Goal: Information Seeking & Learning: Learn about a topic

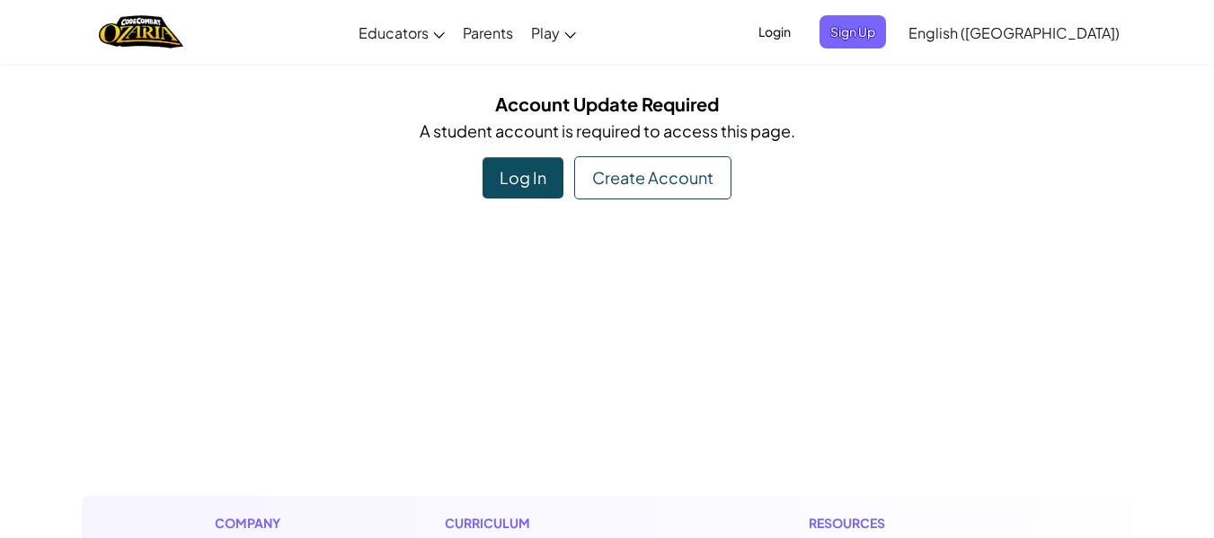
click at [515, 171] on div "Log In" at bounding box center [522, 177] width 81 height 41
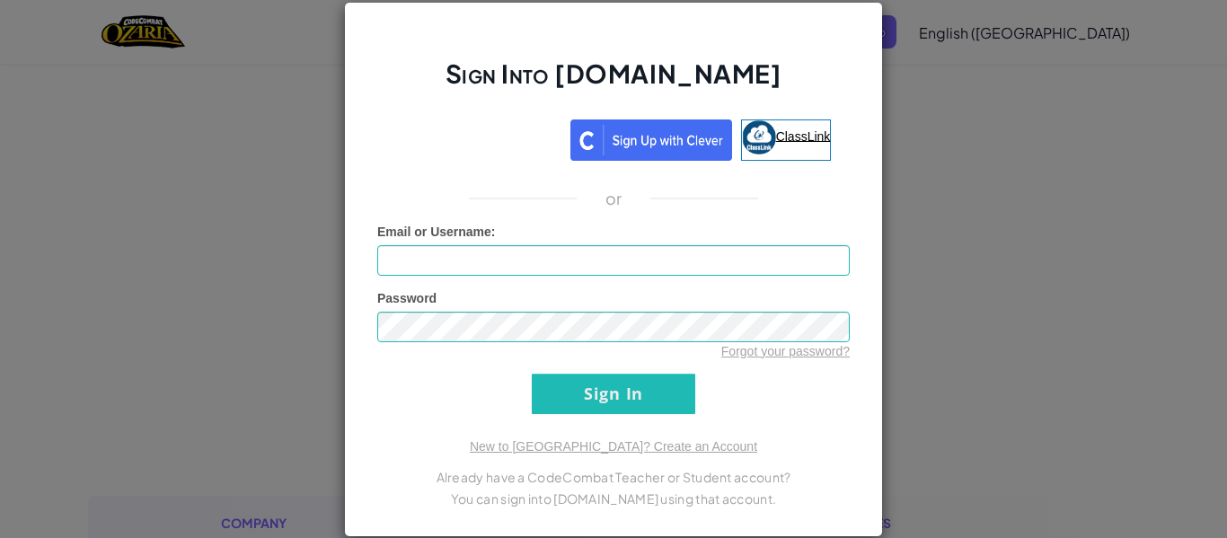
click at [782, 128] on span "ClassLink" at bounding box center [803, 135] width 55 height 14
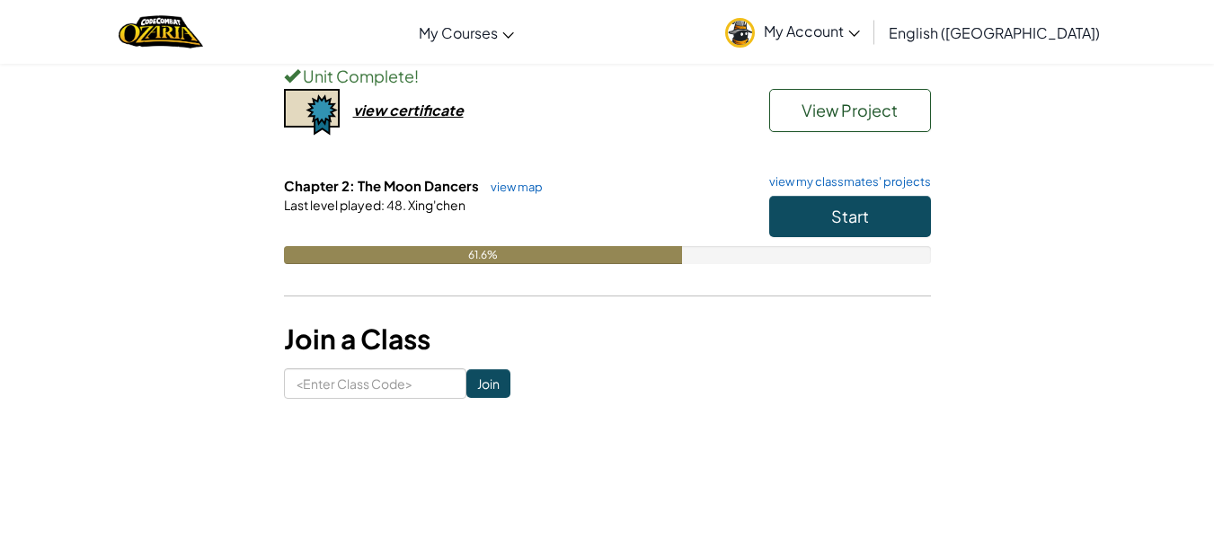
scroll to position [228, 0]
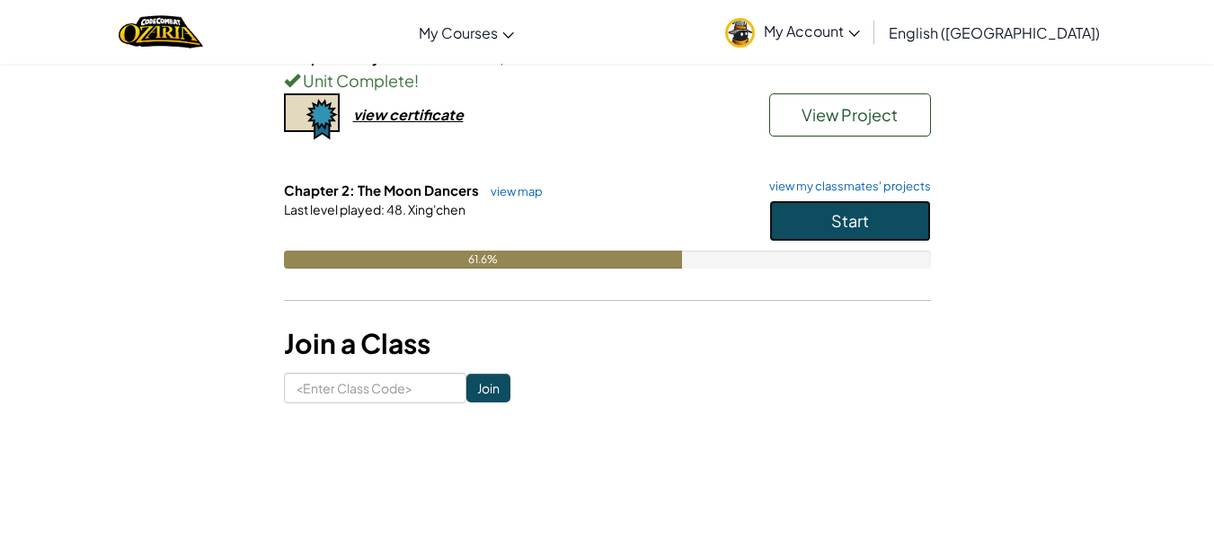
click at [833, 226] on span "Start" at bounding box center [850, 220] width 38 height 21
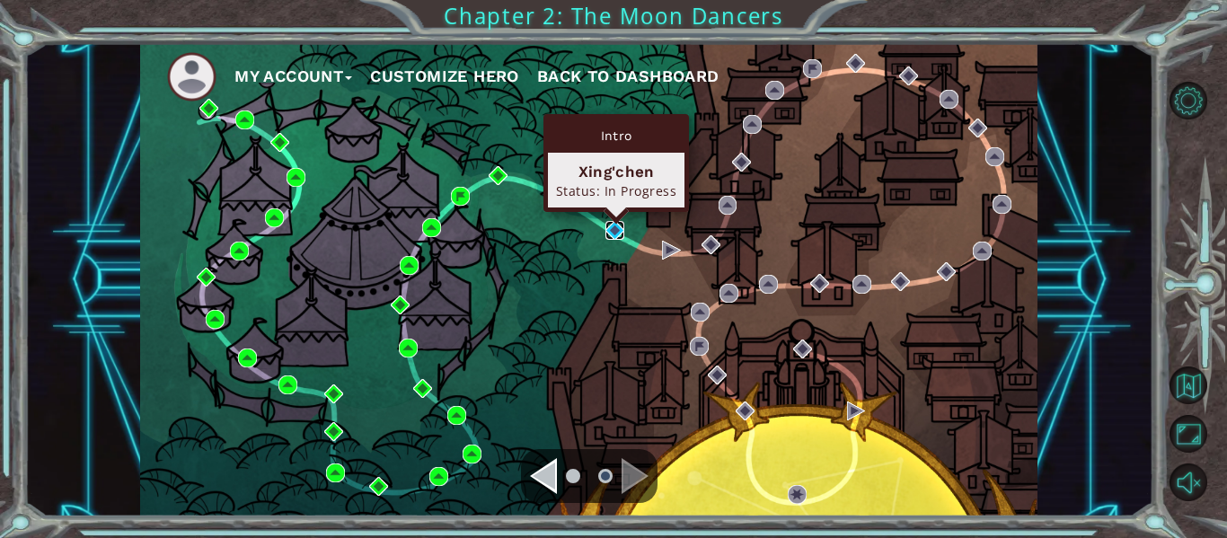
click at [617, 228] on img at bounding box center [615, 230] width 19 height 19
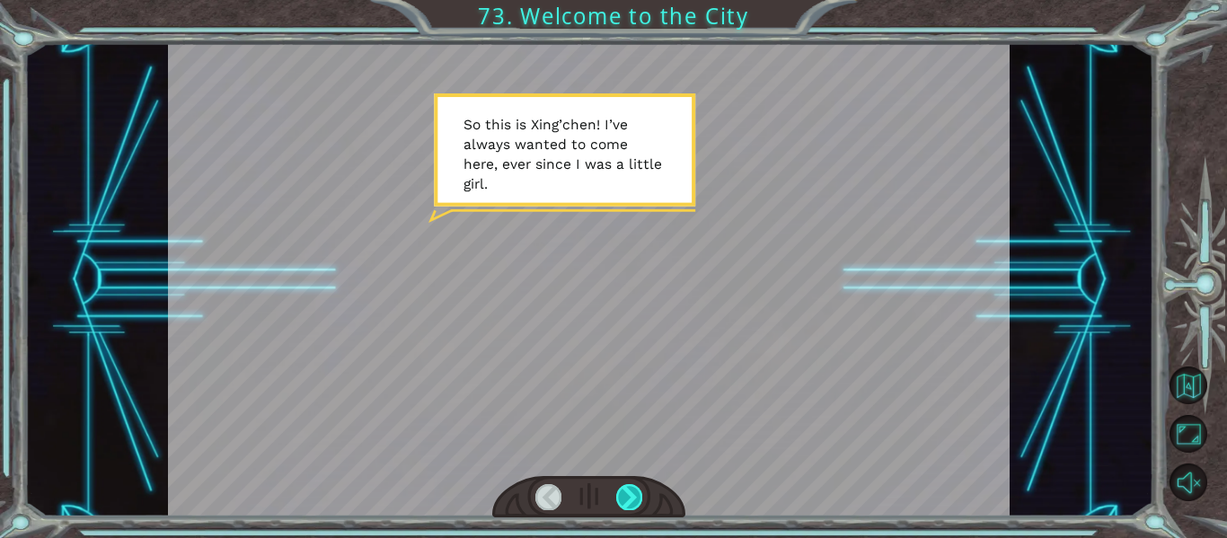
click at [638, 492] on div at bounding box center [629, 496] width 26 height 25
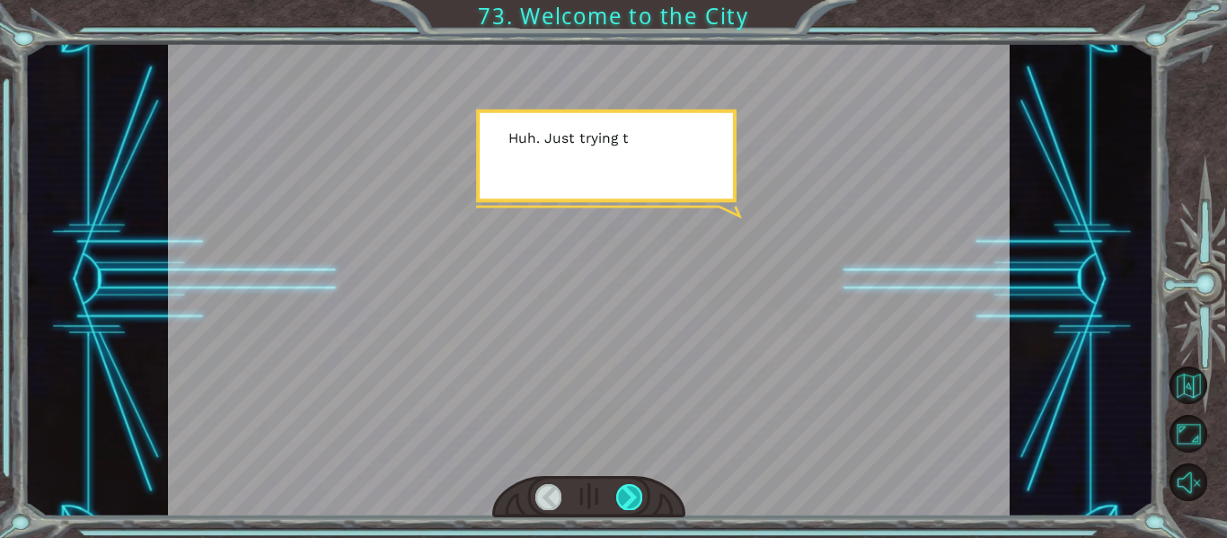
click at [638, 492] on div at bounding box center [629, 496] width 26 height 25
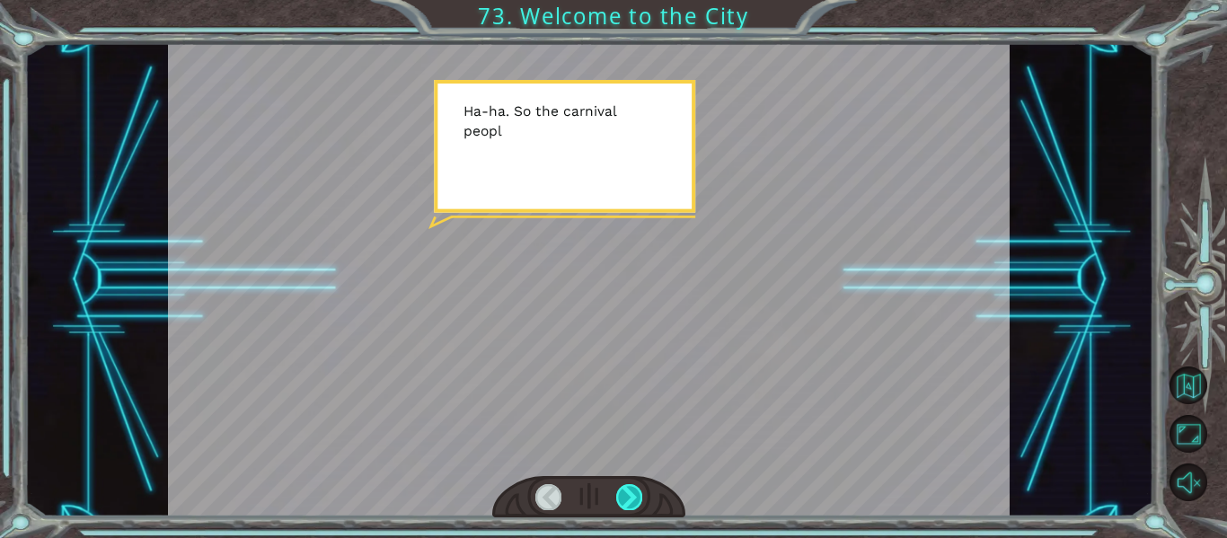
click at [638, 492] on div at bounding box center [629, 496] width 26 height 25
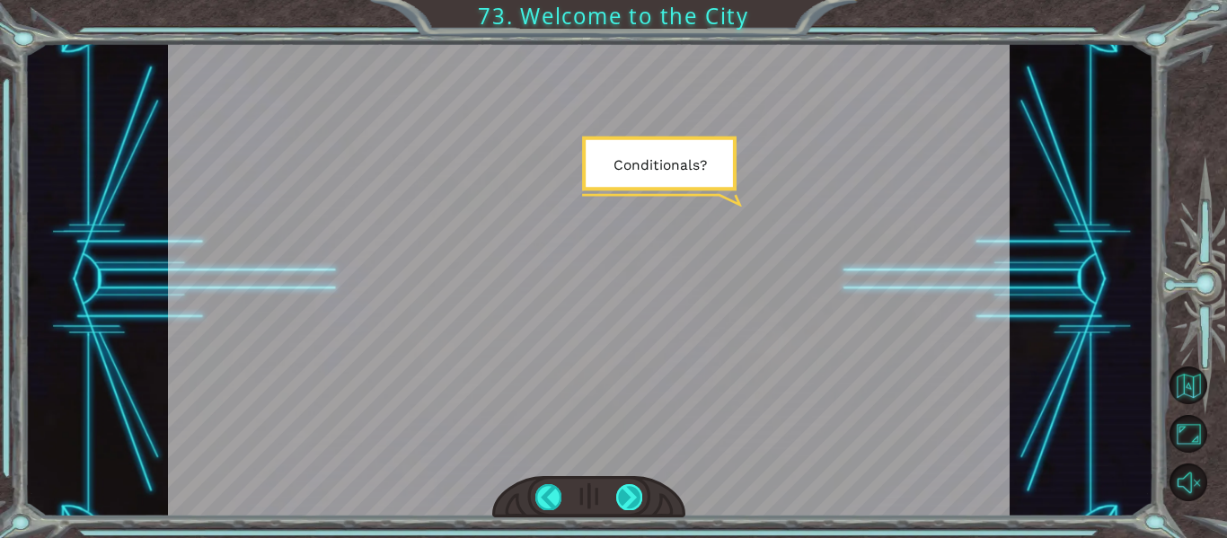
click at [638, 492] on div at bounding box center [629, 496] width 26 height 25
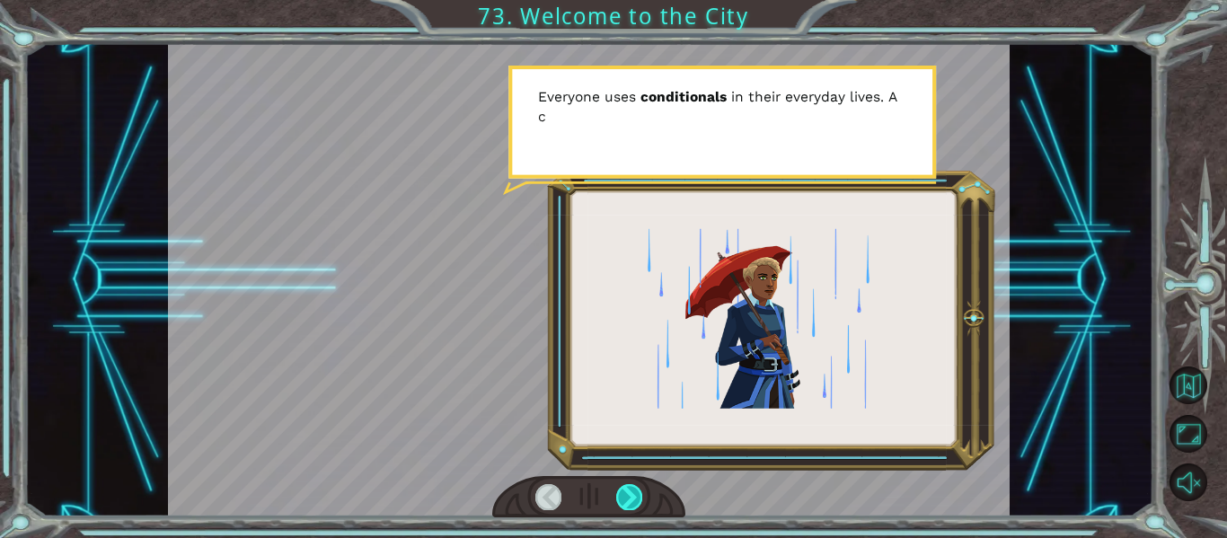
click at [638, 492] on div at bounding box center [629, 496] width 26 height 25
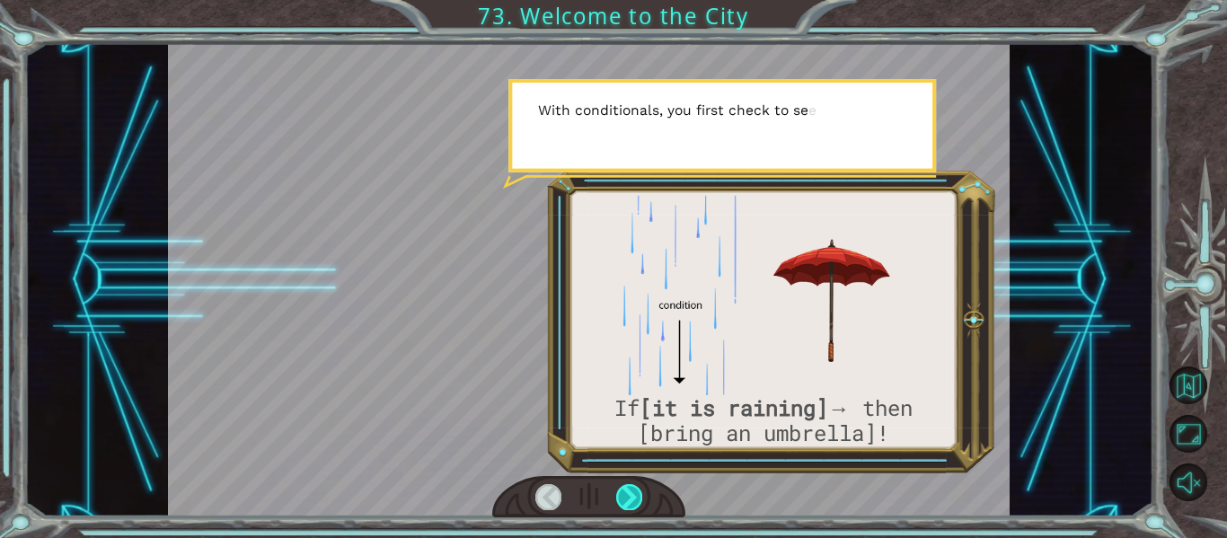
click at [638, 491] on div at bounding box center [629, 496] width 26 height 25
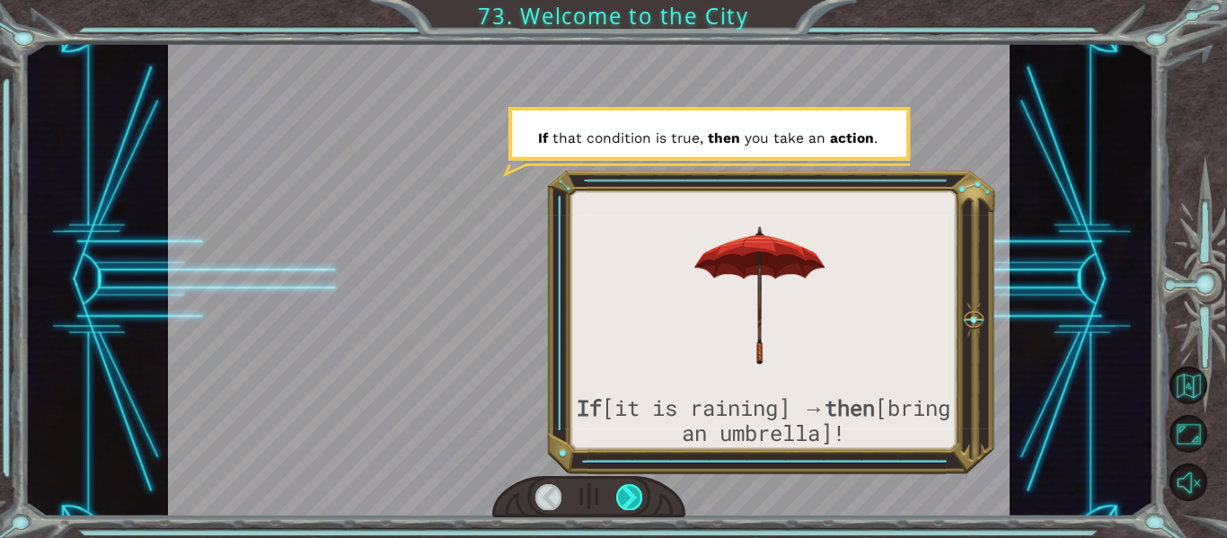
click at [635, 488] on div at bounding box center [629, 496] width 26 height 25
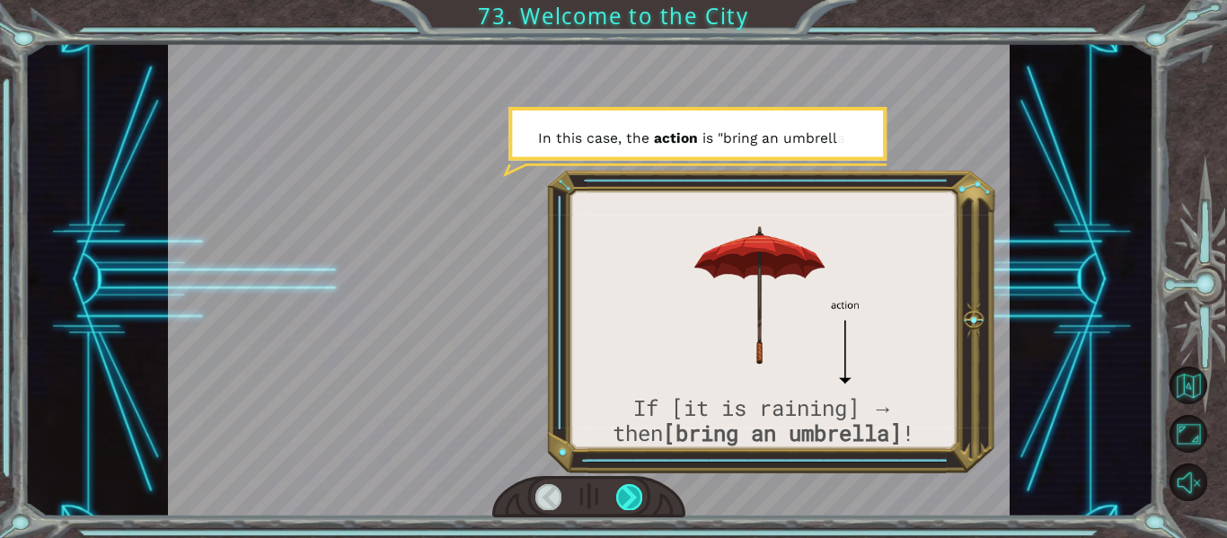
click at [635, 490] on div at bounding box center [629, 496] width 26 height 25
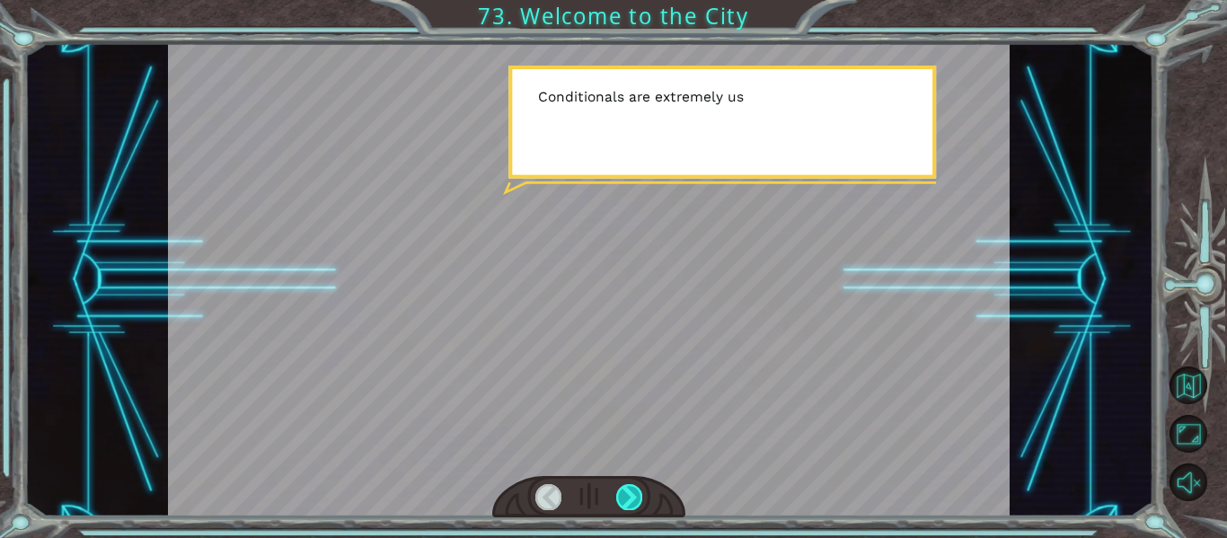
click at [638, 492] on div at bounding box center [629, 496] width 26 height 25
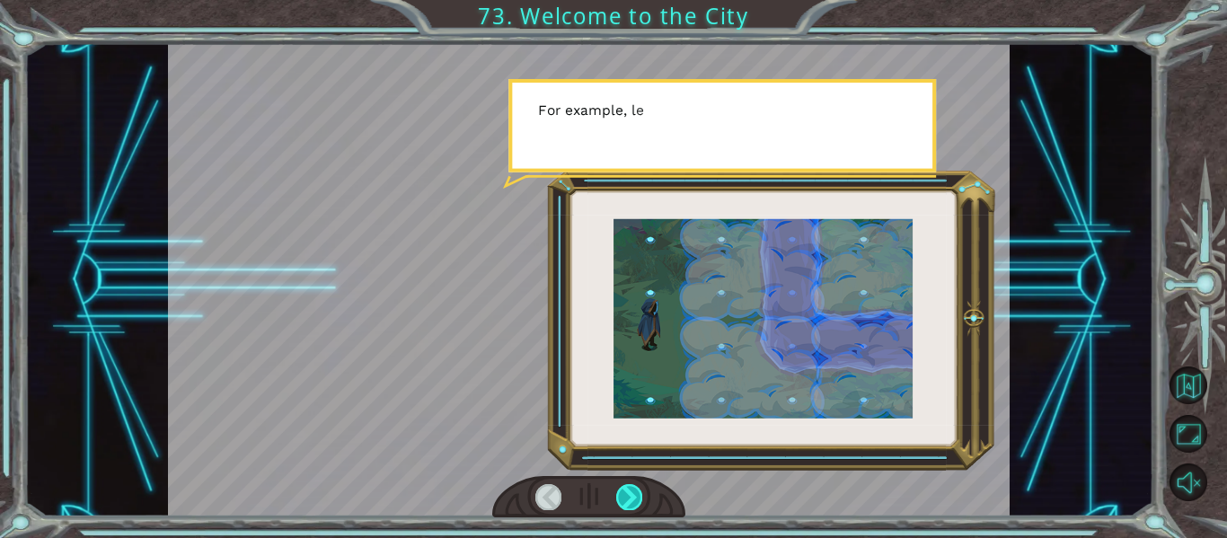
click at [638, 492] on div at bounding box center [629, 496] width 26 height 25
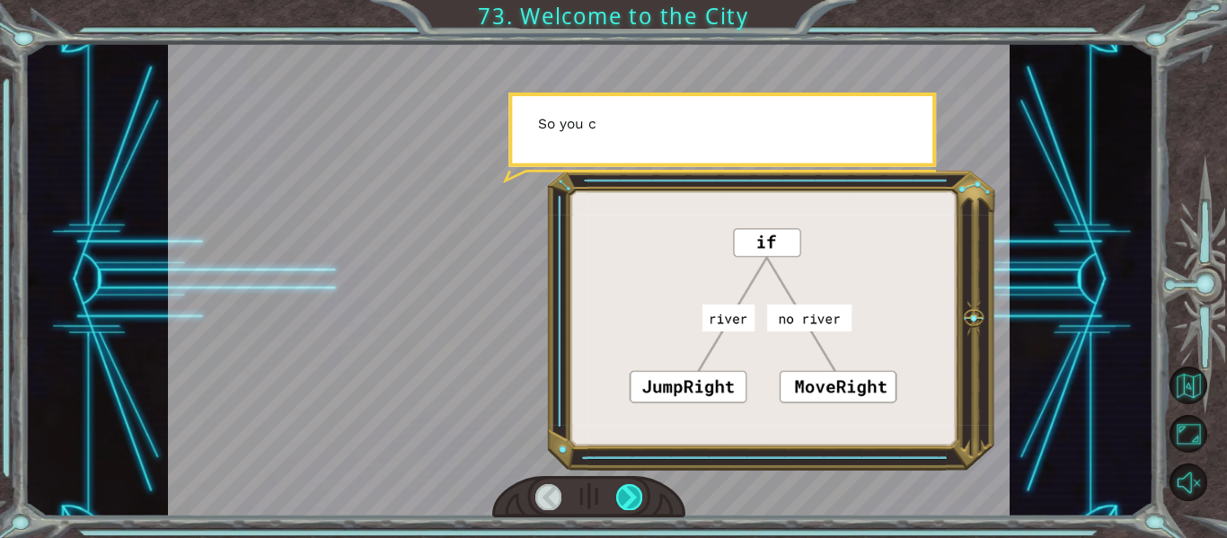
click at [638, 492] on div at bounding box center [629, 496] width 26 height 25
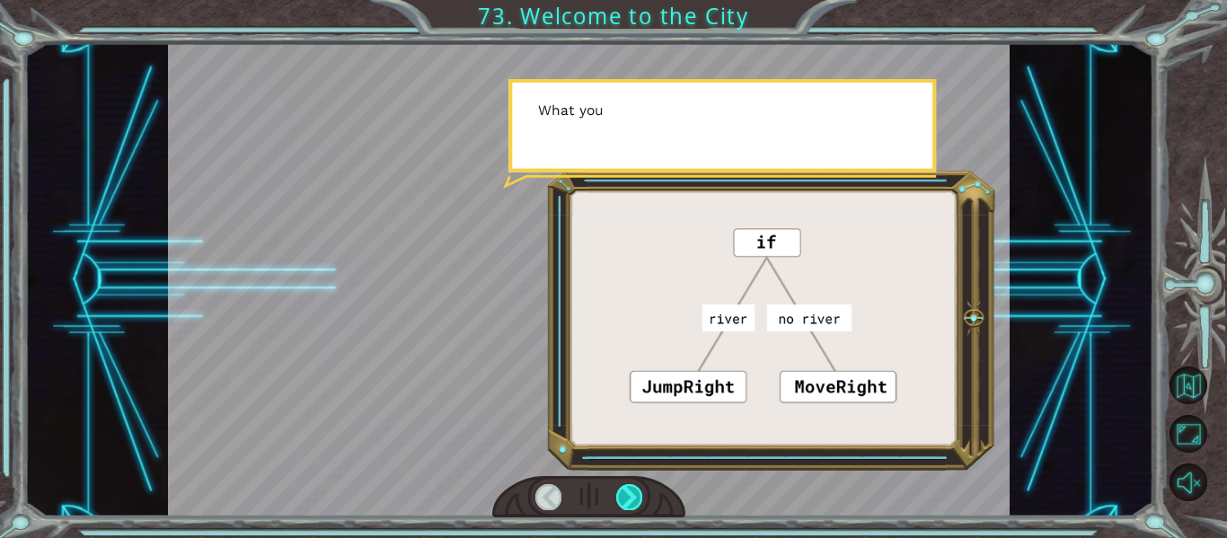
click at [638, 492] on div at bounding box center [629, 496] width 26 height 25
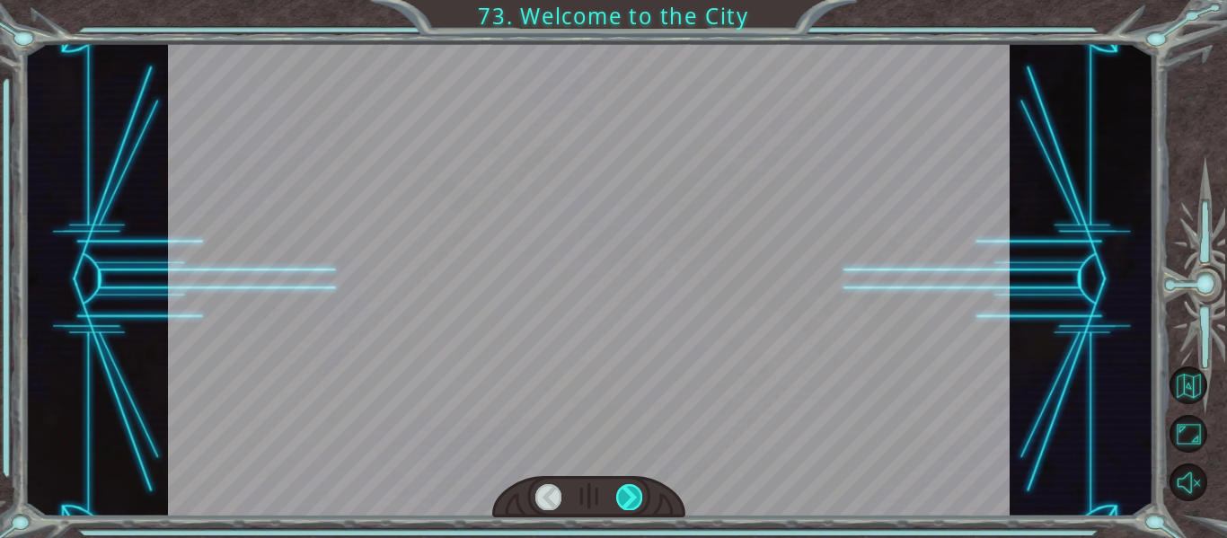
click at [638, 492] on div at bounding box center [629, 496] width 26 height 25
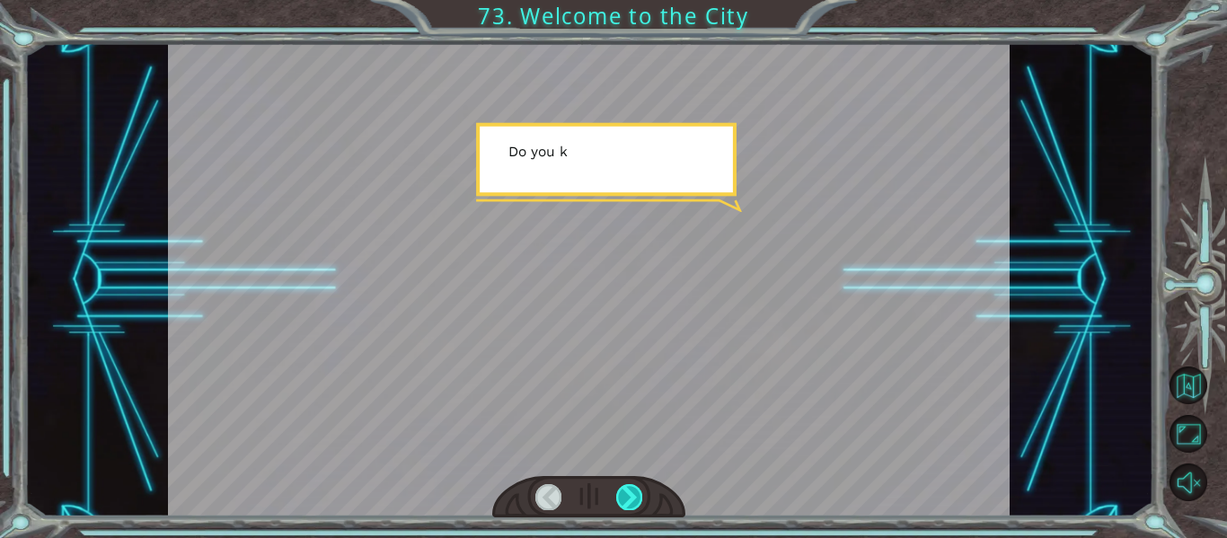
click at [638, 492] on div at bounding box center [629, 496] width 26 height 25
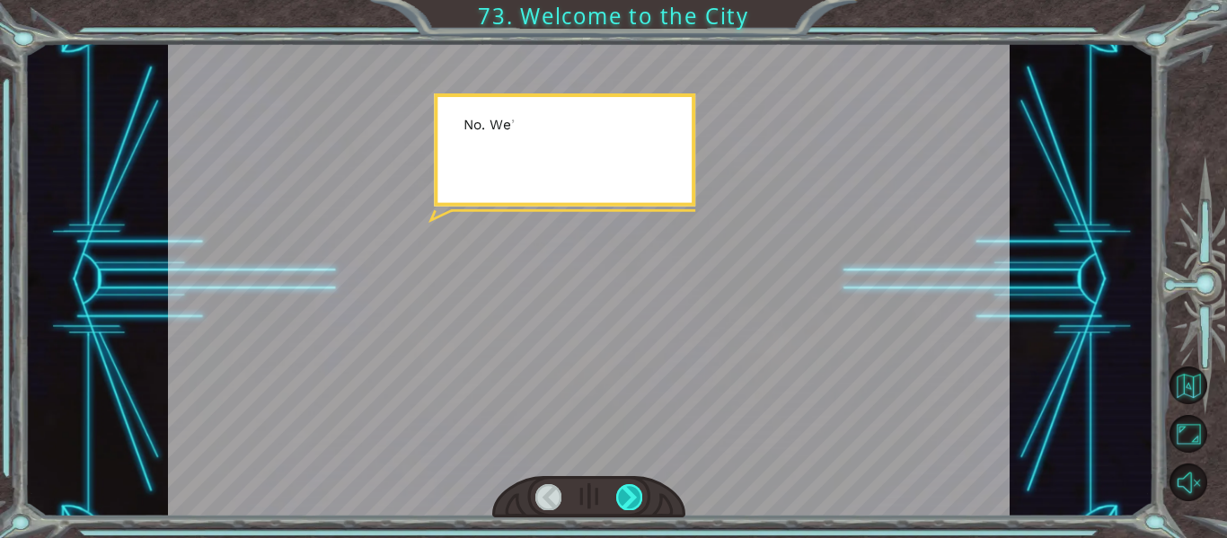
click at [638, 492] on div at bounding box center [629, 496] width 26 height 25
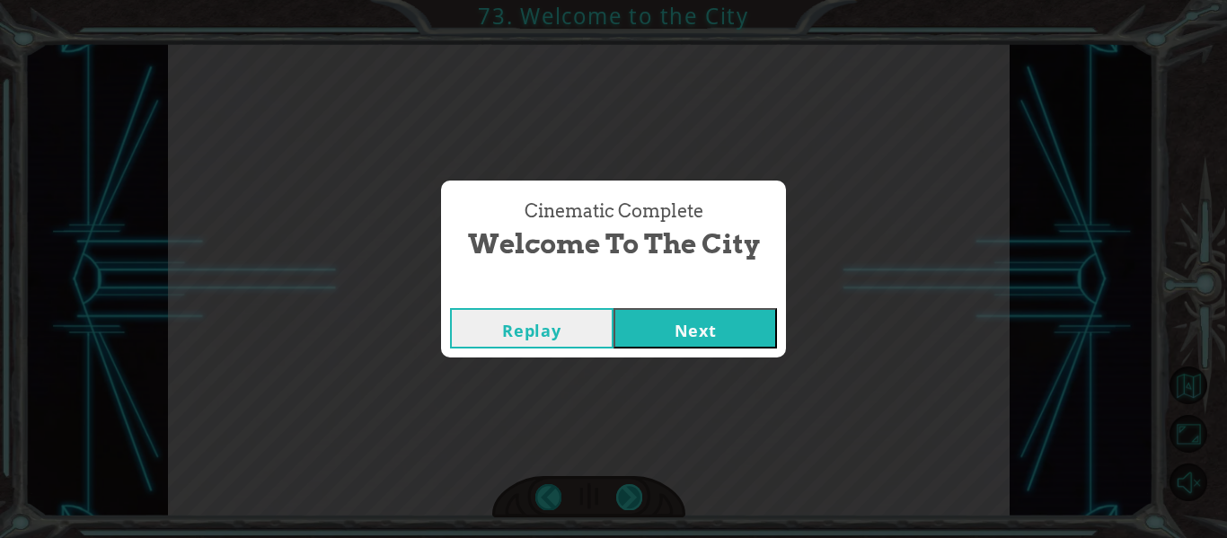
click at [638, 499] on div "Cinematic Complete Welcome to the City Replay Next" at bounding box center [613, 269] width 1227 height 538
click at [695, 323] on button "Next" at bounding box center [696, 328] width 164 height 40
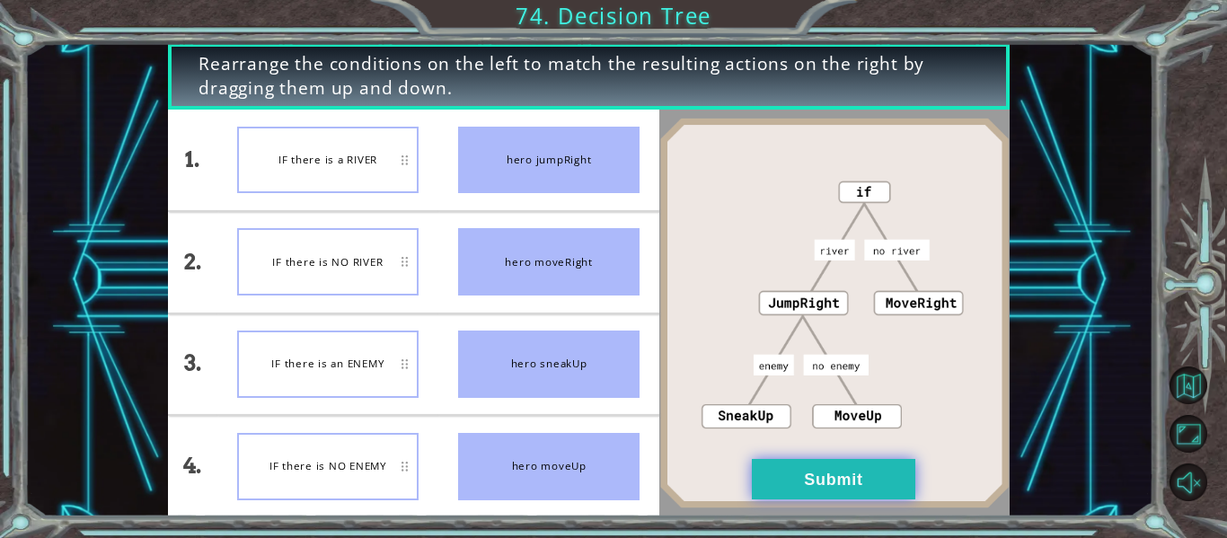
click at [856, 476] on button "Submit" at bounding box center [834, 479] width 164 height 40
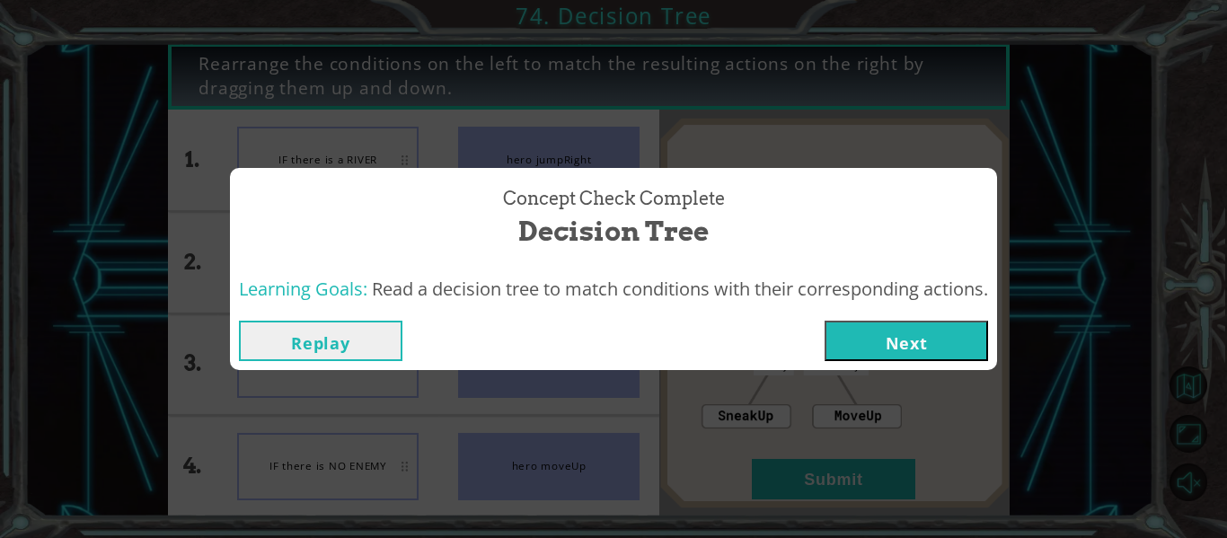
click at [893, 342] on button "Next" at bounding box center [907, 341] width 164 height 40
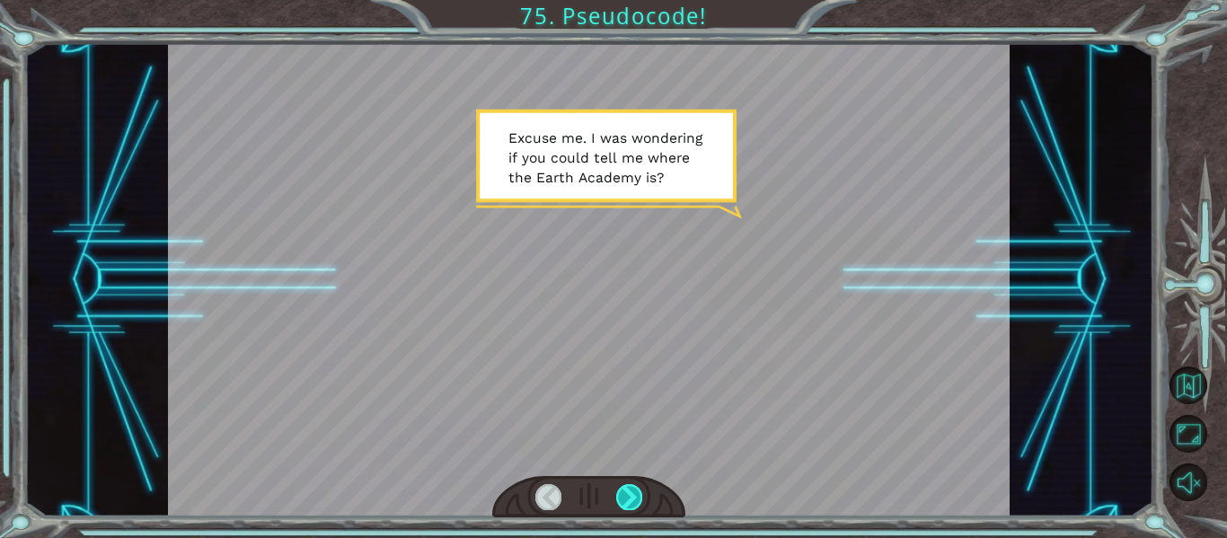
click at [625, 496] on div at bounding box center [629, 496] width 26 height 25
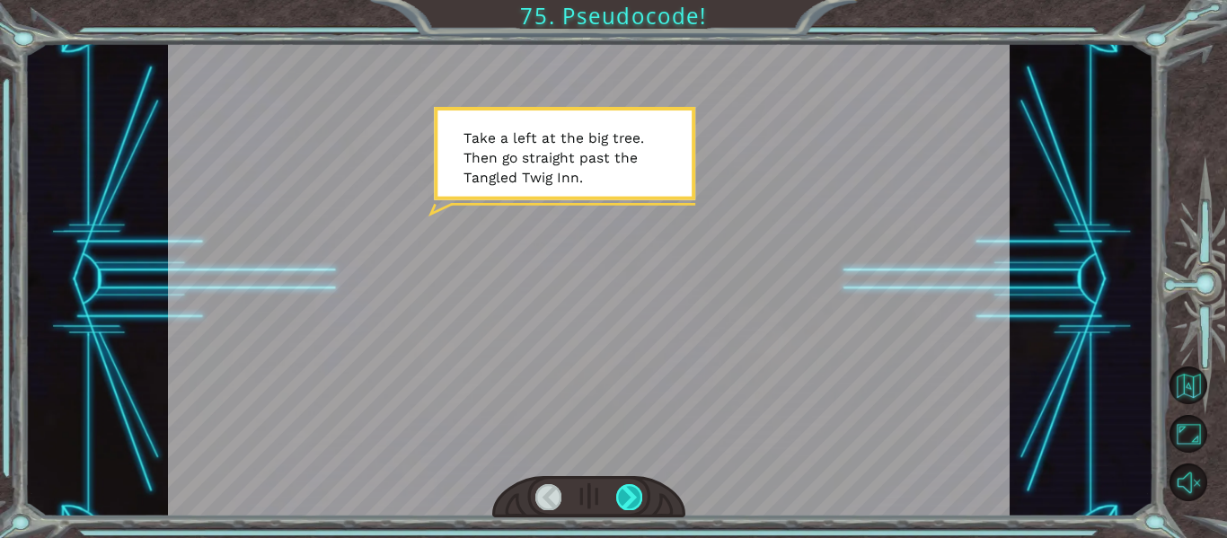
click at [627, 494] on div at bounding box center [629, 496] width 26 height 25
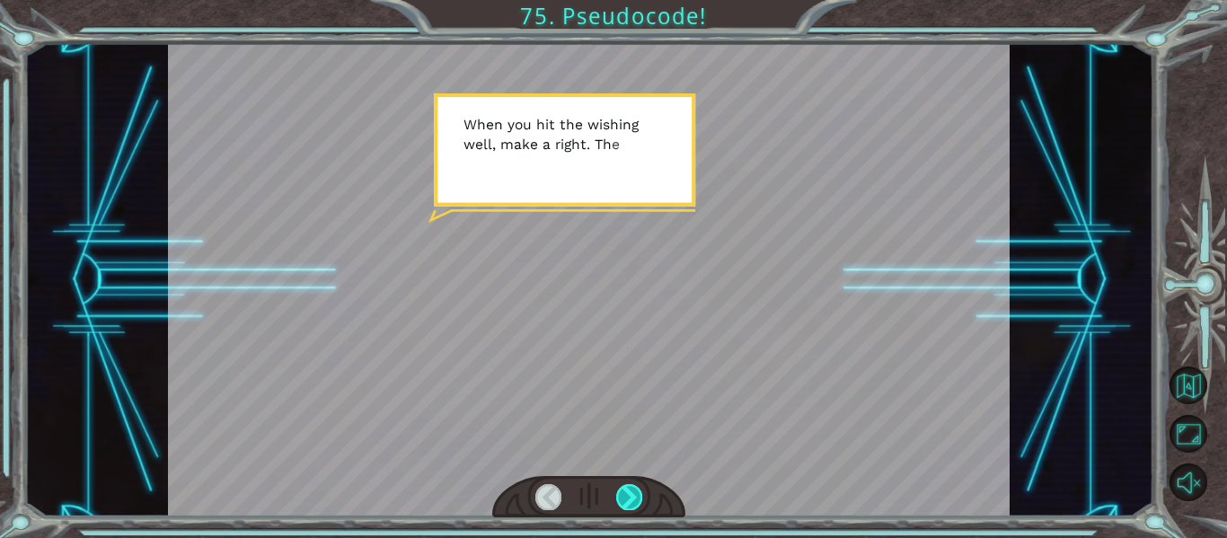
click at [626, 494] on div at bounding box center [629, 496] width 26 height 25
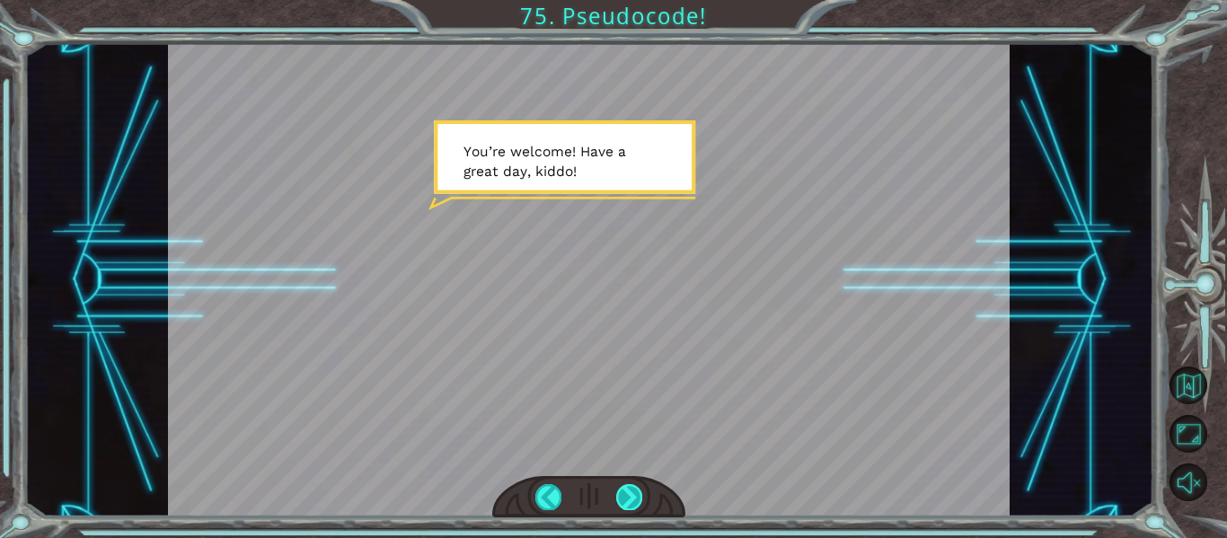
click at [626, 492] on div at bounding box center [629, 496] width 26 height 25
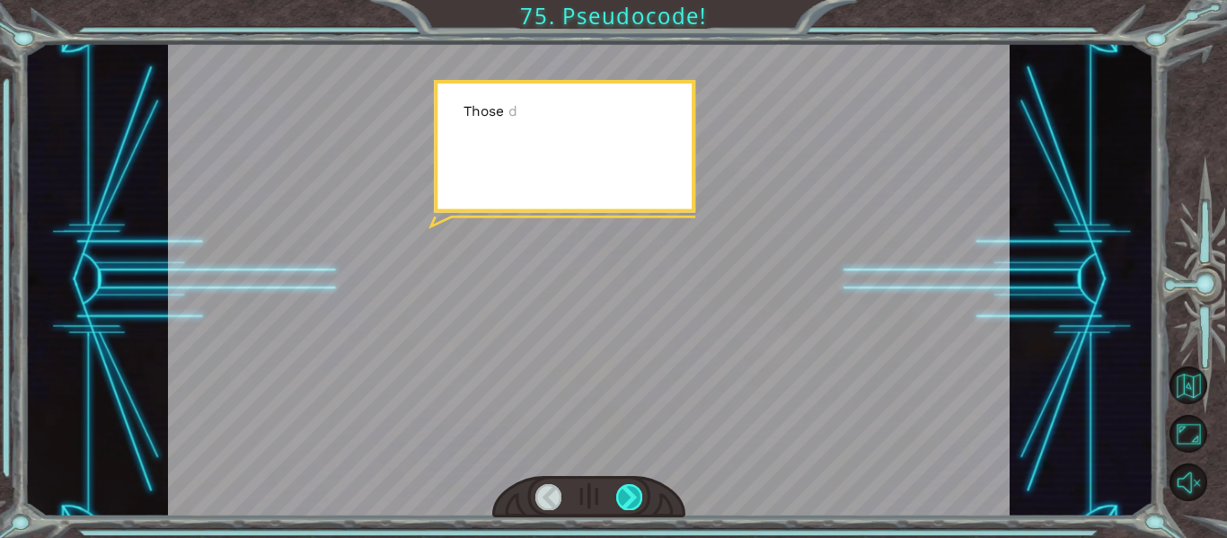
click at [624, 497] on div at bounding box center [629, 496] width 26 height 25
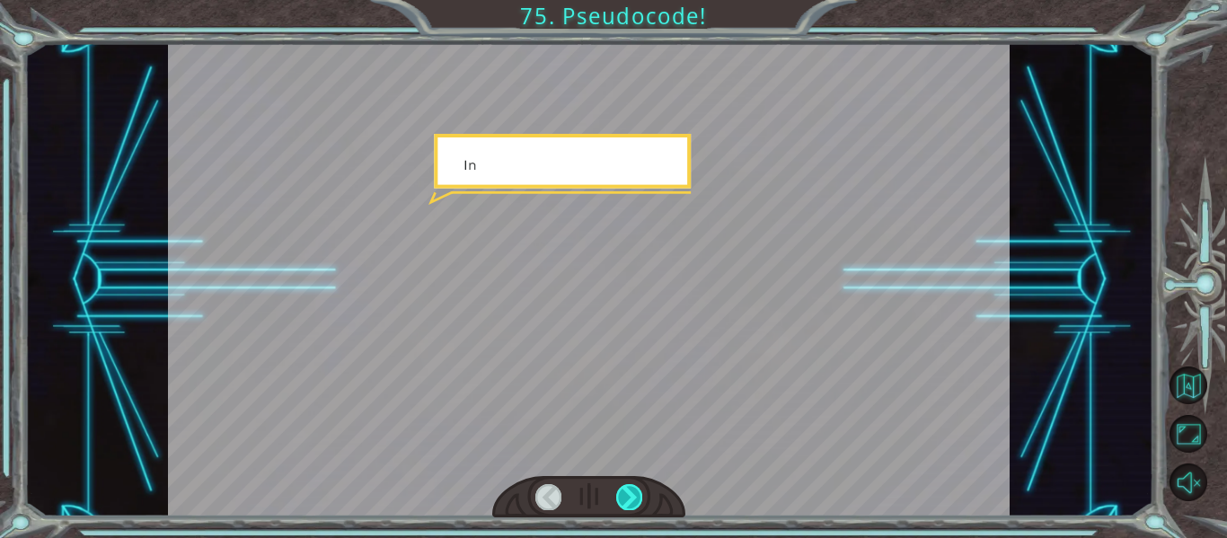
click at [624, 497] on div at bounding box center [629, 496] width 26 height 25
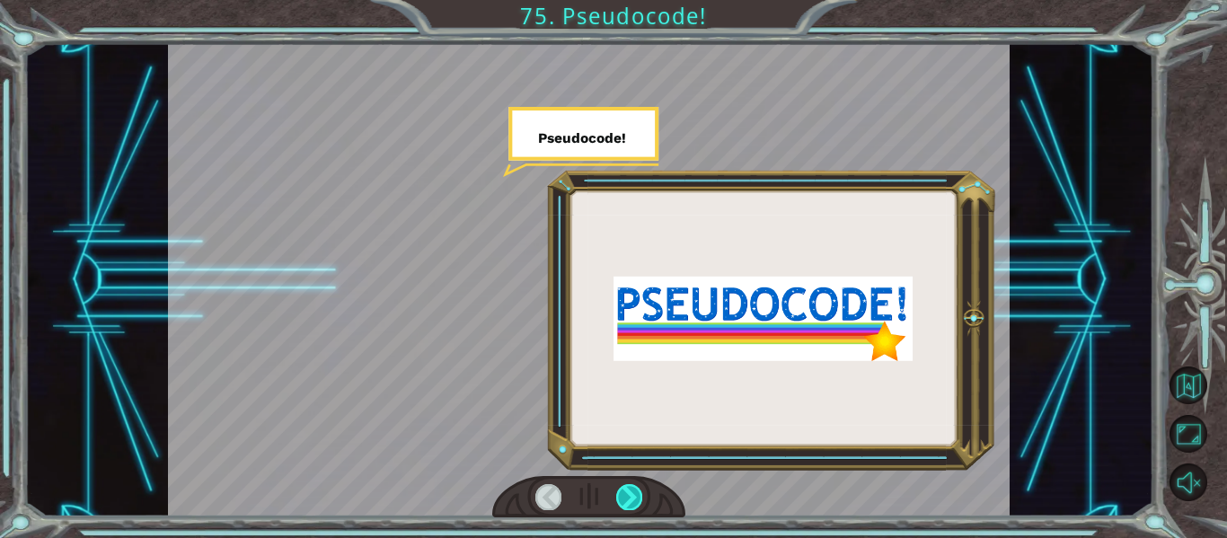
click at [626, 494] on div at bounding box center [629, 496] width 26 height 25
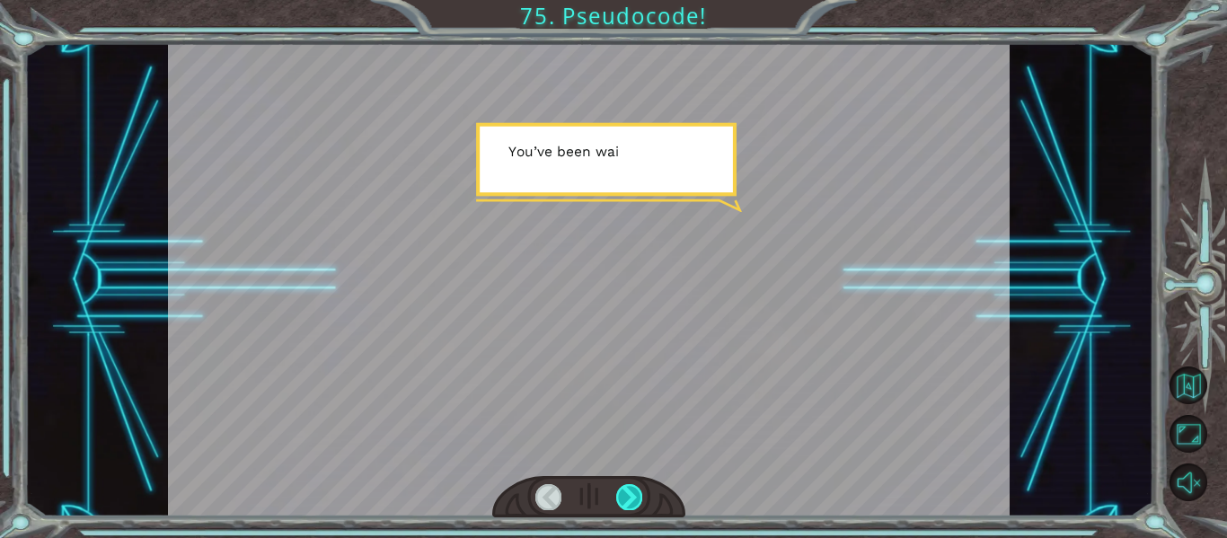
click at [626, 492] on div at bounding box center [629, 496] width 26 height 25
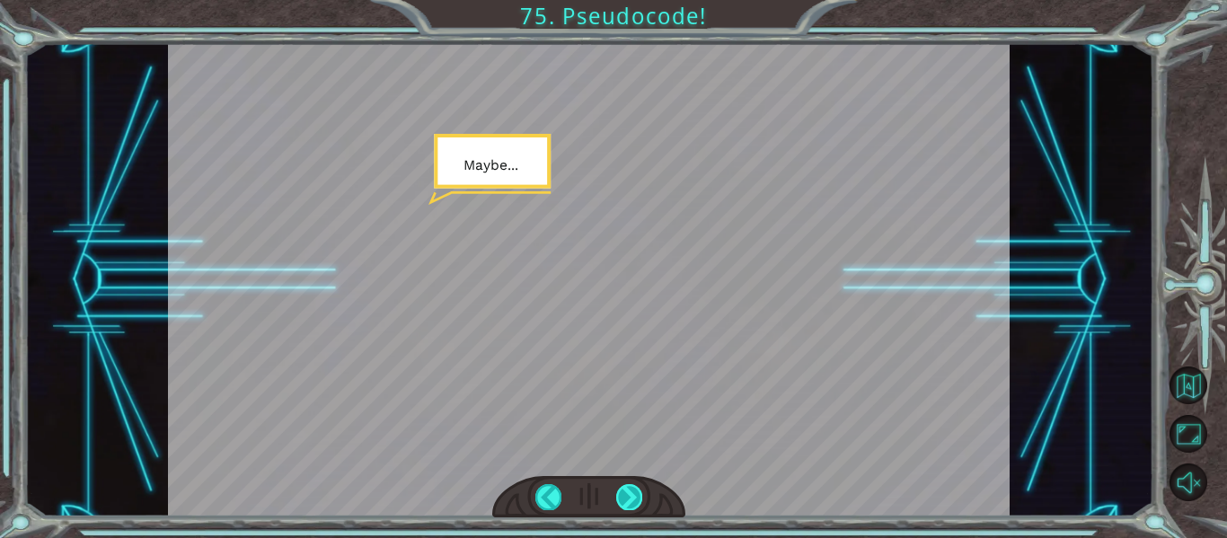
click at [626, 492] on div at bounding box center [629, 496] width 26 height 25
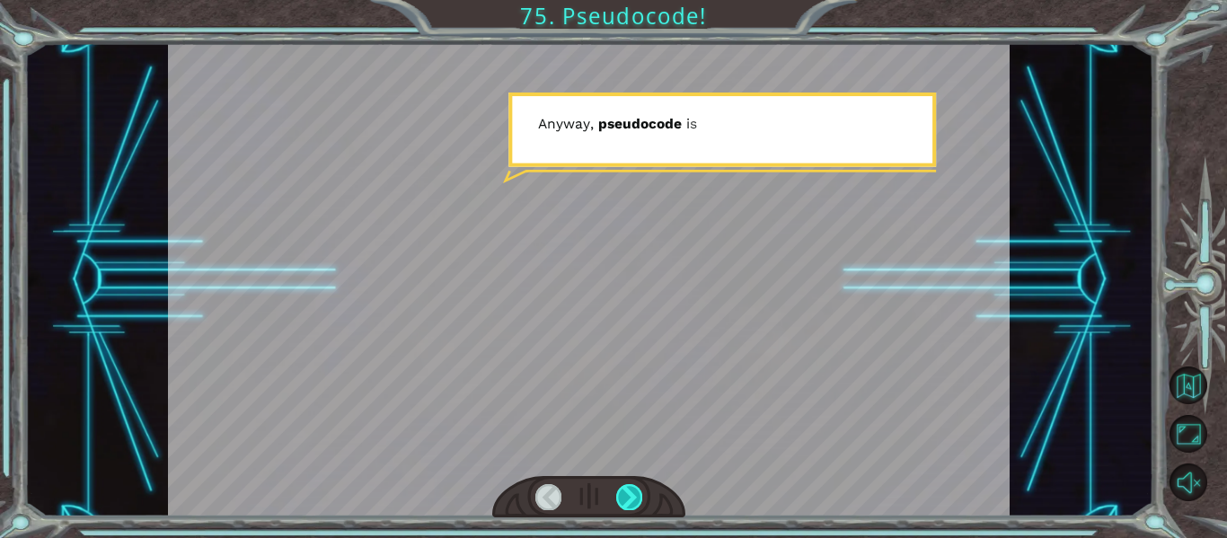
click at [626, 492] on div at bounding box center [629, 496] width 26 height 25
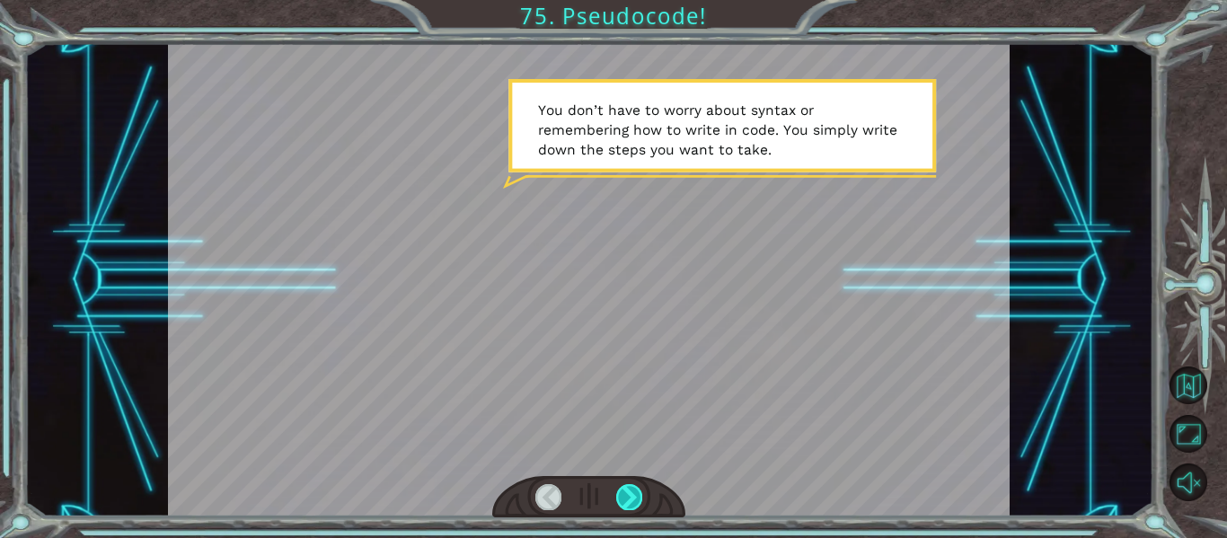
click at [625, 498] on div at bounding box center [629, 496] width 26 height 25
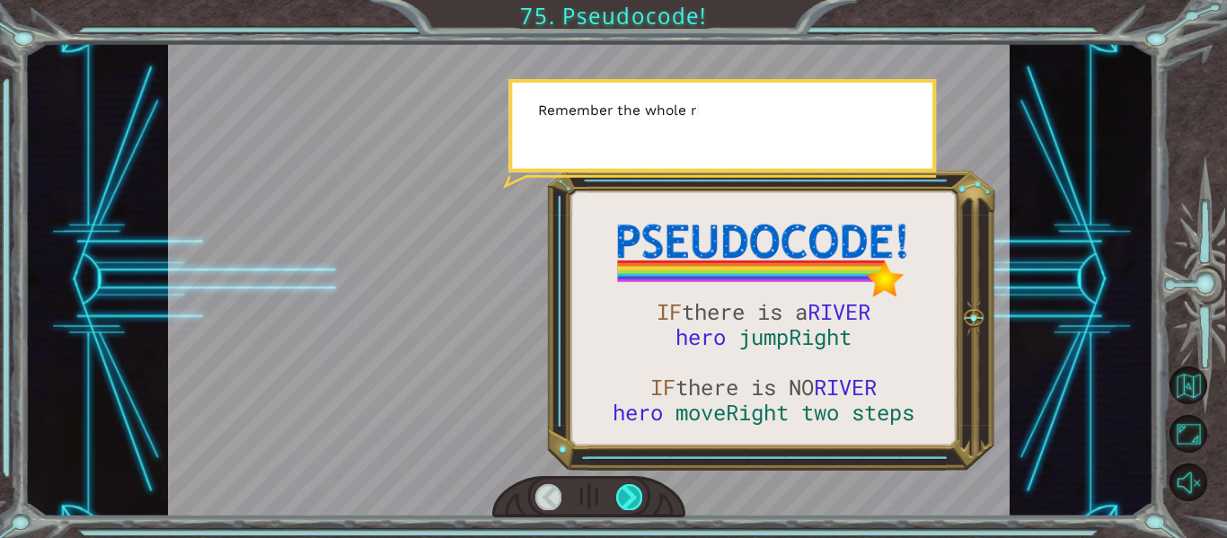
click at [625, 499] on div at bounding box center [629, 496] width 26 height 25
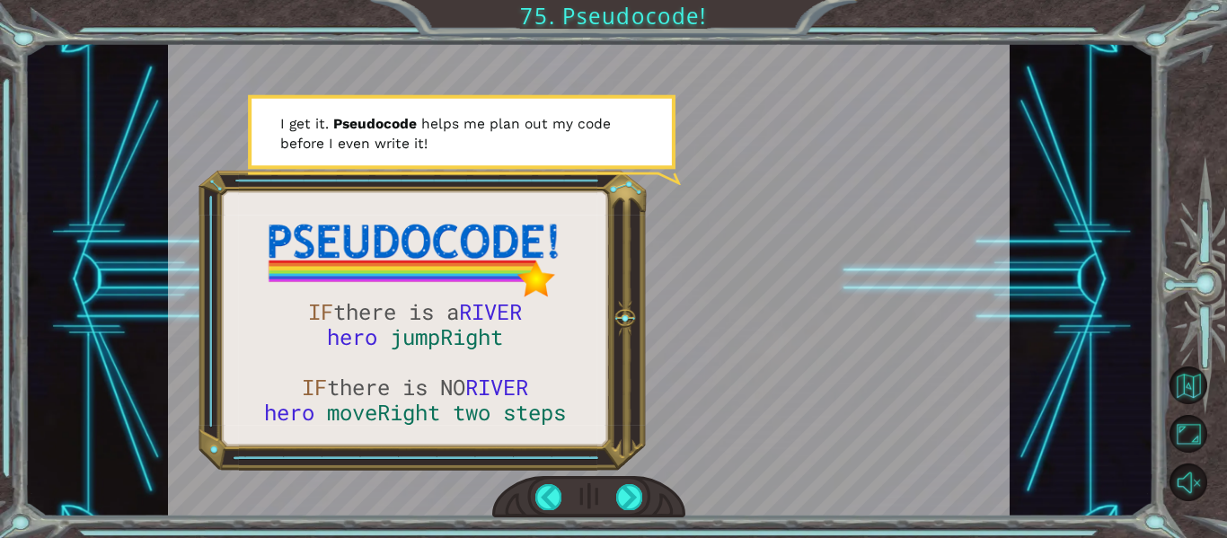
click at [643, 500] on div at bounding box center [589, 497] width 194 height 42
click at [630, 496] on div at bounding box center [629, 496] width 26 height 25
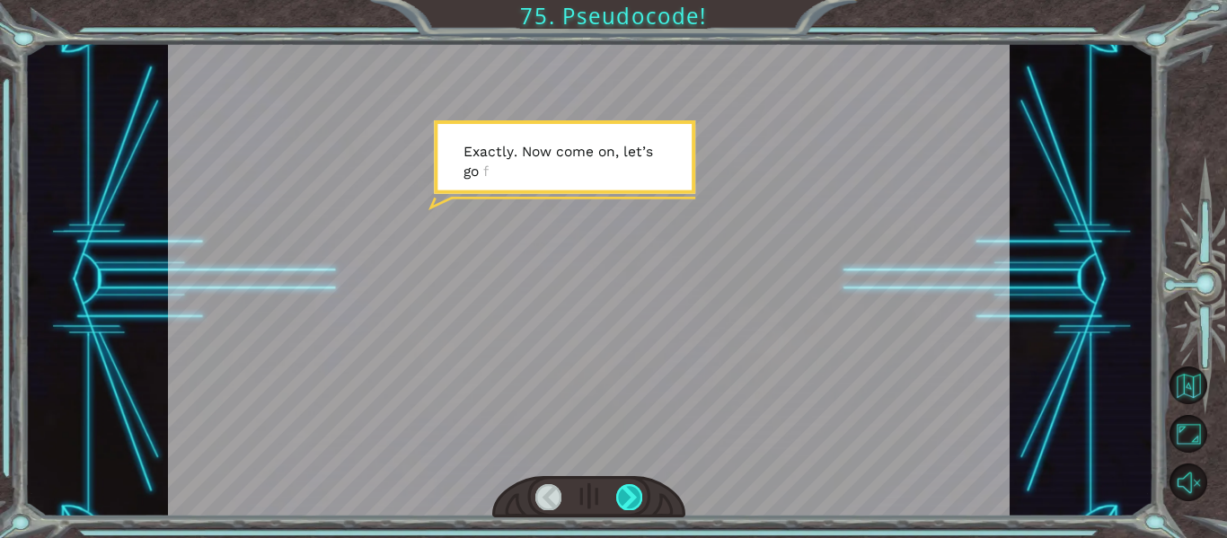
click at [630, 496] on div at bounding box center [629, 496] width 26 height 25
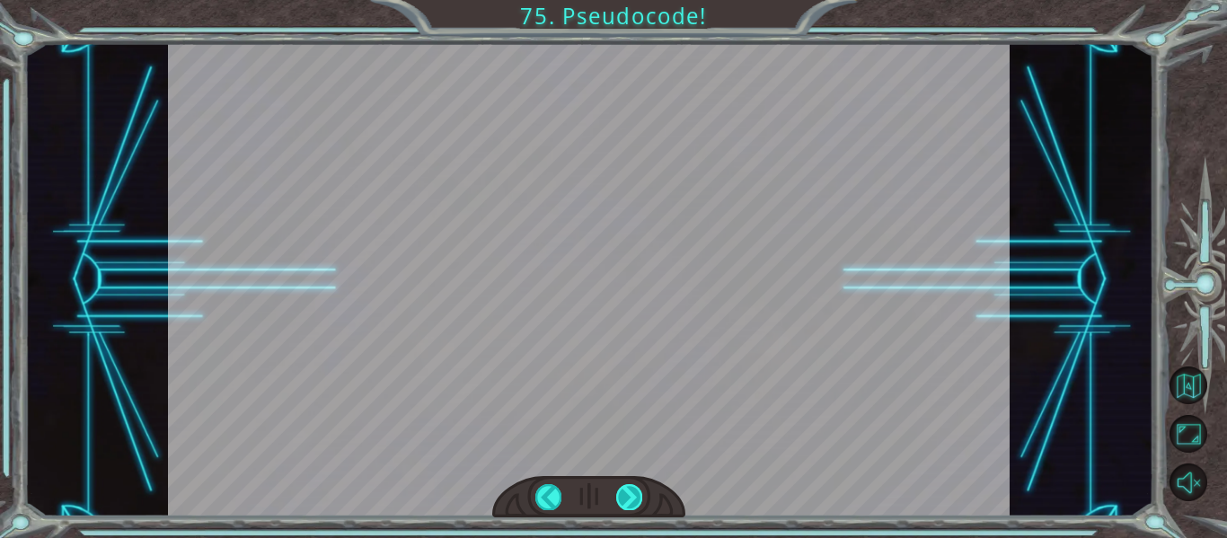
click at [632, 496] on div at bounding box center [629, 496] width 26 height 25
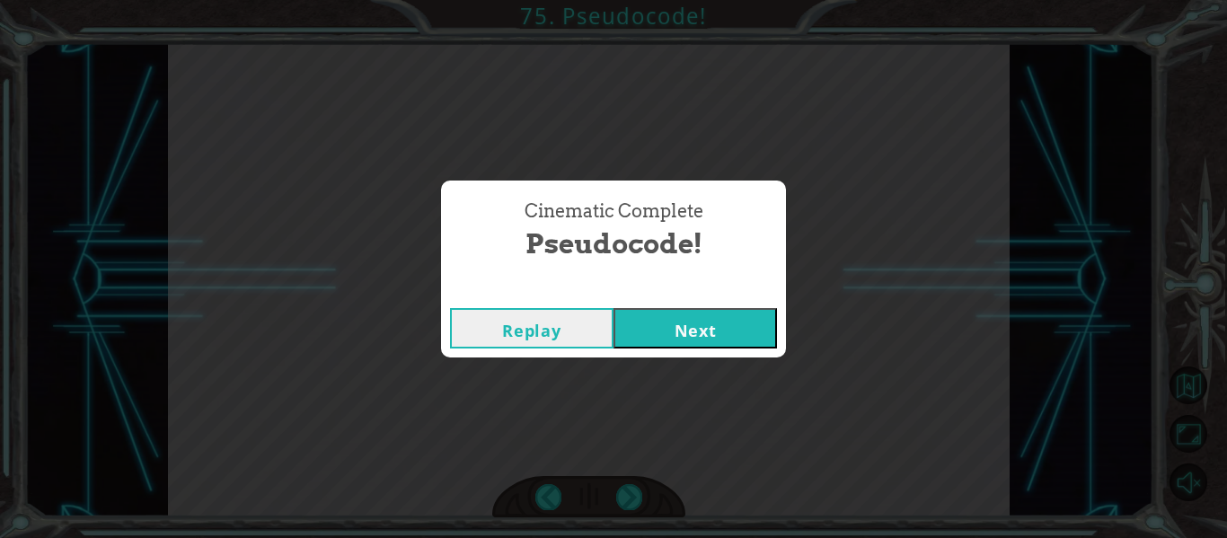
click at [680, 339] on button "Next" at bounding box center [696, 328] width 164 height 40
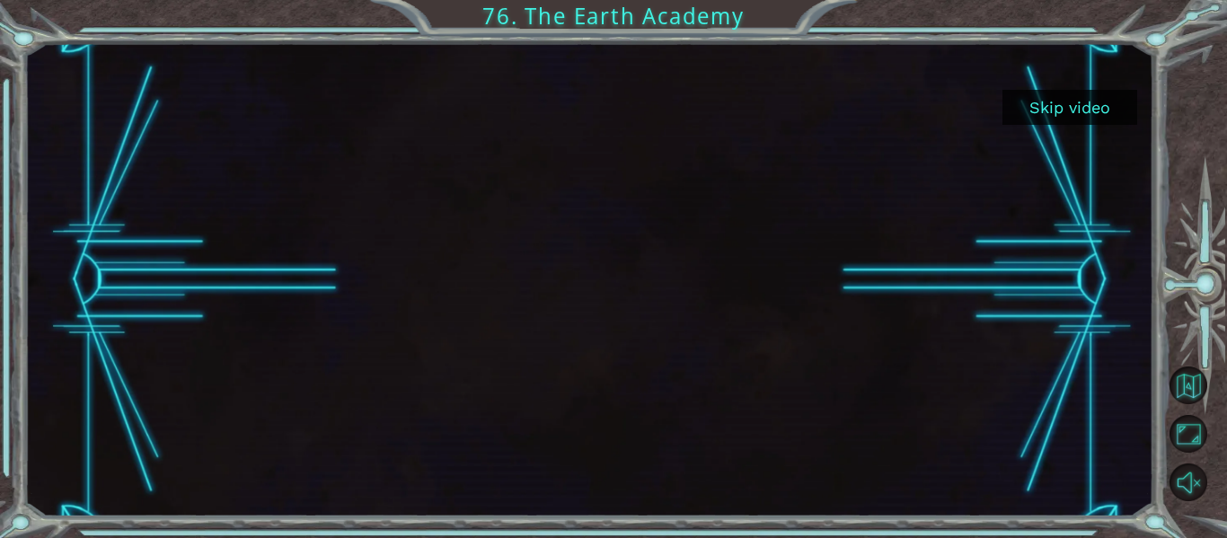
click at [1074, 102] on button "Skip video" at bounding box center [1070, 107] width 135 height 35
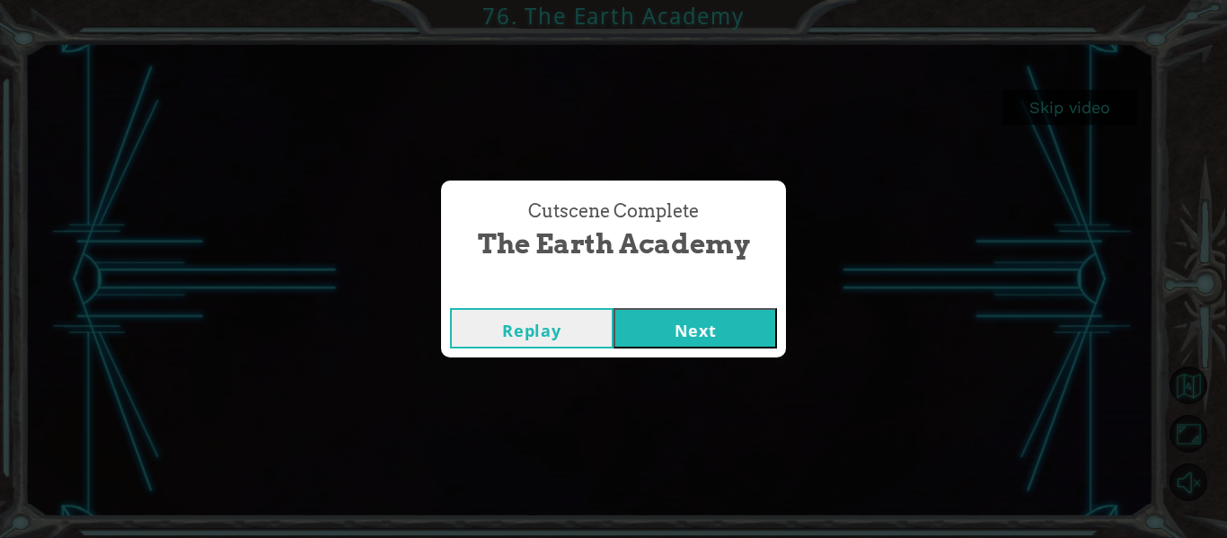
click at [693, 316] on button "Next" at bounding box center [696, 328] width 164 height 40
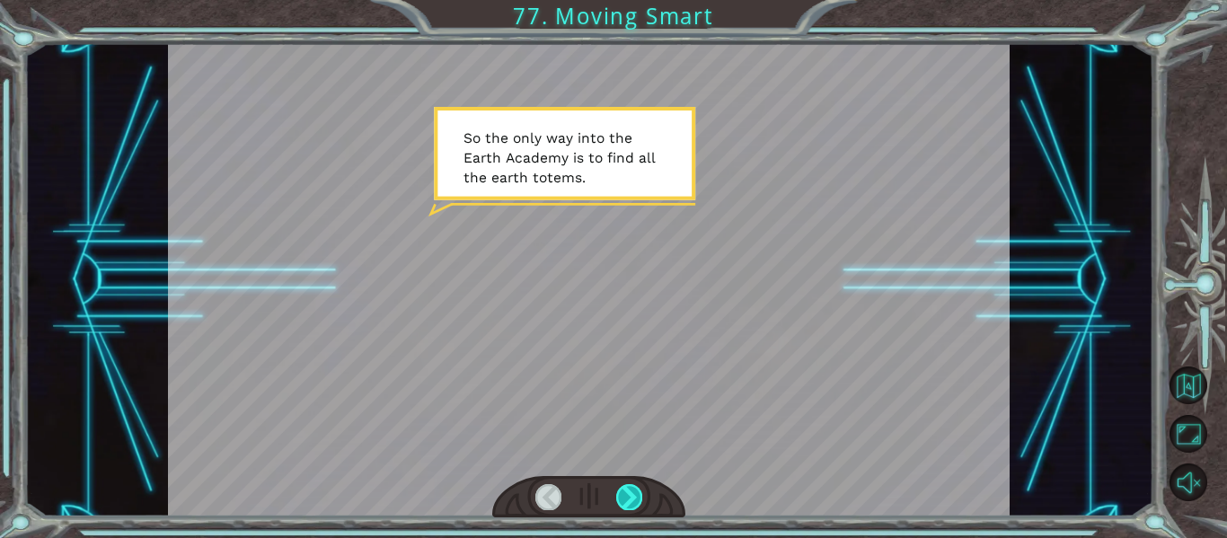
click at [637, 491] on div at bounding box center [629, 496] width 26 height 25
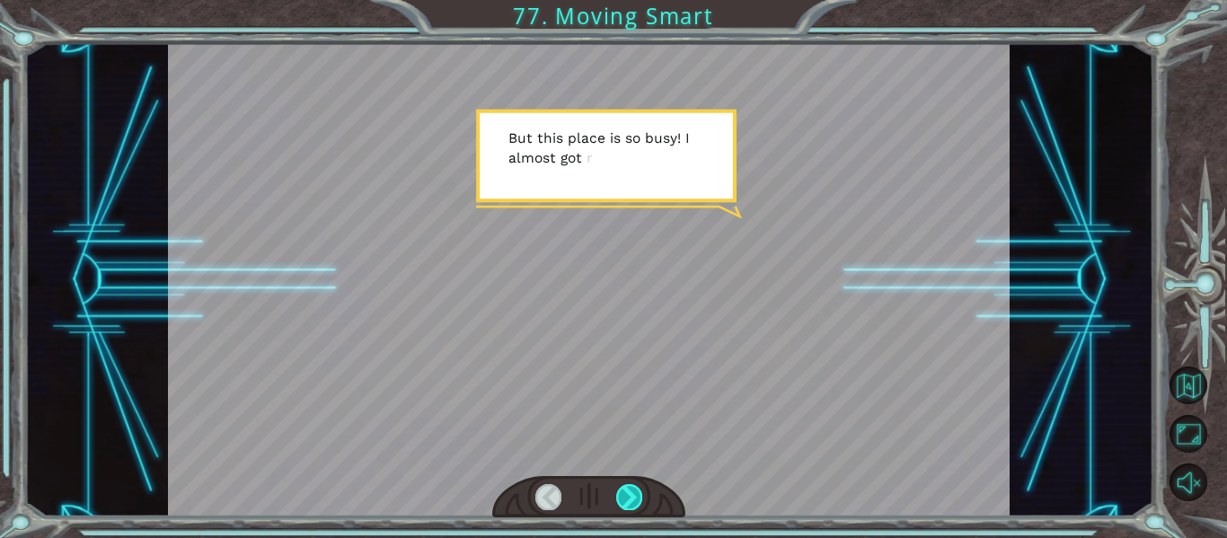
click at [636, 491] on div at bounding box center [629, 496] width 26 height 25
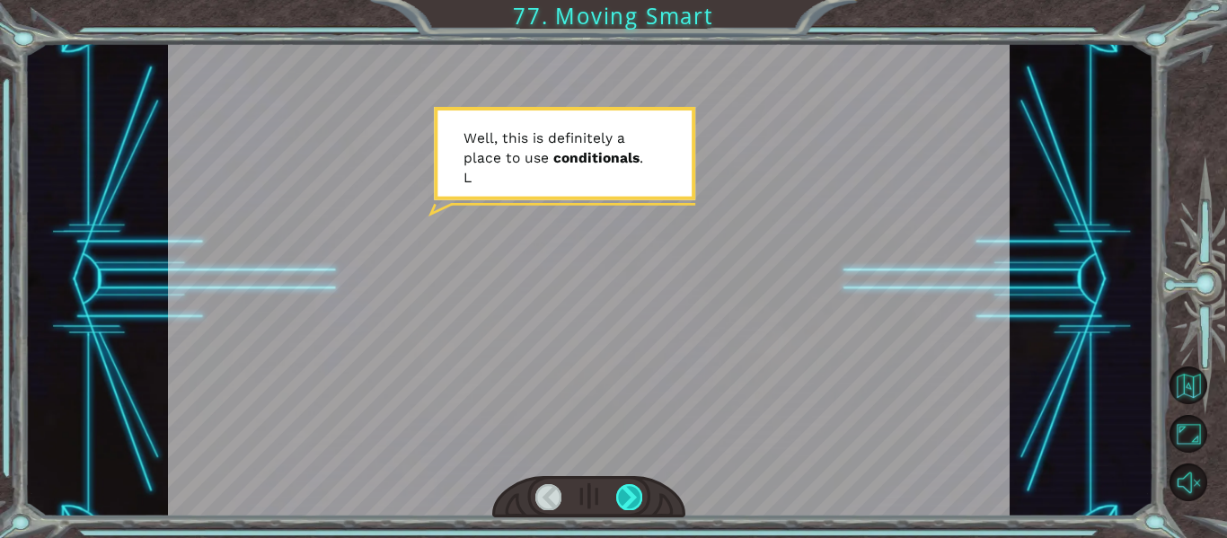
click at [636, 491] on div at bounding box center [629, 496] width 26 height 25
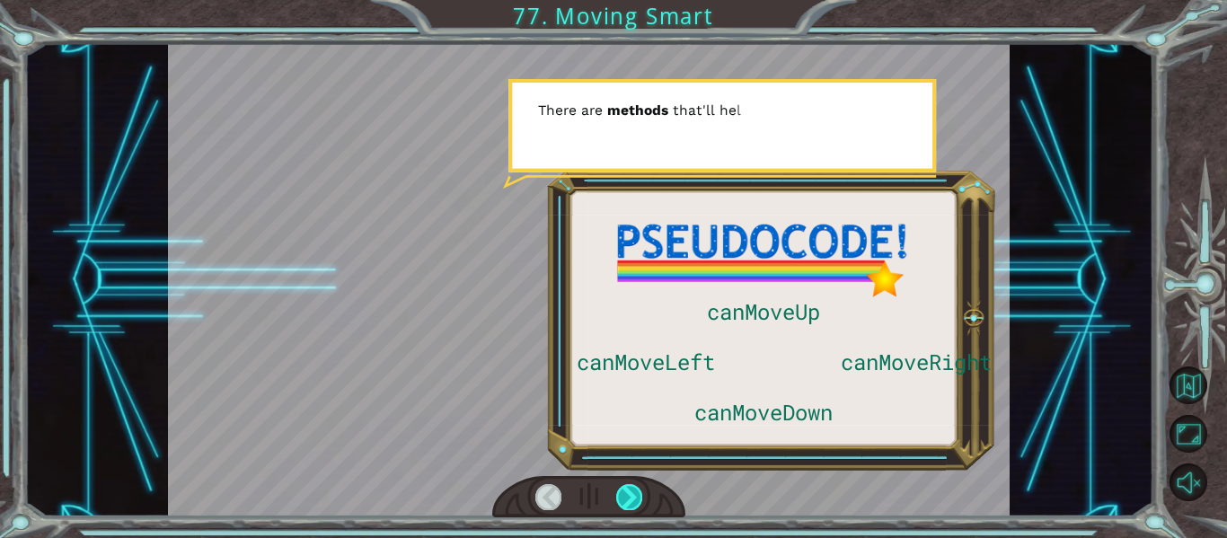
click at [636, 491] on div at bounding box center [629, 496] width 26 height 25
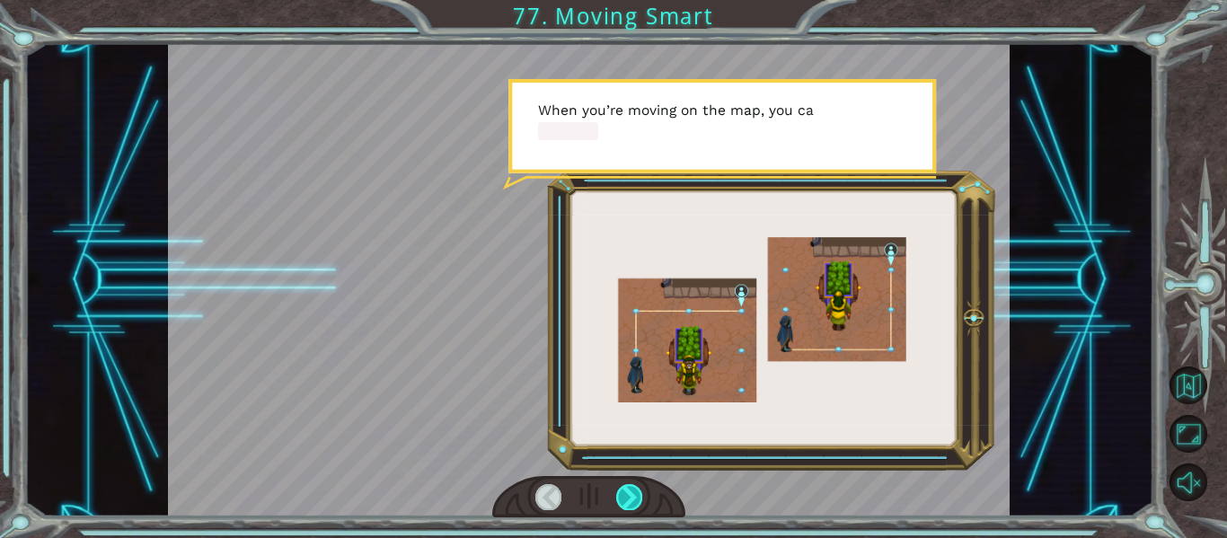
click at [636, 491] on div at bounding box center [629, 496] width 26 height 25
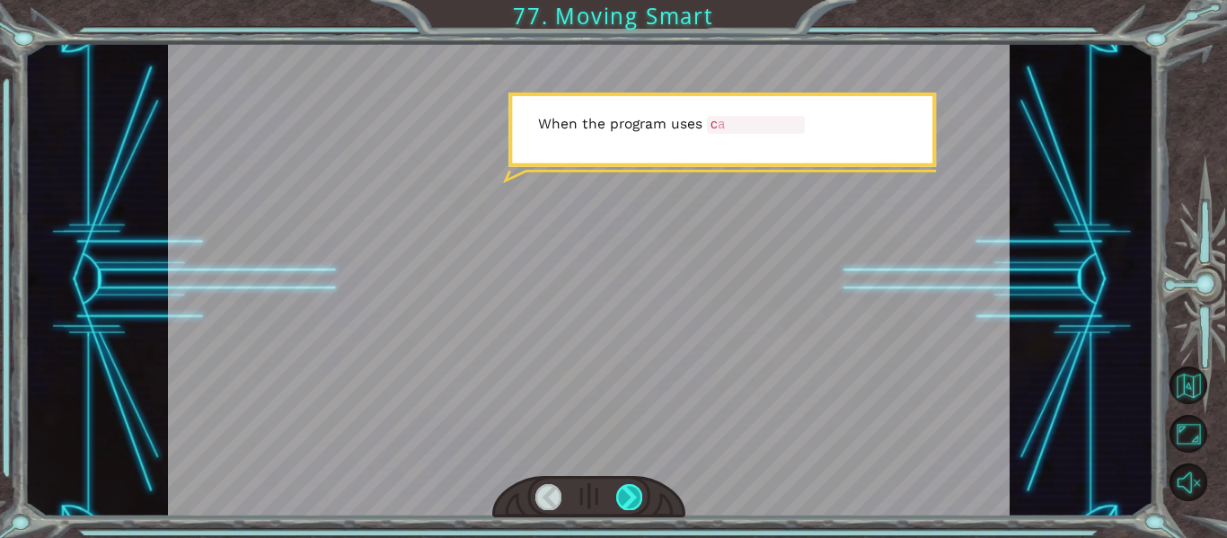
click at [636, 491] on div at bounding box center [629, 496] width 26 height 25
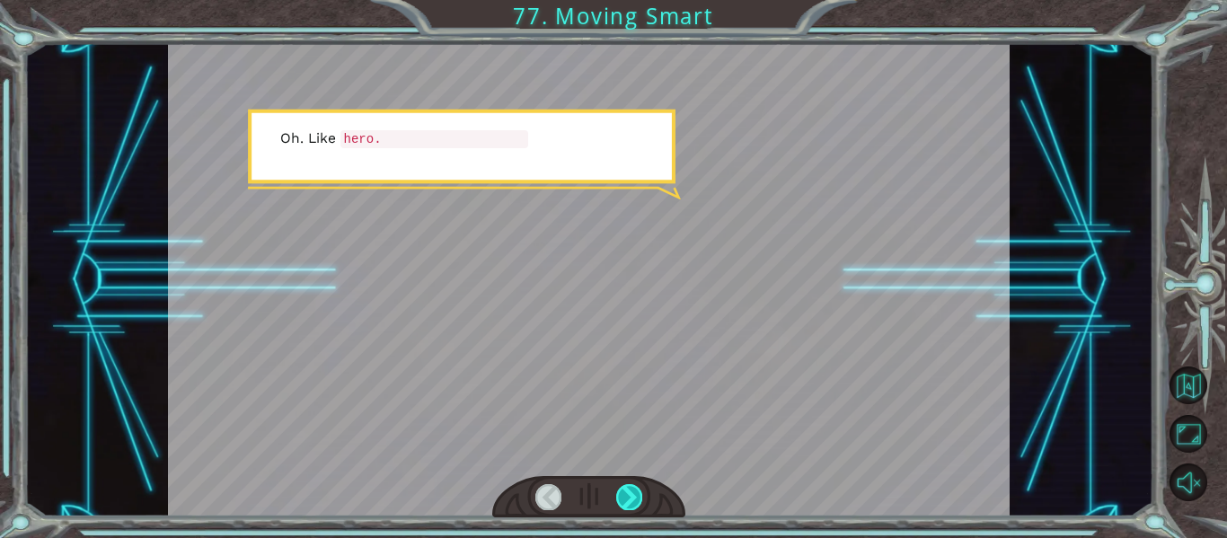
click at [636, 490] on div at bounding box center [629, 496] width 26 height 25
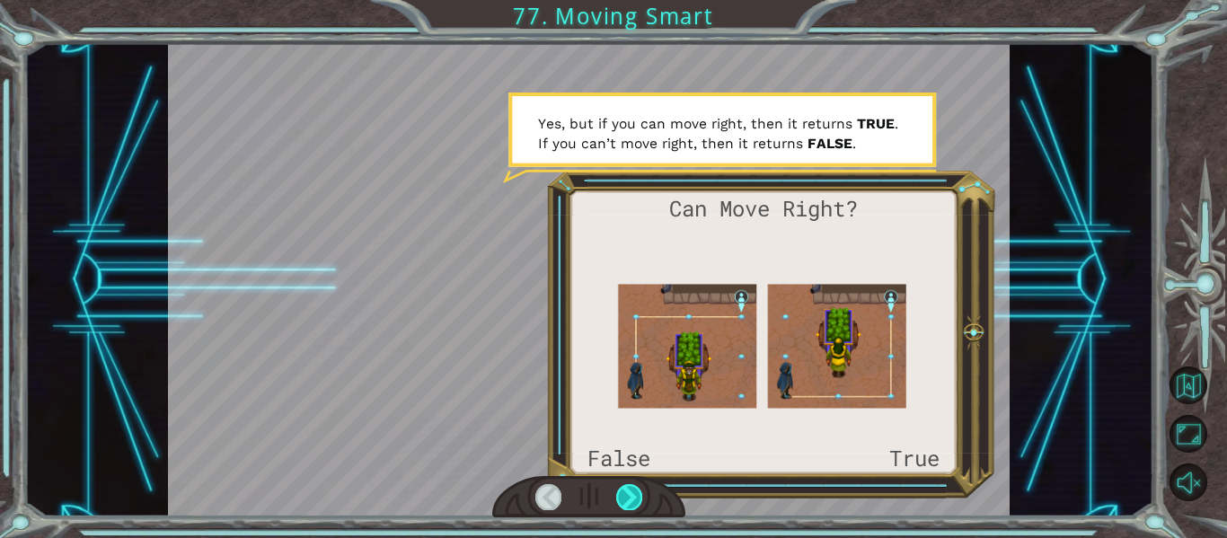
click at [636, 490] on div at bounding box center [629, 496] width 26 height 25
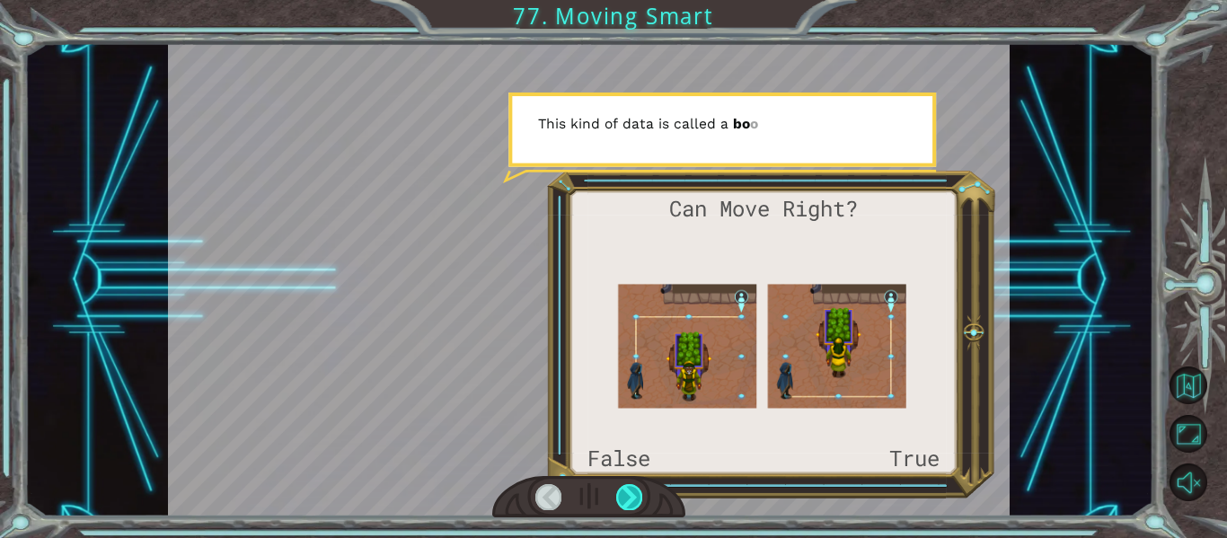
click at [636, 490] on div at bounding box center [629, 496] width 26 height 25
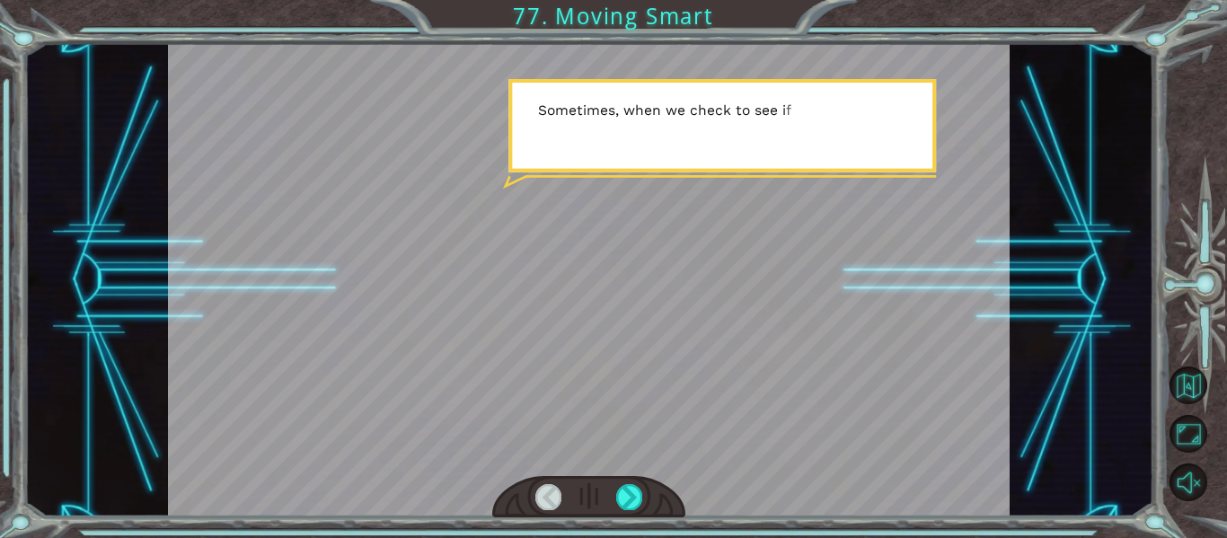
click at [607, 500] on div at bounding box center [589, 497] width 194 height 42
click at [613, 510] on div at bounding box center [589, 497] width 194 height 42
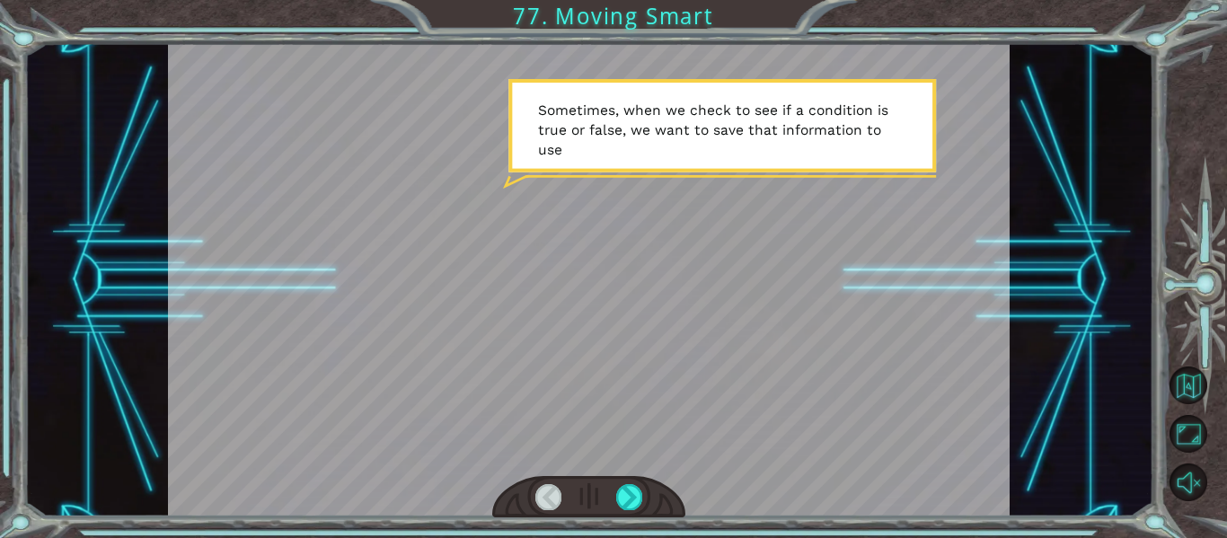
click at [613, 510] on div at bounding box center [589, 497] width 194 height 42
click at [613, 499] on div at bounding box center [589, 497] width 194 height 42
click at [615, 491] on div at bounding box center [589, 497] width 194 height 42
click at [631, 500] on div at bounding box center [629, 496] width 26 height 25
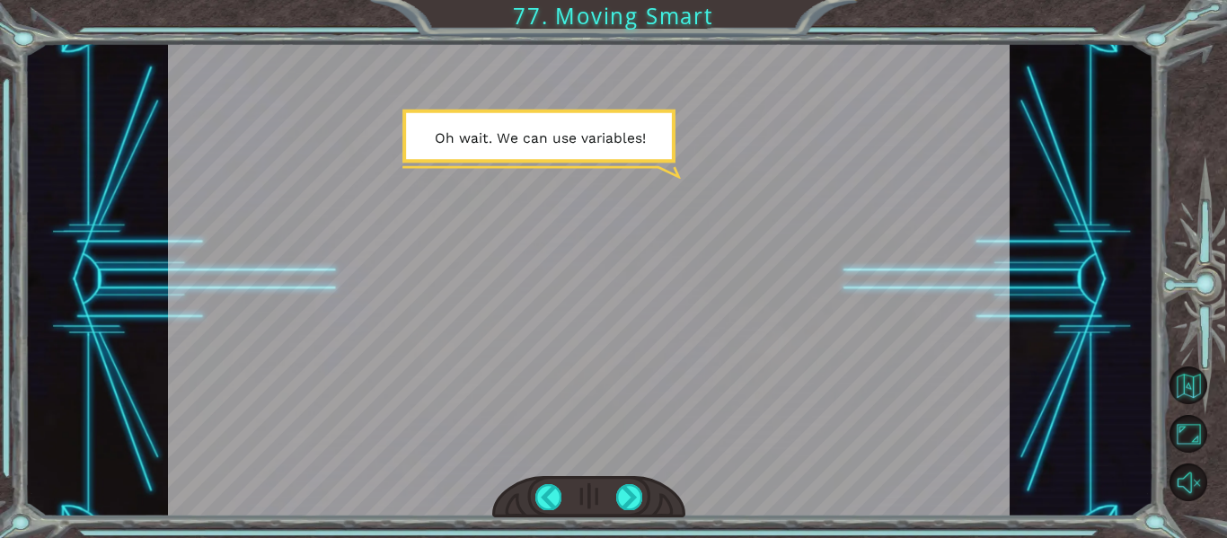
drag, startPoint x: 631, startPoint y: 500, endPoint x: 559, endPoint y: 432, distance: 99.1
click at [559, 432] on div at bounding box center [589, 279] width 843 height 473
click at [628, 500] on div at bounding box center [629, 496] width 26 height 25
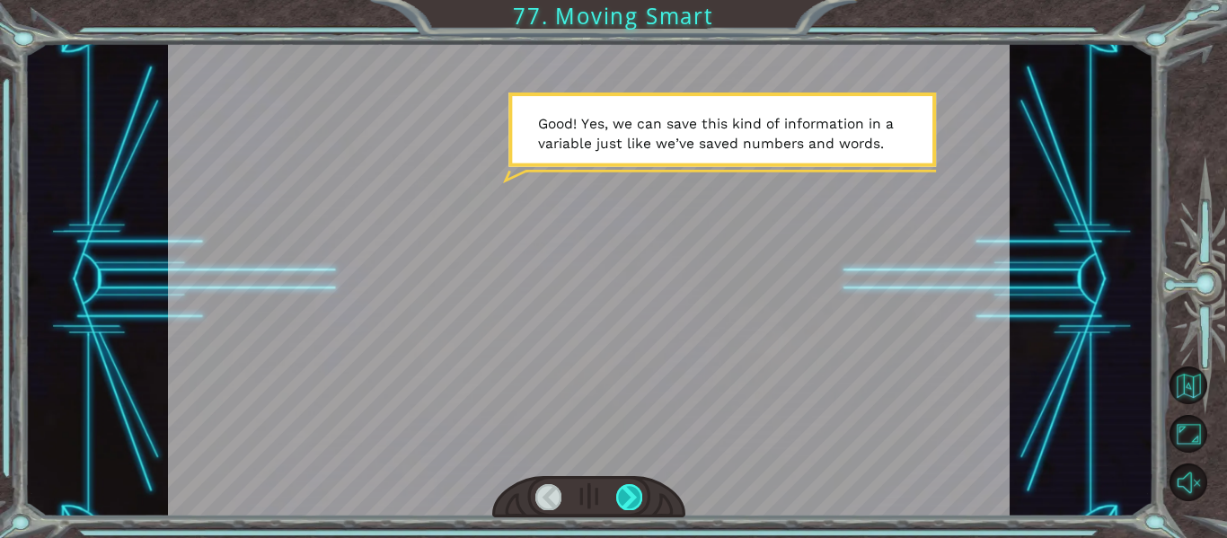
click at [619, 488] on div at bounding box center [629, 496] width 26 height 25
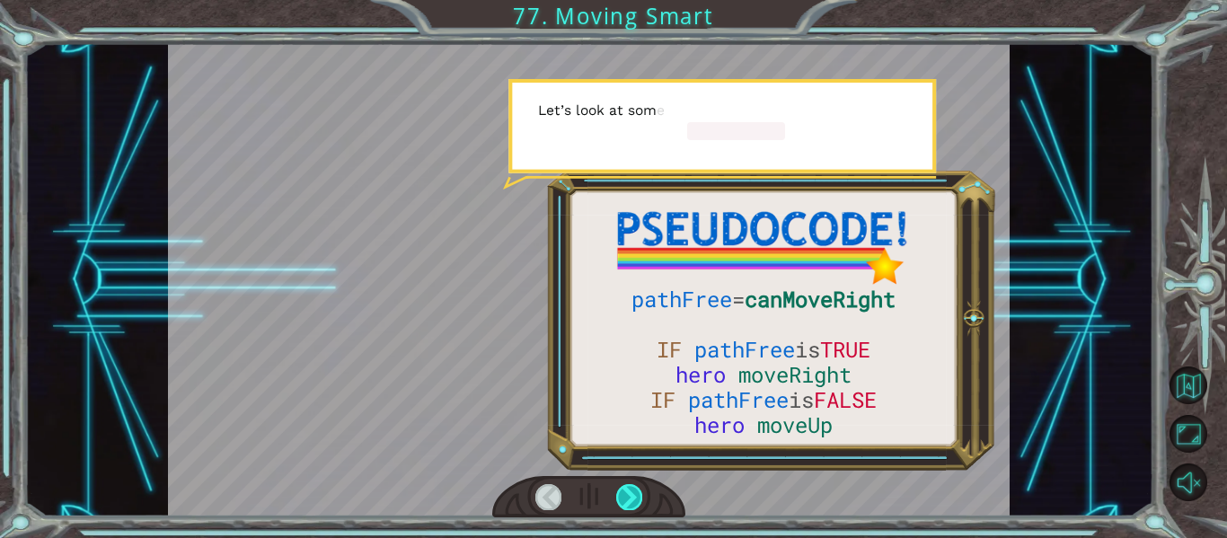
click at [619, 488] on div at bounding box center [629, 496] width 26 height 25
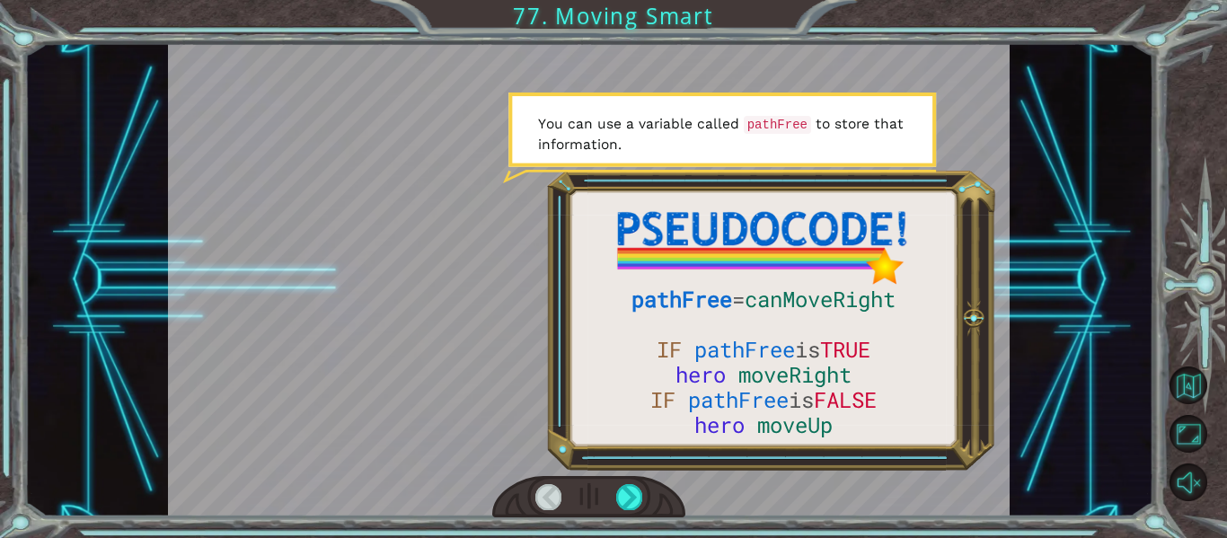
drag, startPoint x: 619, startPoint y: 488, endPoint x: 632, endPoint y: 478, distance: 16.0
click at [632, 478] on div at bounding box center [589, 497] width 194 height 42
click at [646, 496] on div at bounding box center [589, 497] width 194 height 42
click at [627, 488] on div at bounding box center [629, 496] width 26 height 25
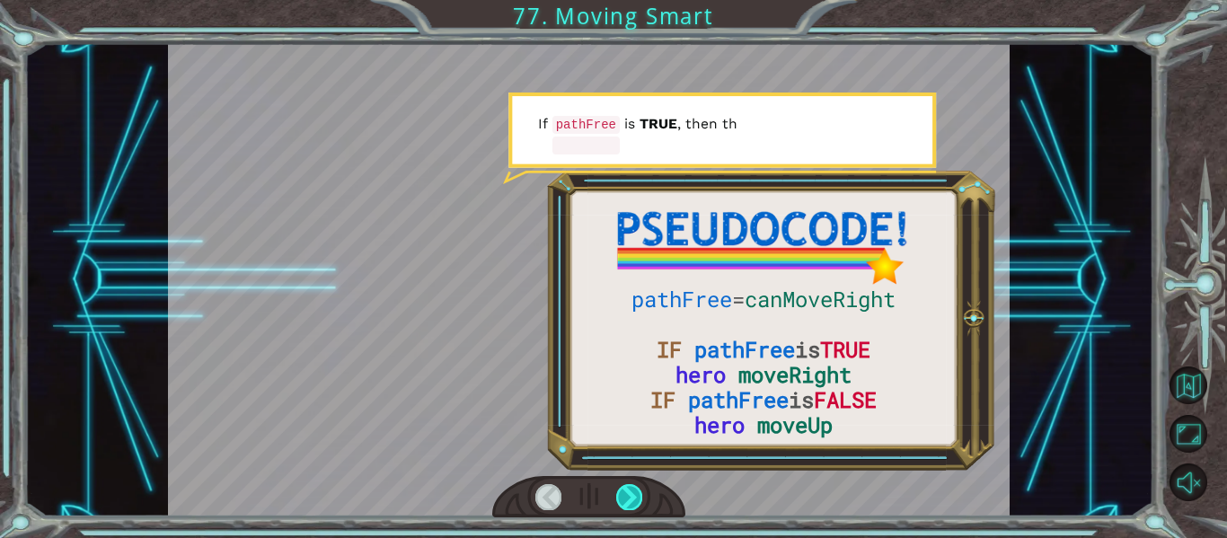
click at [628, 489] on div at bounding box center [629, 496] width 26 height 25
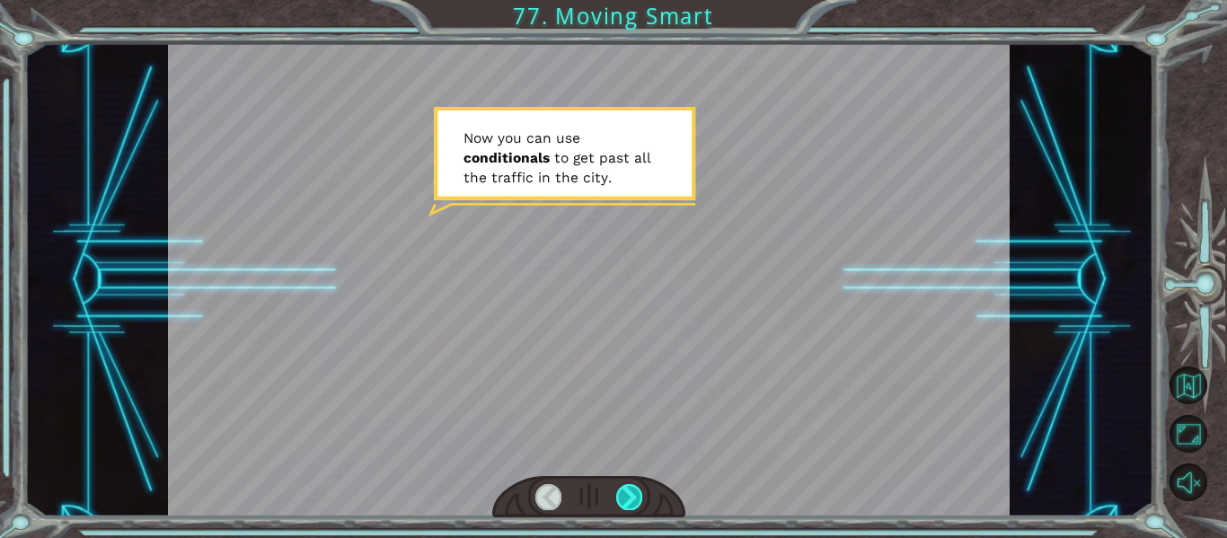
click at [627, 489] on div at bounding box center [629, 496] width 26 height 25
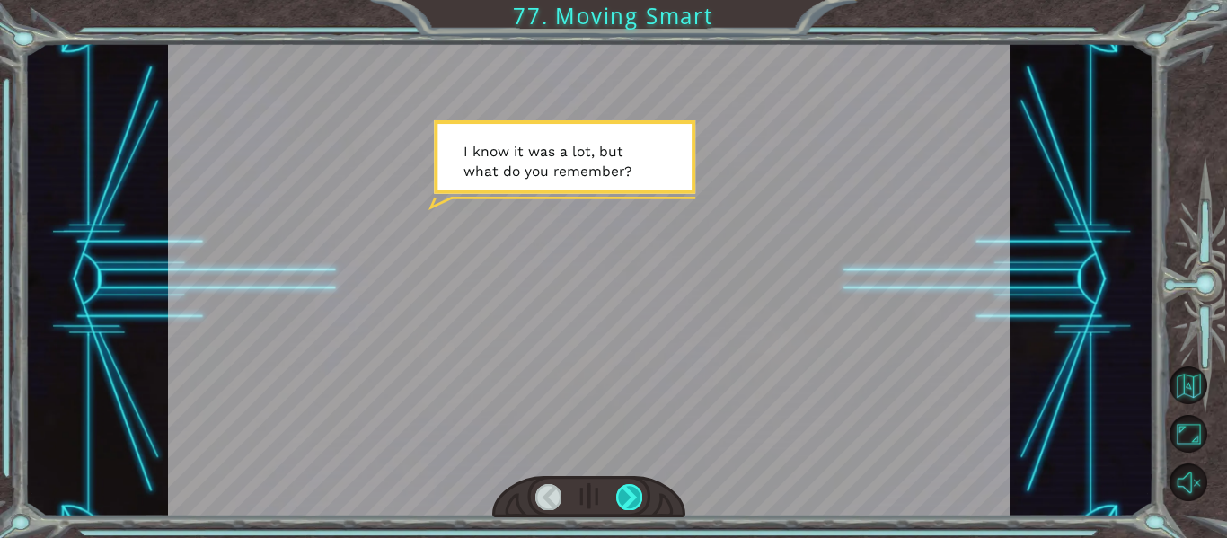
click at [628, 489] on div at bounding box center [629, 496] width 26 height 25
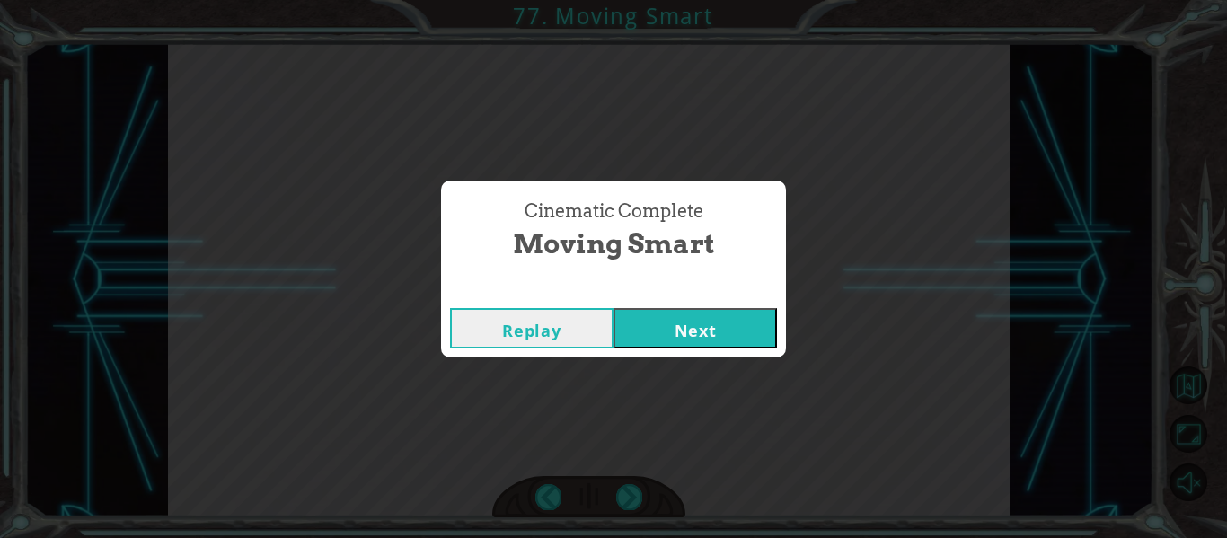
click at [694, 312] on button "Next" at bounding box center [696, 328] width 164 height 40
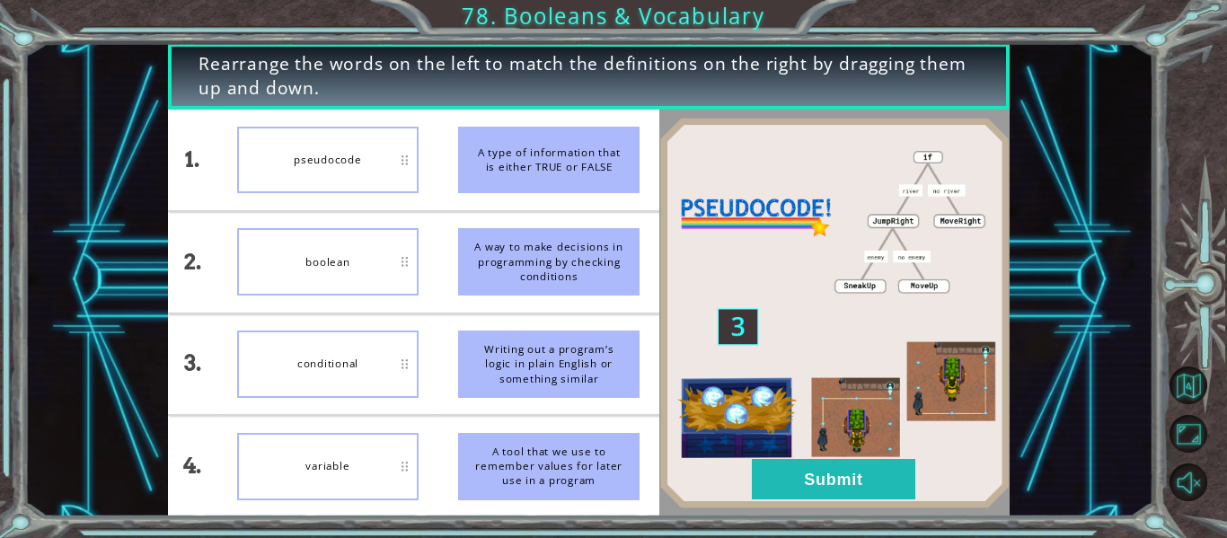
click at [370, 270] on div "boolean" at bounding box center [327, 261] width 181 height 67
drag, startPoint x: 812, startPoint y: 465, endPoint x: 808, endPoint y: 476, distance: 12.5
click at [808, 476] on button "Submit" at bounding box center [834, 479] width 164 height 40
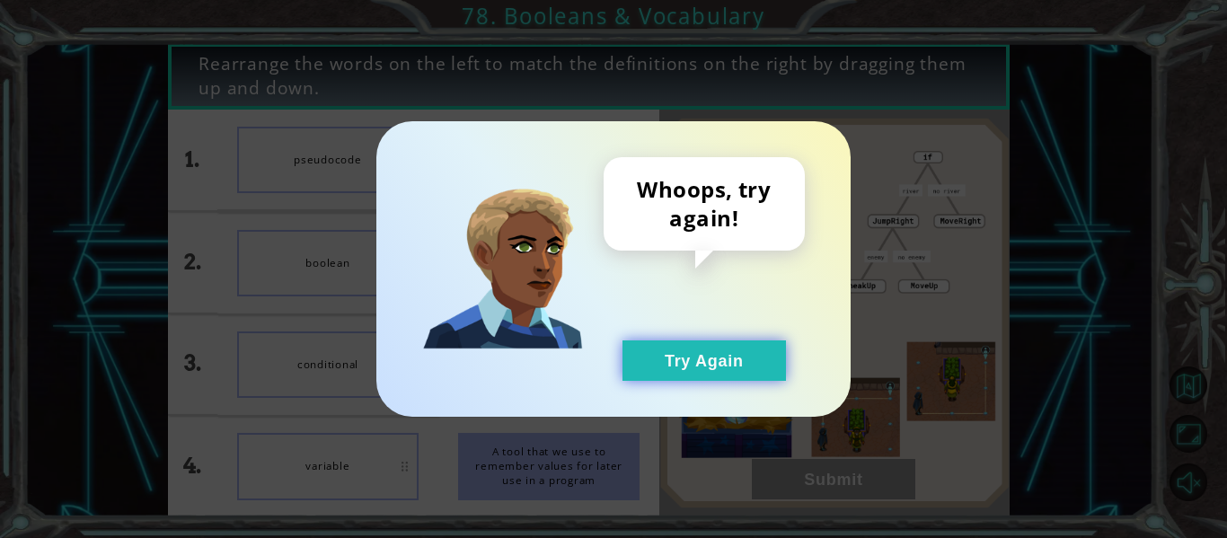
click at [692, 346] on button "Try Again" at bounding box center [705, 361] width 164 height 40
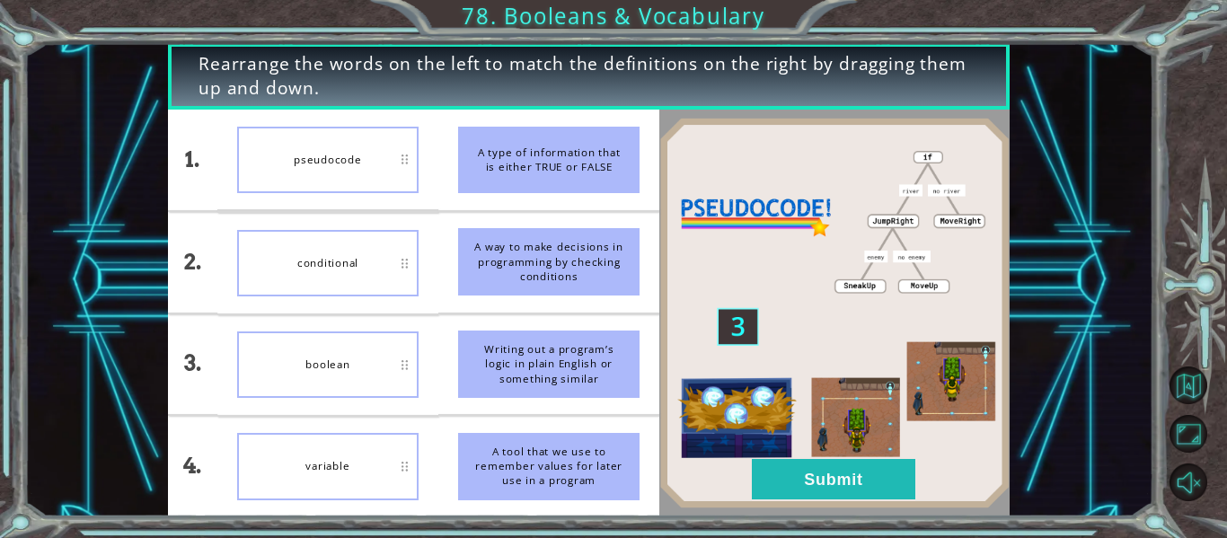
drag, startPoint x: 342, startPoint y: 355, endPoint x: 382, endPoint y: 356, distance: 39.5
drag, startPoint x: 382, startPoint y: 356, endPoint x: 532, endPoint y: 441, distance: 172.6
click at [532, 441] on div "A tool that we use to remember values for later use in a program" at bounding box center [548, 466] width 181 height 67
click at [782, 478] on button "Submit" at bounding box center [834, 479] width 164 height 40
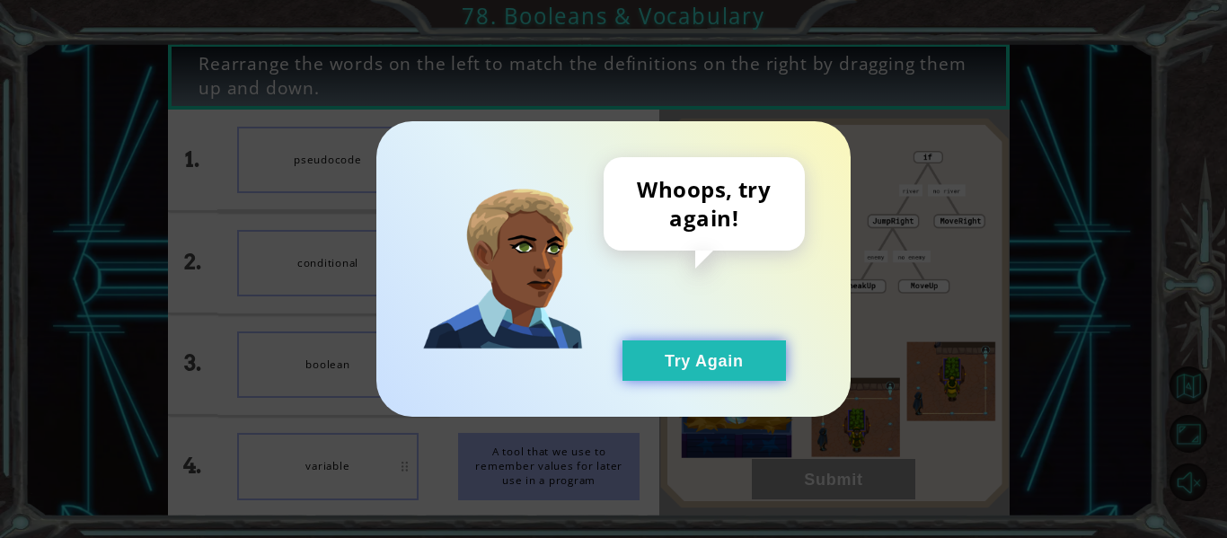
click at [688, 360] on button "Try Again" at bounding box center [705, 361] width 164 height 40
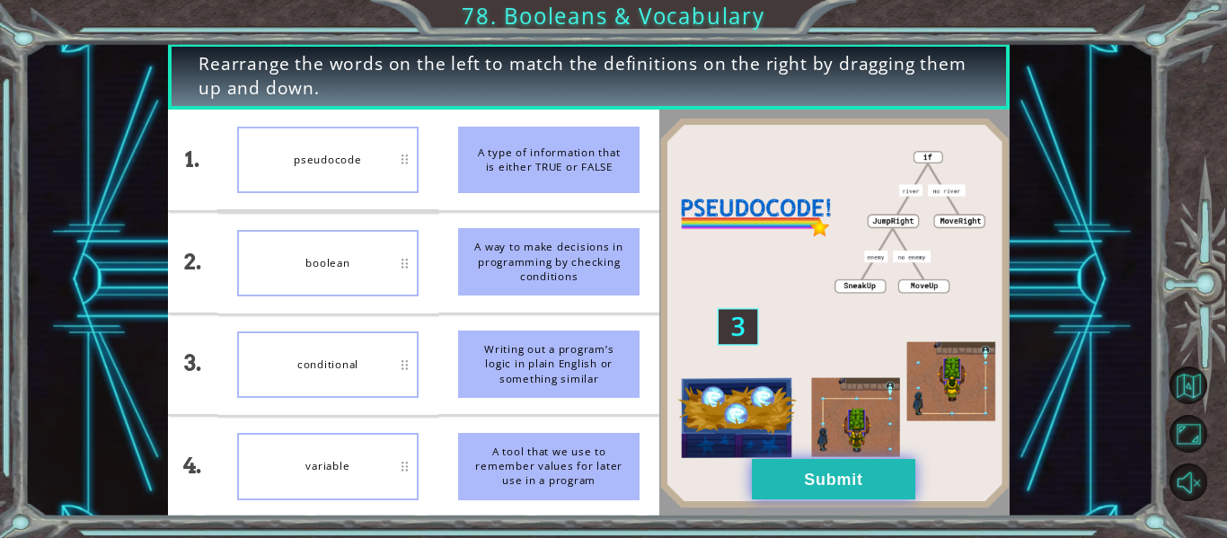
click at [797, 485] on button "Submit" at bounding box center [834, 479] width 164 height 40
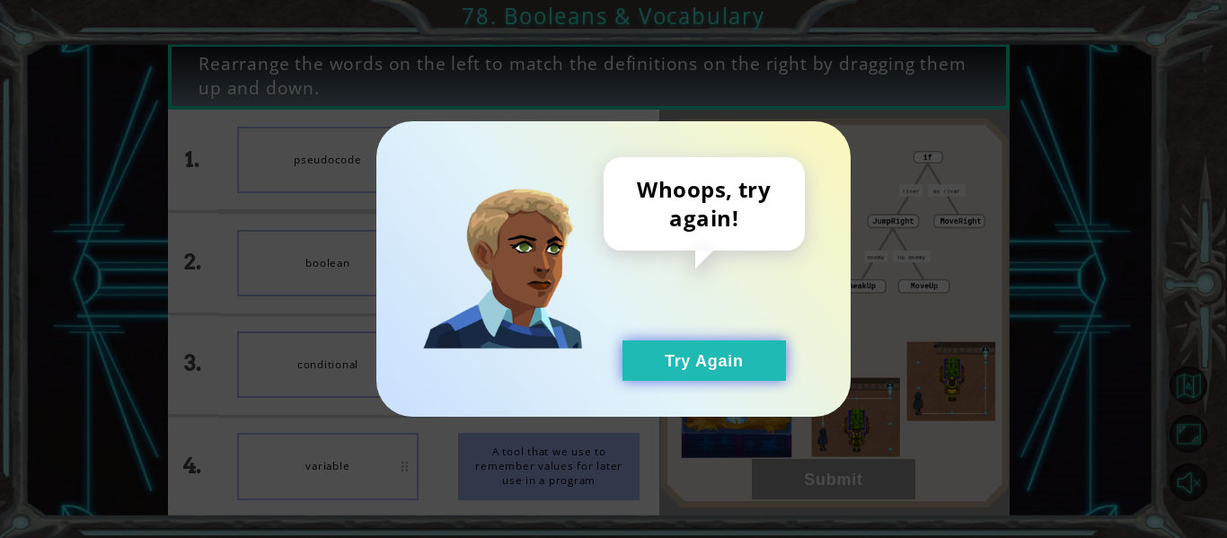
click at [712, 350] on button "Try Again" at bounding box center [705, 361] width 164 height 40
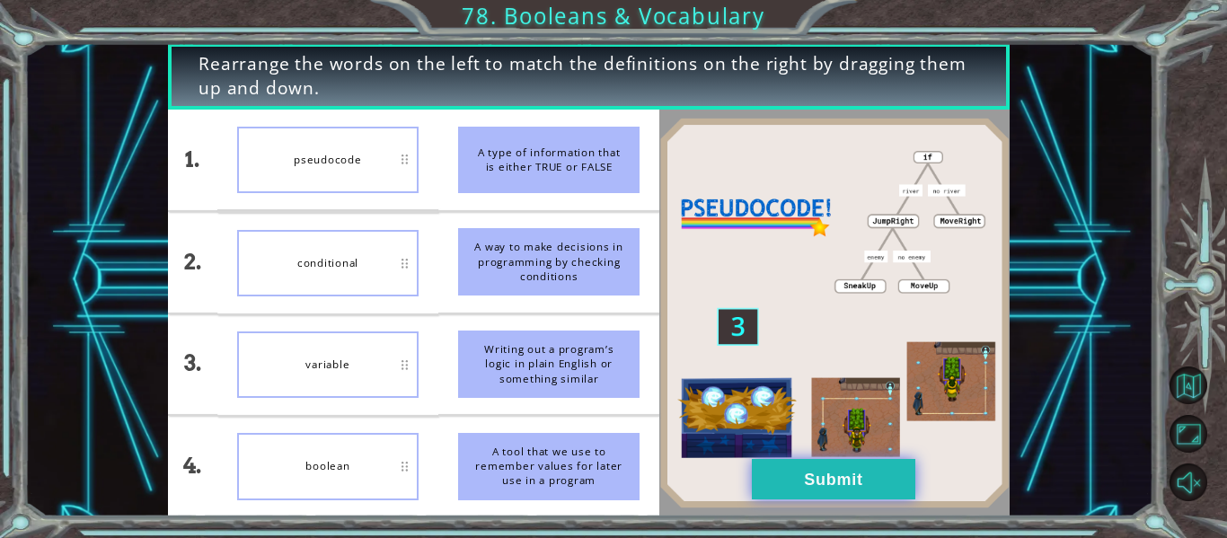
click at [840, 483] on button "Submit" at bounding box center [834, 479] width 164 height 40
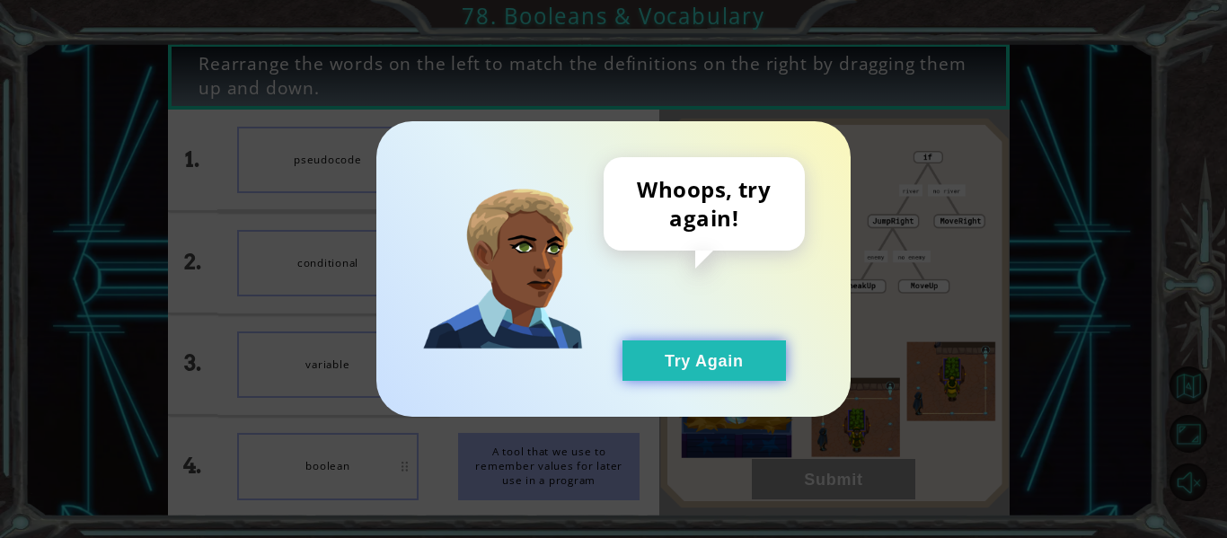
click at [742, 358] on button "Try Again" at bounding box center [705, 361] width 164 height 40
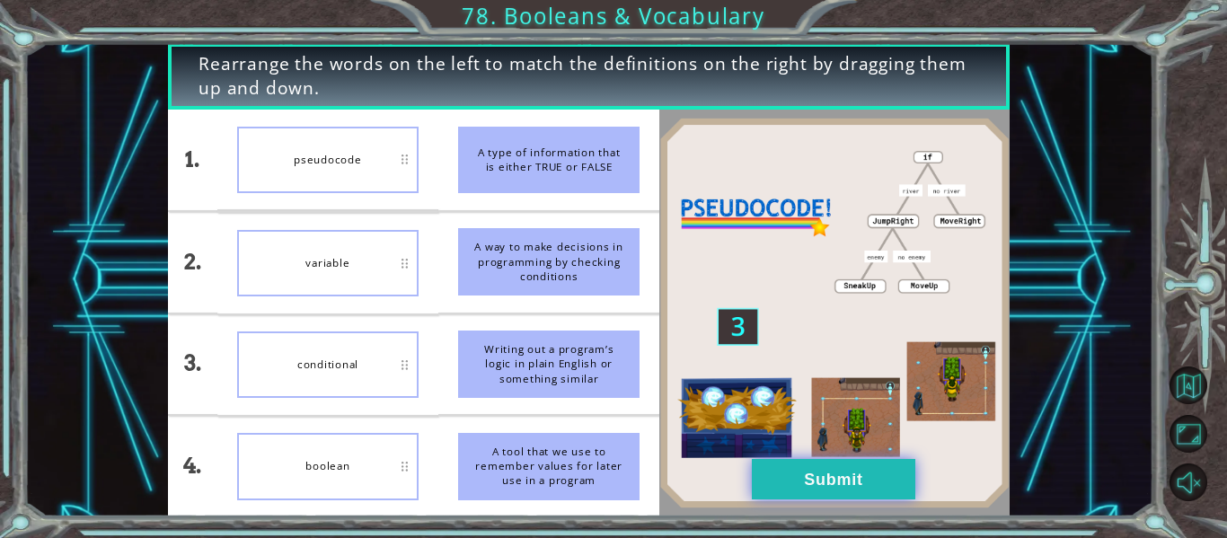
click at [835, 473] on button "Submit" at bounding box center [834, 479] width 164 height 40
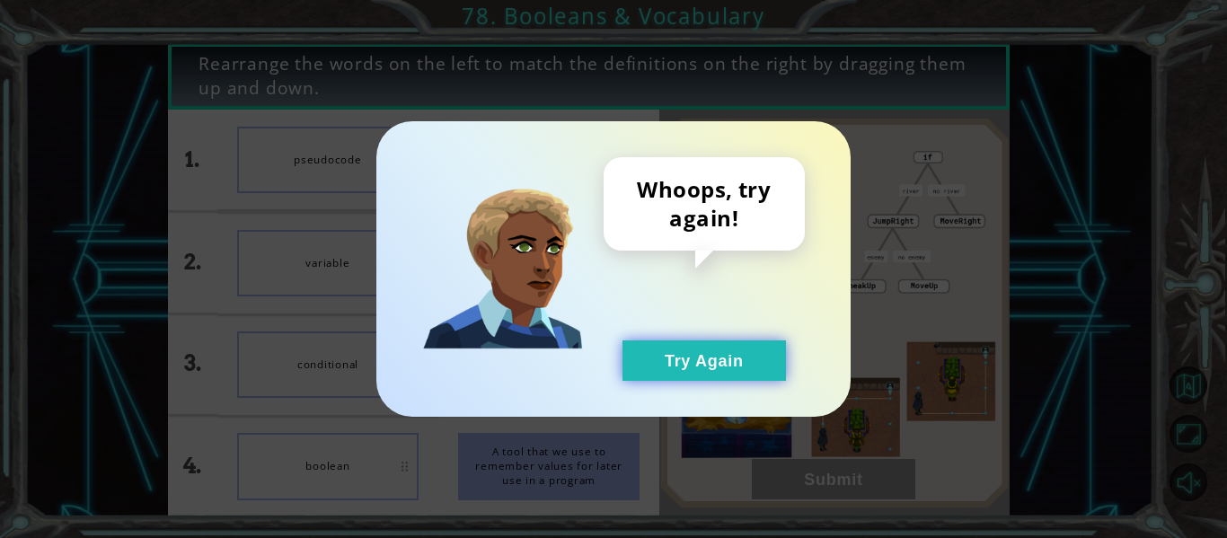
click at [713, 370] on button "Try Again" at bounding box center [705, 361] width 164 height 40
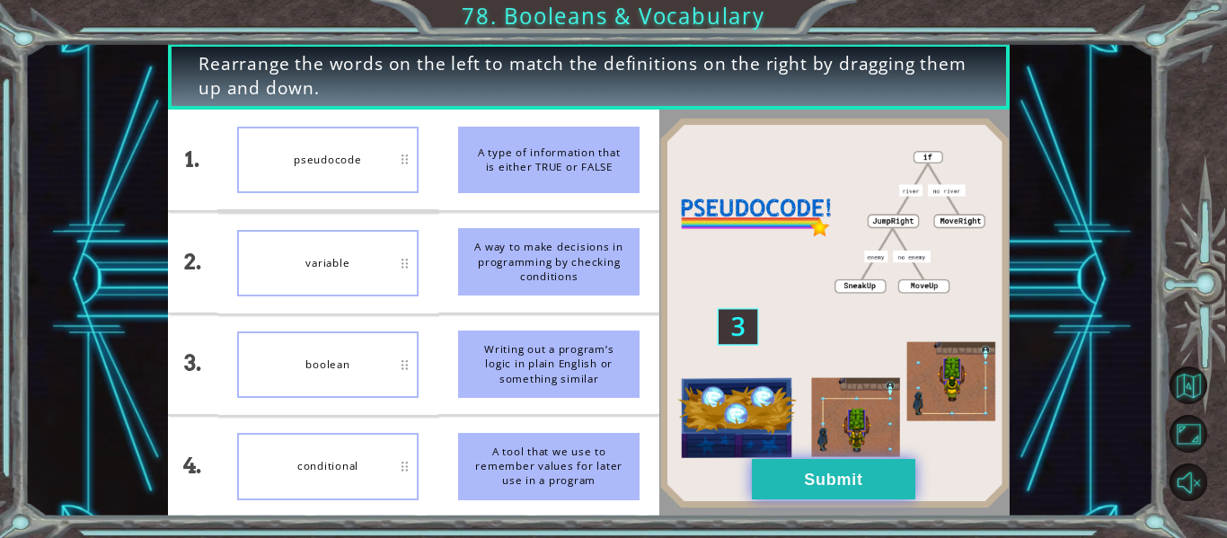
click at [827, 492] on button "Submit" at bounding box center [834, 479] width 164 height 40
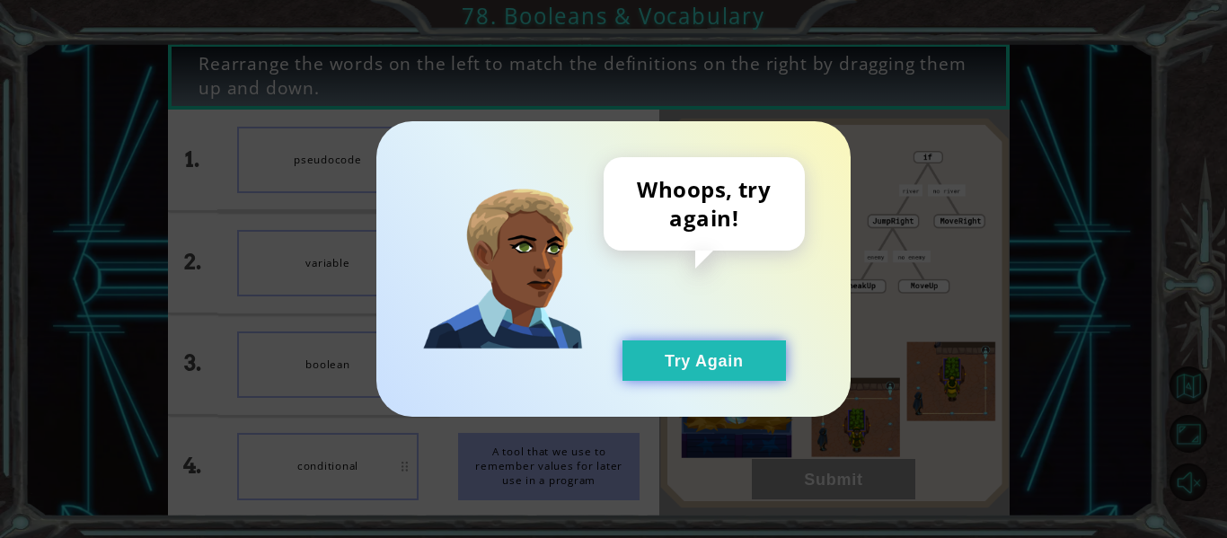
click at [730, 354] on button "Try Again" at bounding box center [705, 361] width 164 height 40
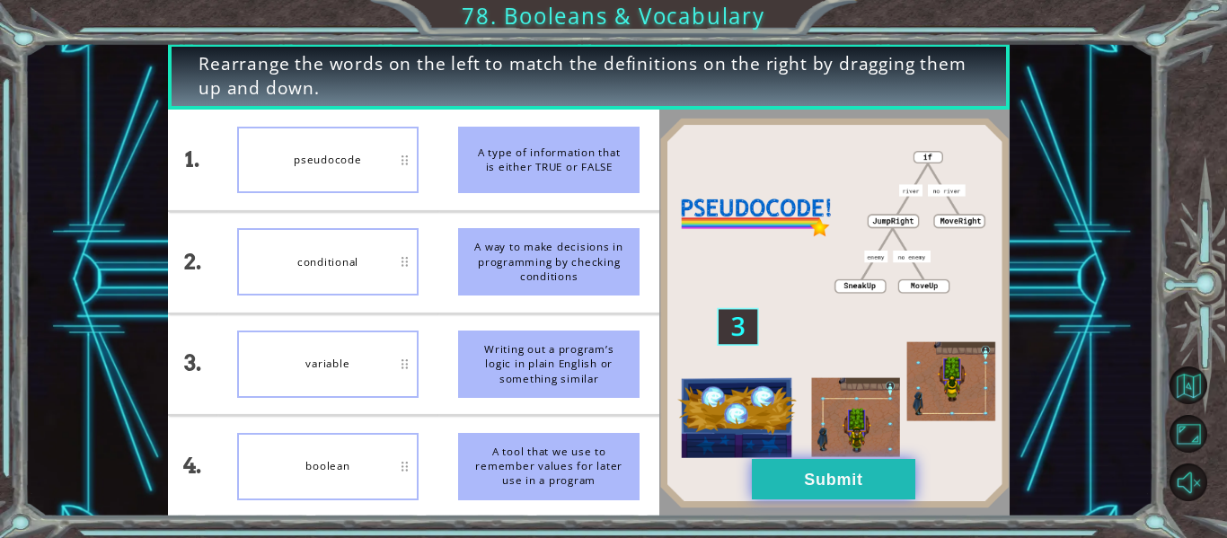
click at [825, 470] on button "Submit" at bounding box center [834, 479] width 164 height 40
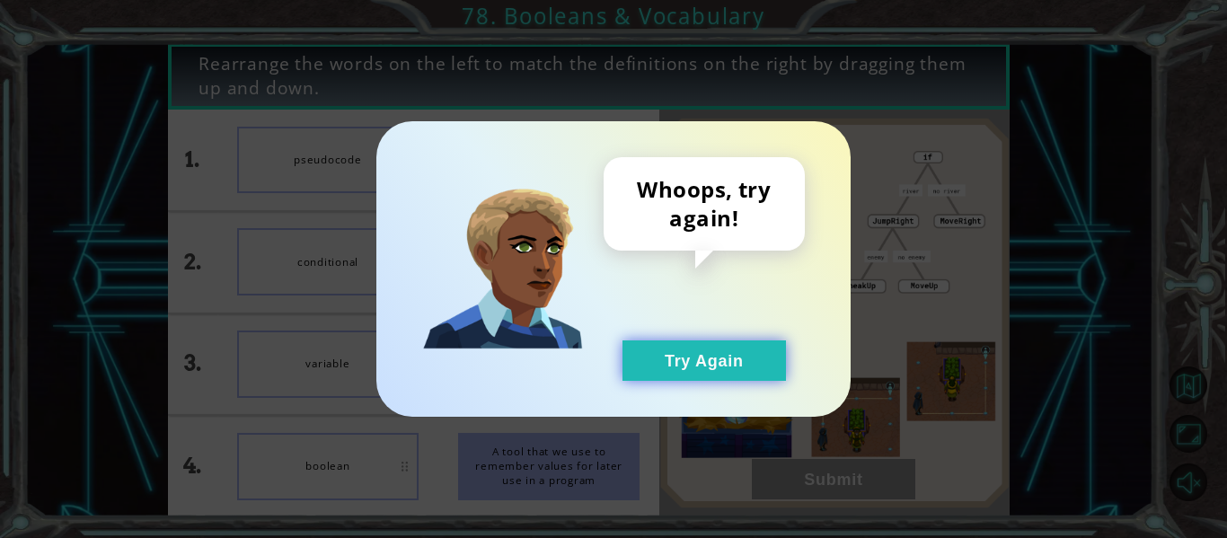
click at [745, 371] on button "Try Again" at bounding box center [705, 361] width 164 height 40
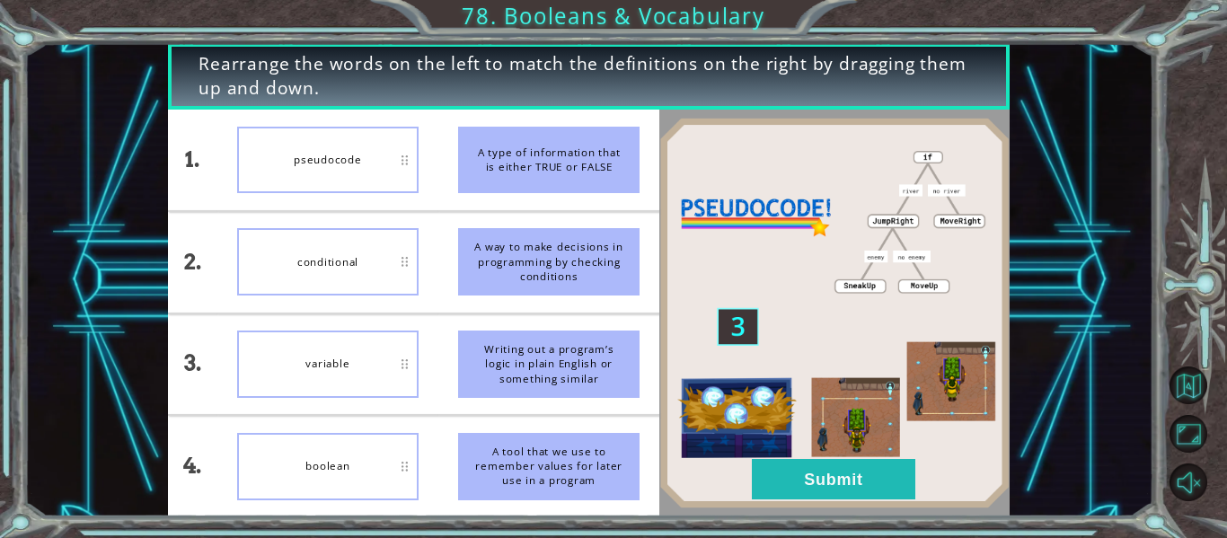
click at [356, 254] on div "conditional" at bounding box center [327, 261] width 181 height 67
click at [821, 482] on button "Submit" at bounding box center [834, 479] width 164 height 40
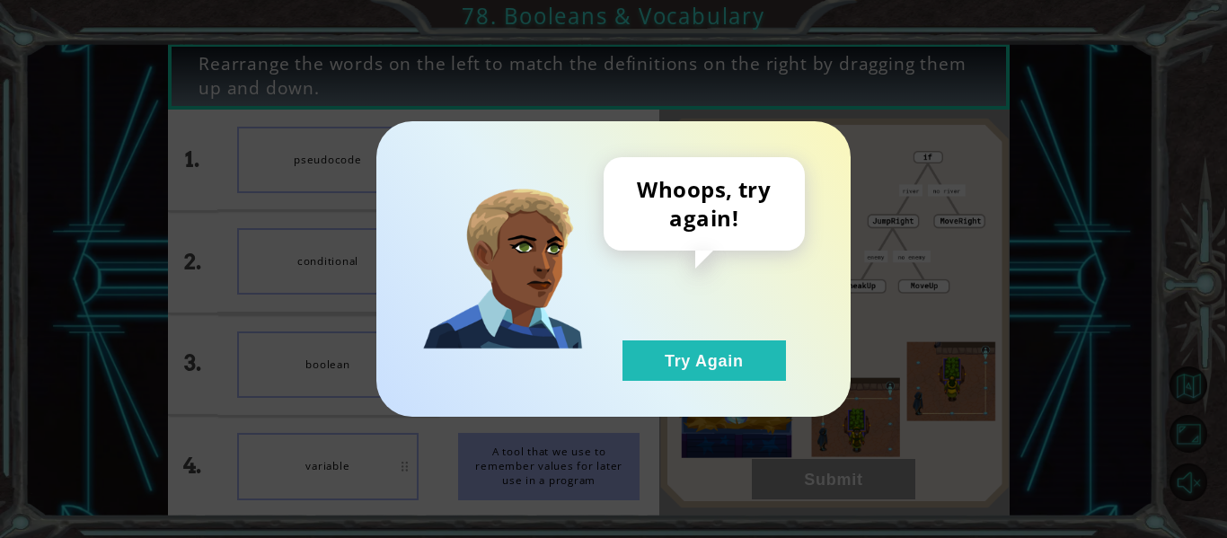
click at [821, 482] on div "Whoops, try again! Try Again" at bounding box center [613, 269] width 1227 height 538
click at [704, 358] on button "Try Again" at bounding box center [705, 361] width 164 height 40
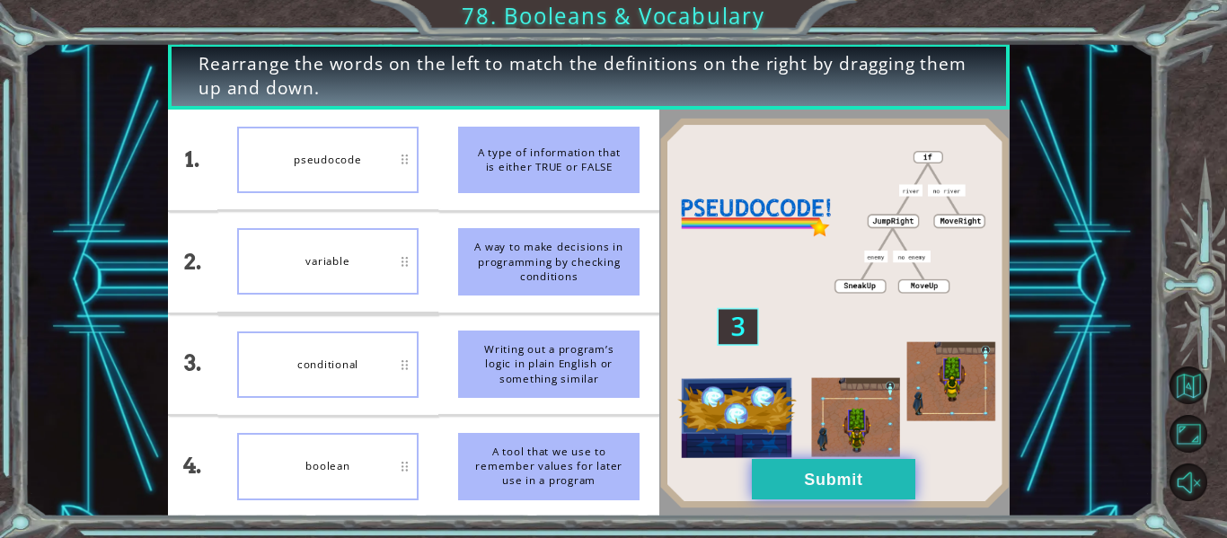
click at [815, 480] on button "Submit" at bounding box center [834, 479] width 164 height 40
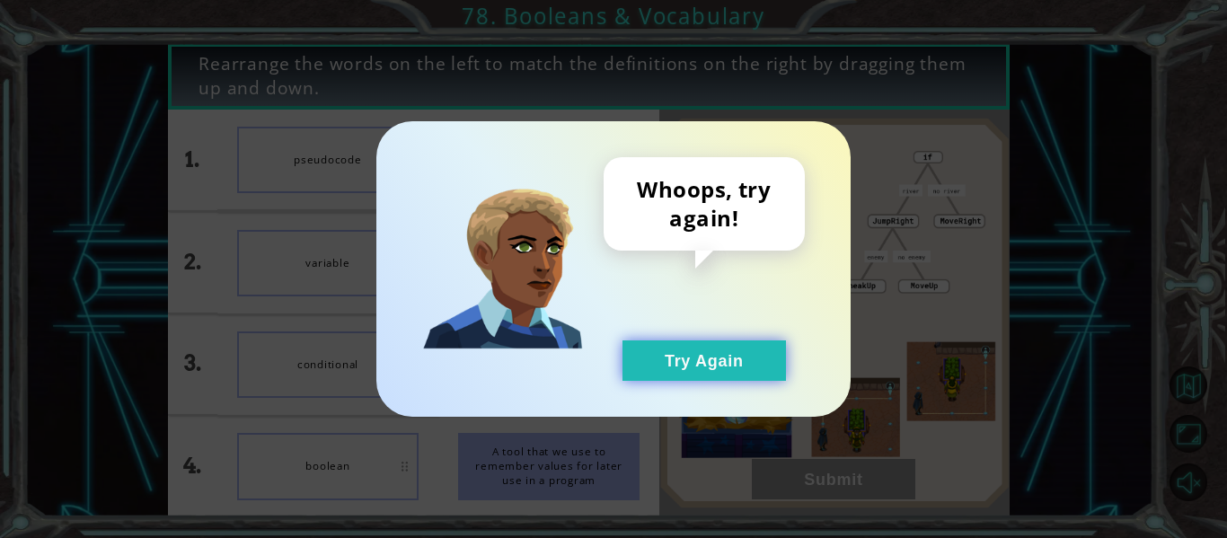
click at [696, 354] on button "Try Again" at bounding box center [705, 361] width 164 height 40
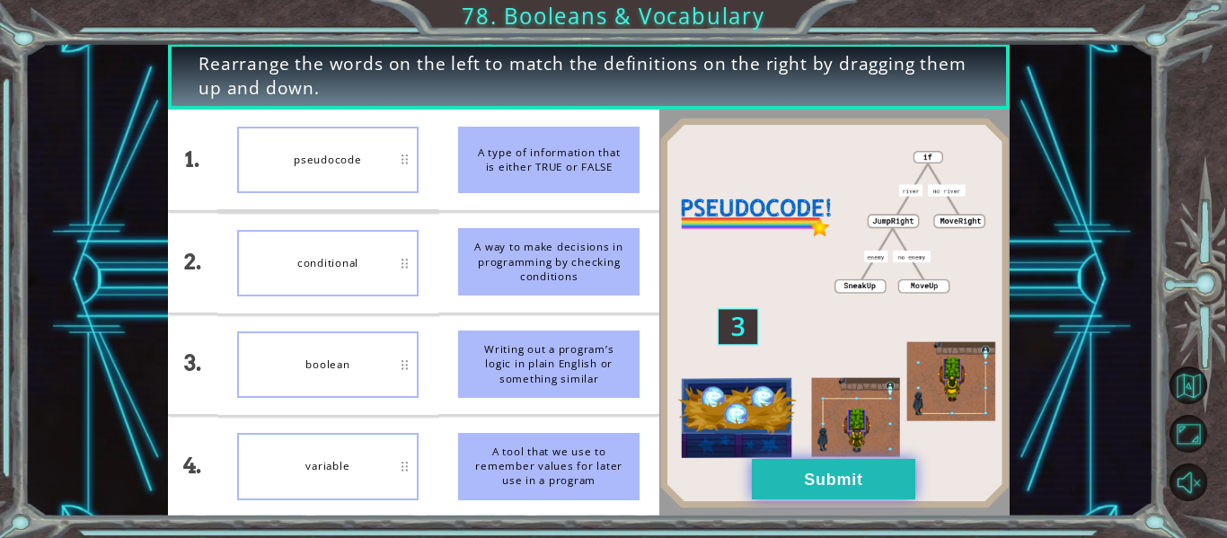
click at [814, 498] on button "Submit" at bounding box center [834, 479] width 164 height 40
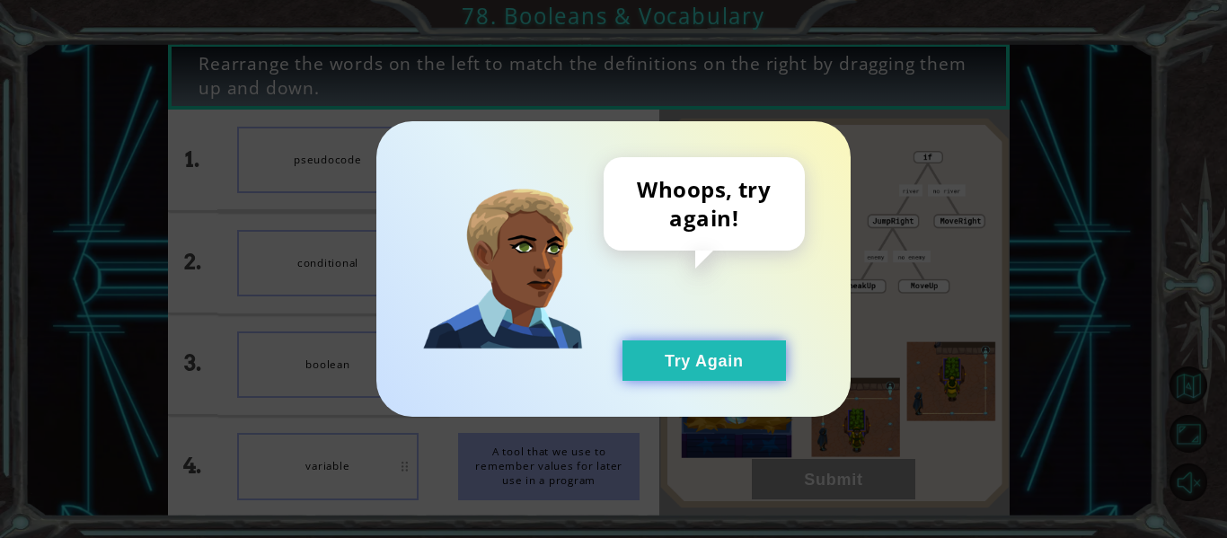
click at [709, 362] on button "Try Again" at bounding box center [705, 361] width 164 height 40
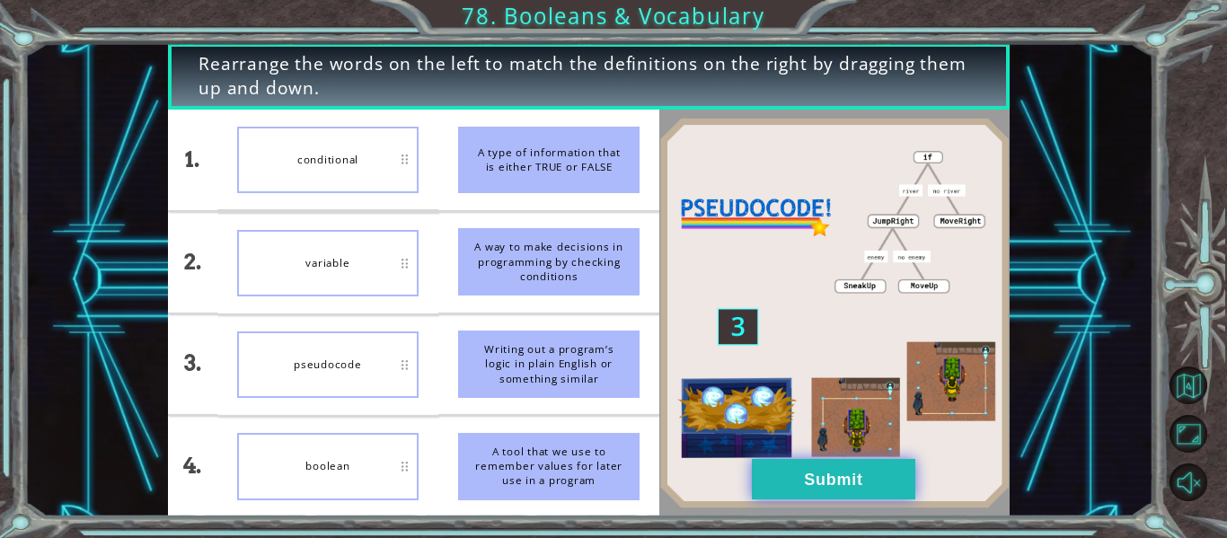
click at [821, 465] on button "Submit" at bounding box center [834, 479] width 164 height 40
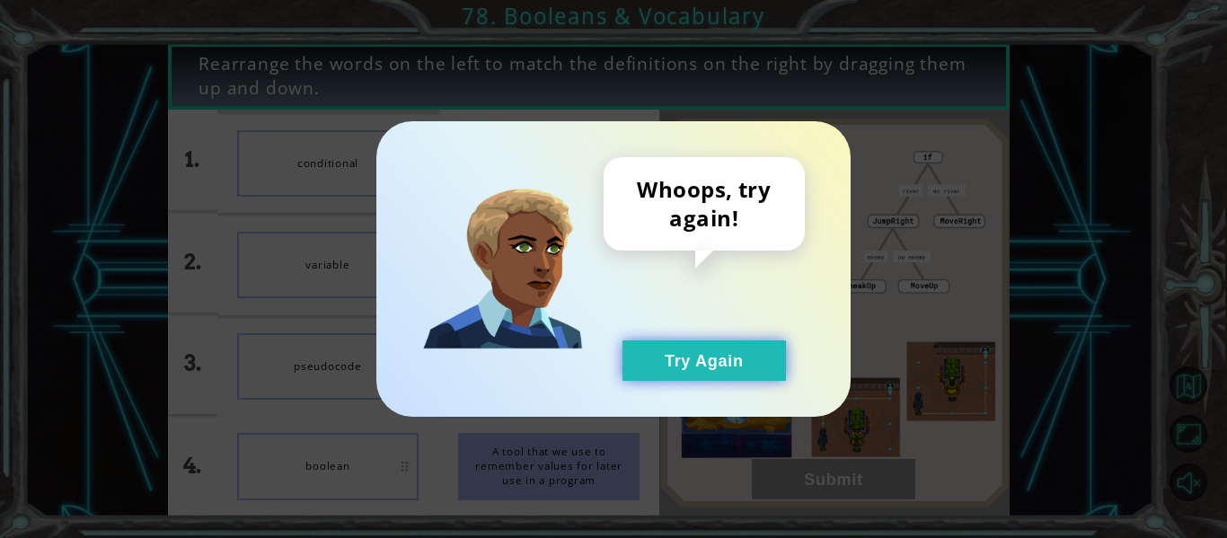
click at [725, 352] on button "Try Again" at bounding box center [705, 361] width 164 height 40
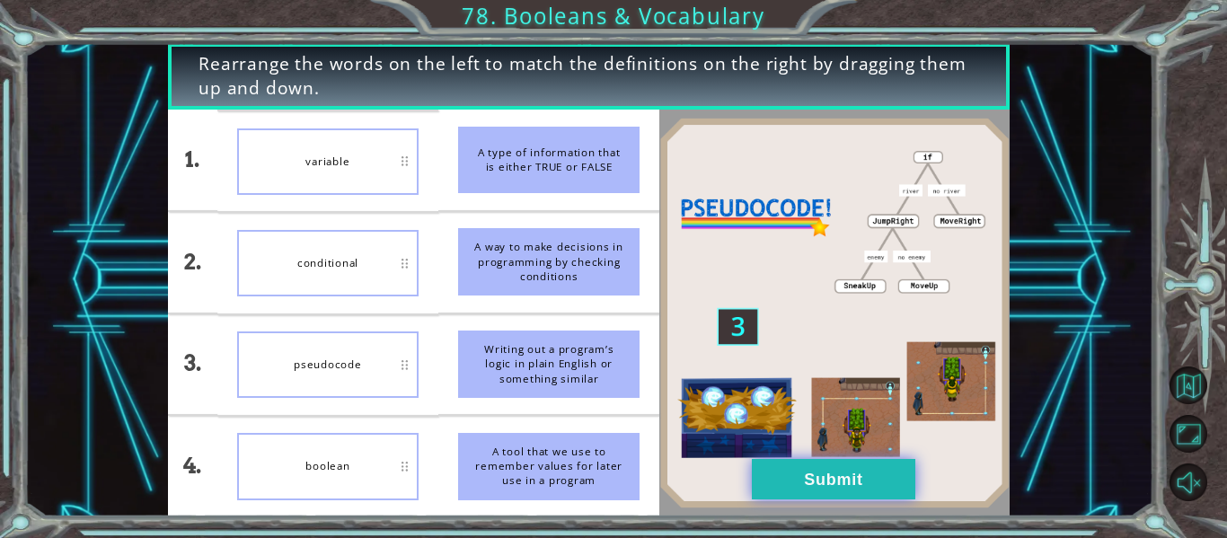
click at [835, 473] on button "Submit" at bounding box center [834, 479] width 164 height 40
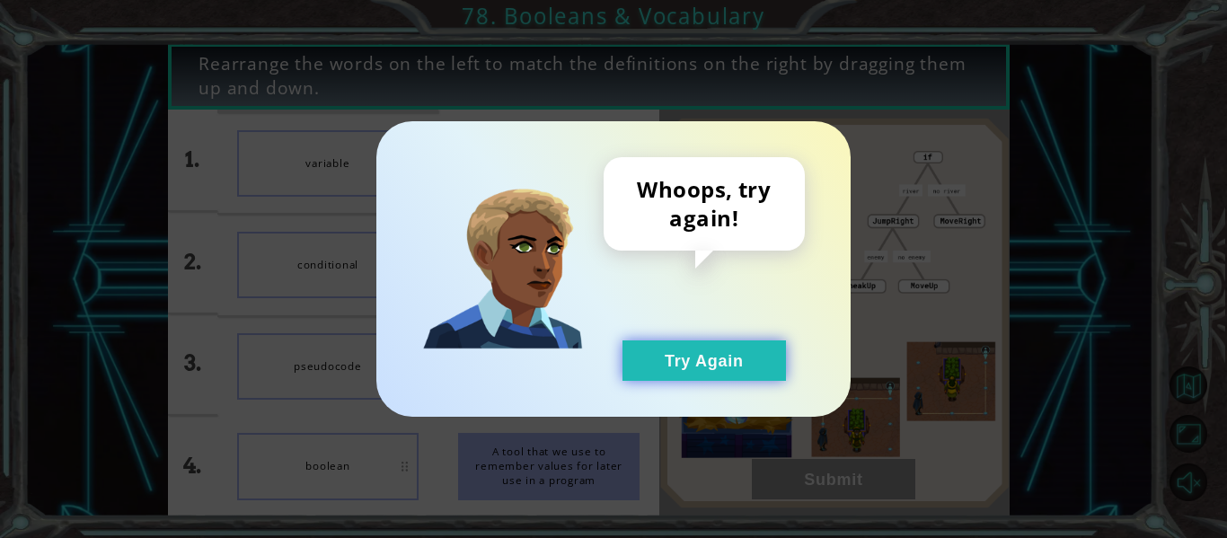
click at [716, 367] on button "Try Again" at bounding box center [705, 361] width 164 height 40
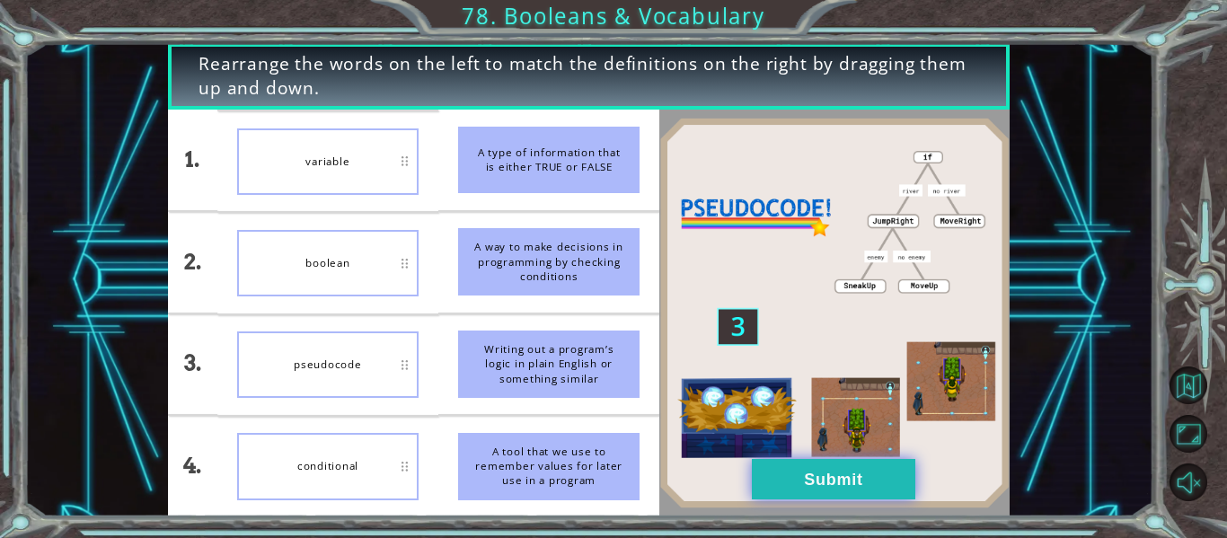
click at [797, 480] on button "Submit" at bounding box center [834, 479] width 164 height 40
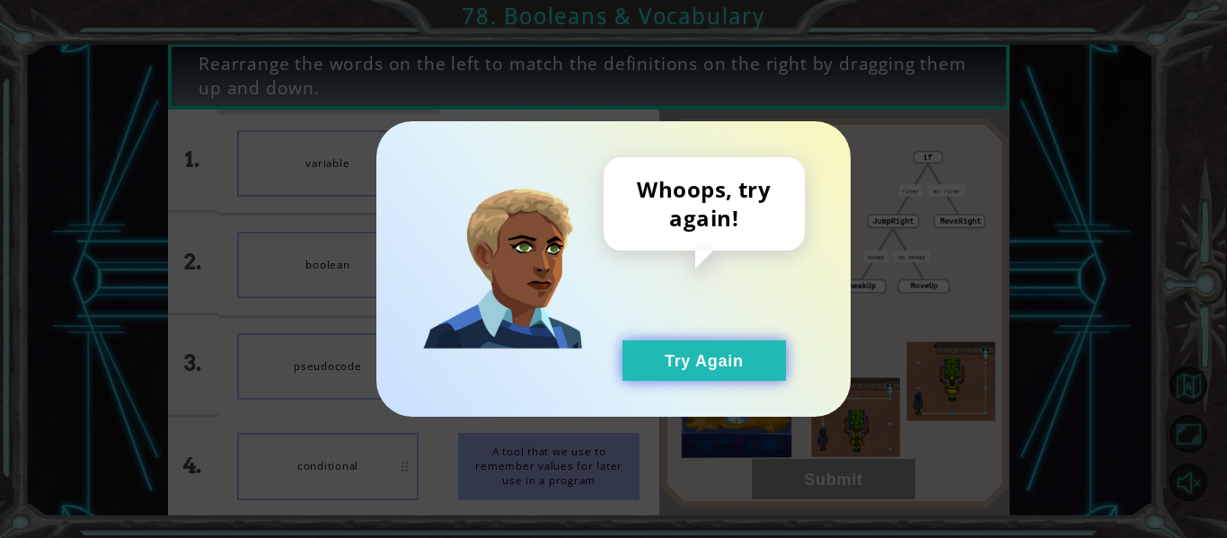
click at [695, 361] on button "Try Again" at bounding box center [705, 361] width 164 height 40
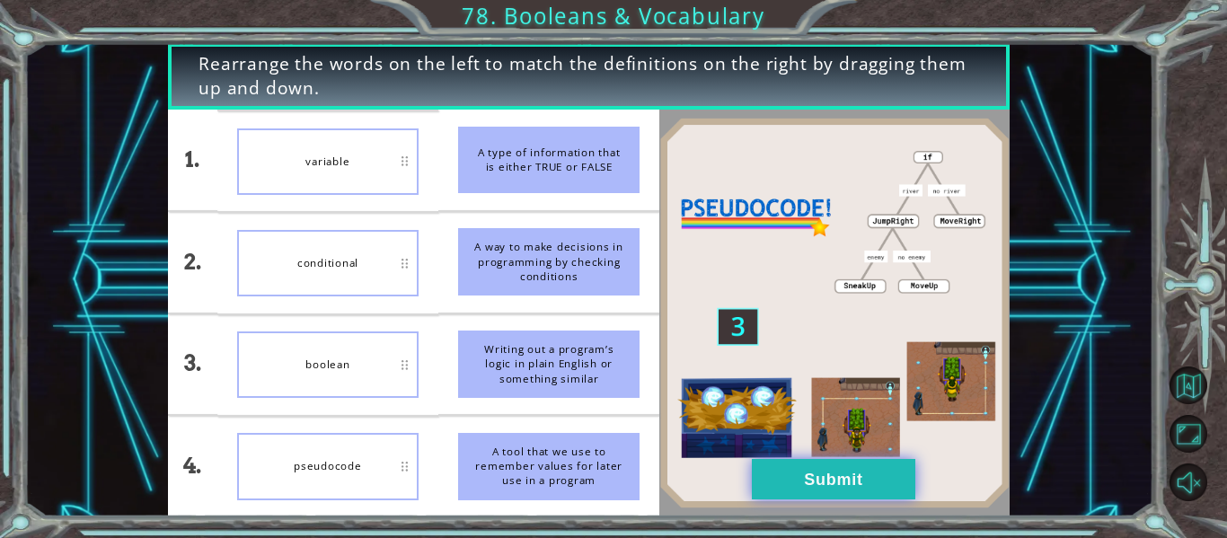
click at [810, 486] on button "Submit" at bounding box center [834, 479] width 164 height 40
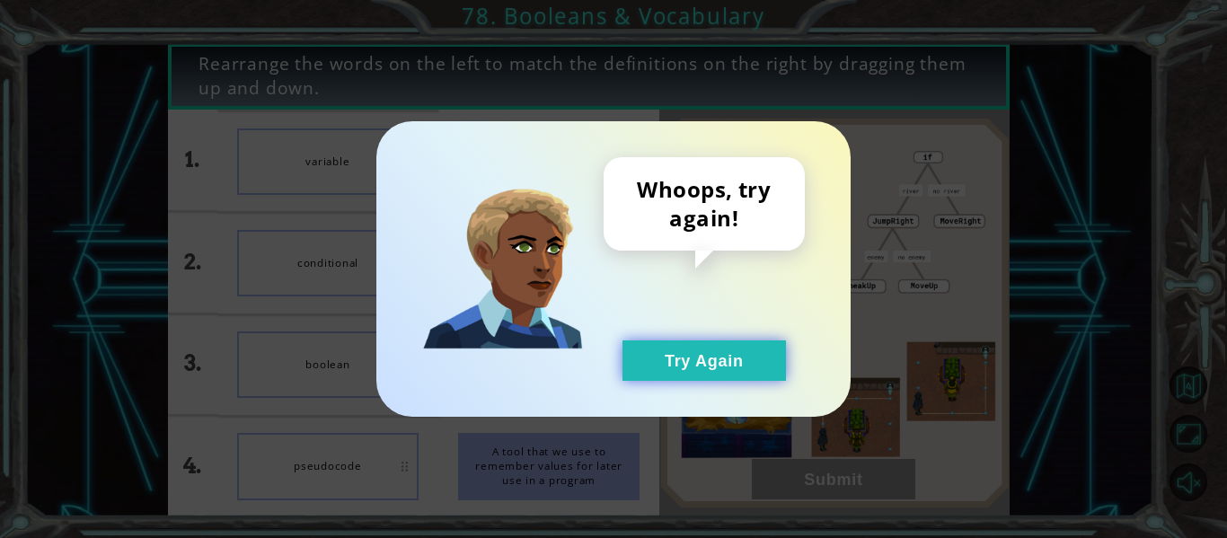
click at [696, 359] on button "Try Again" at bounding box center [705, 361] width 164 height 40
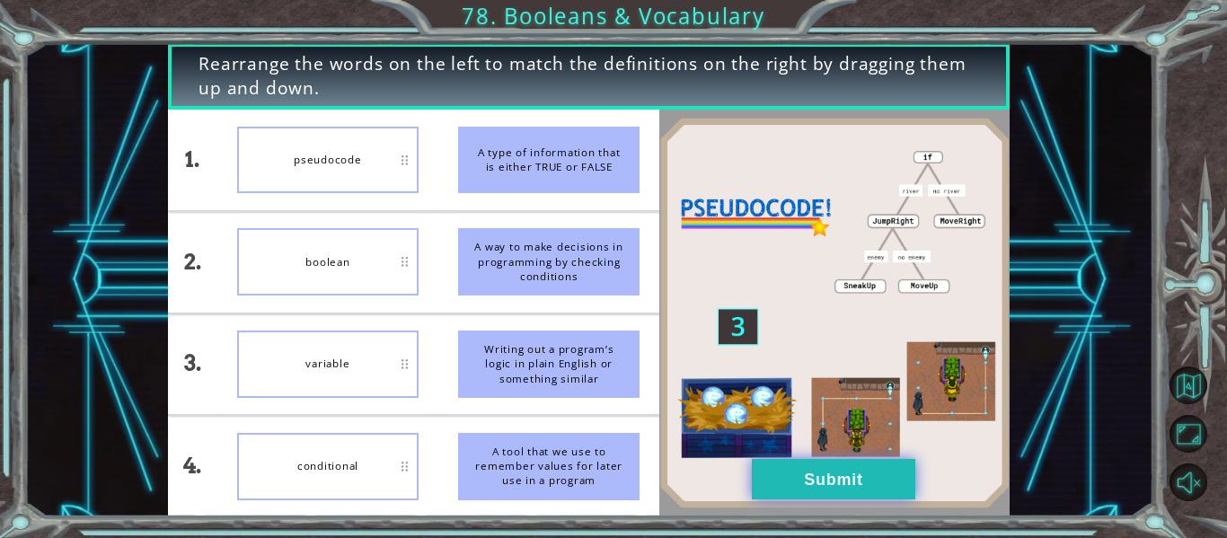
click at [768, 475] on button "Submit" at bounding box center [834, 479] width 164 height 40
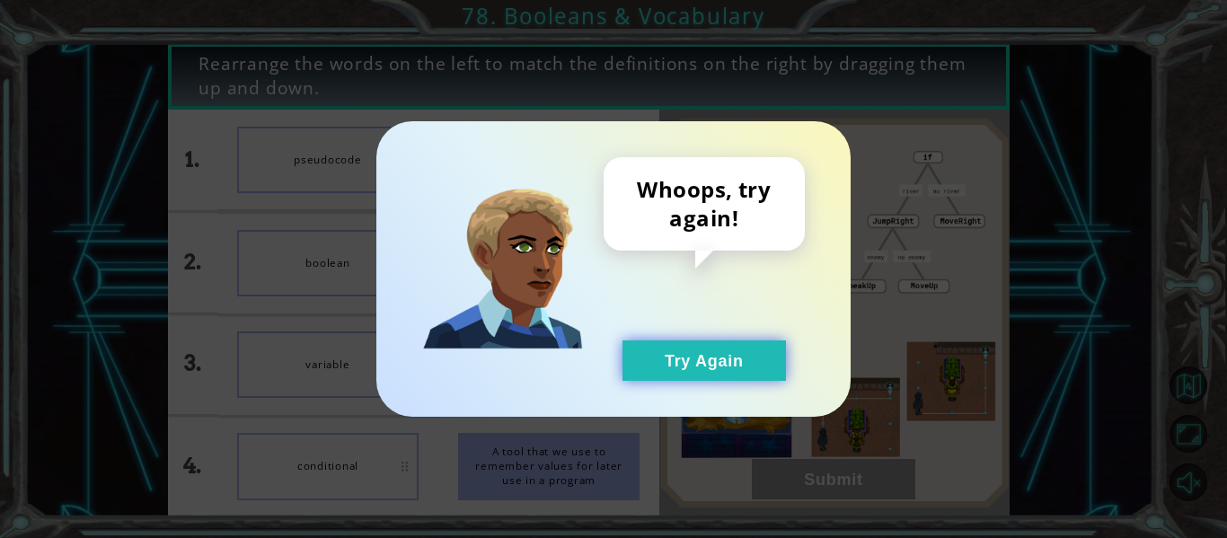
click at [705, 377] on button "Try Again" at bounding box center [705, 361] width 164 height 40
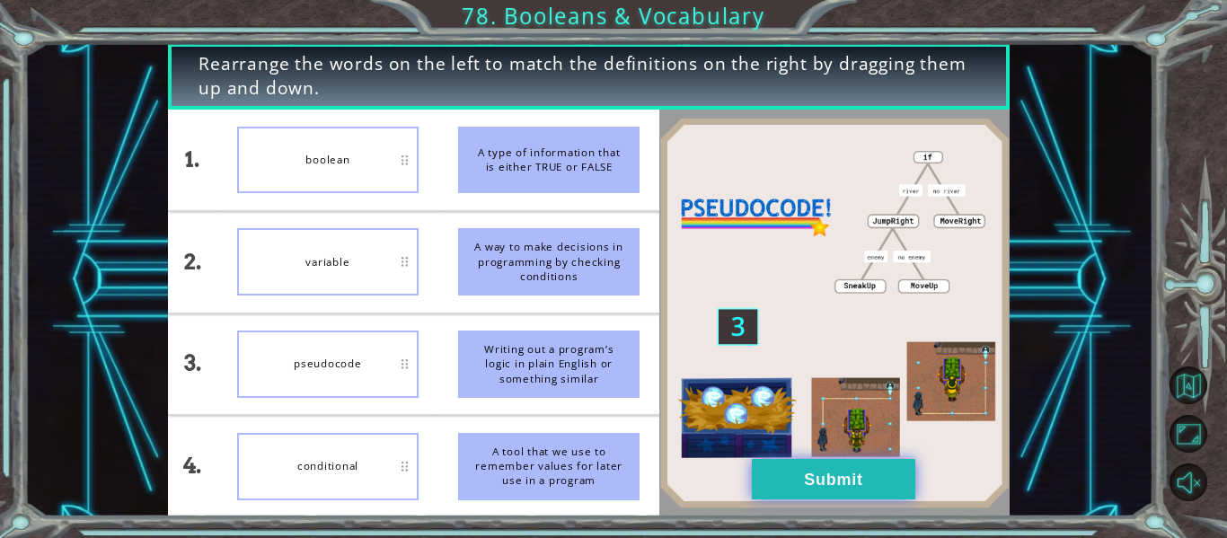
click at [784, 477] on button "Submit" at bounding box center [834, 479] width 164 height 40
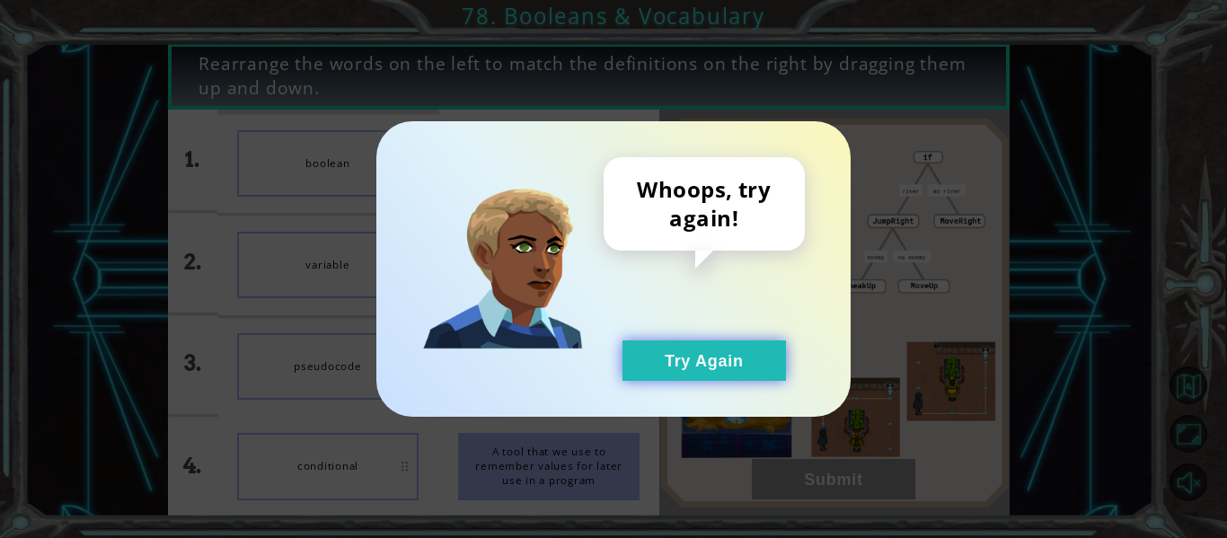
click at [712, 359] on button "Try Again" at bounding box center [705, 361] width 164 height 40
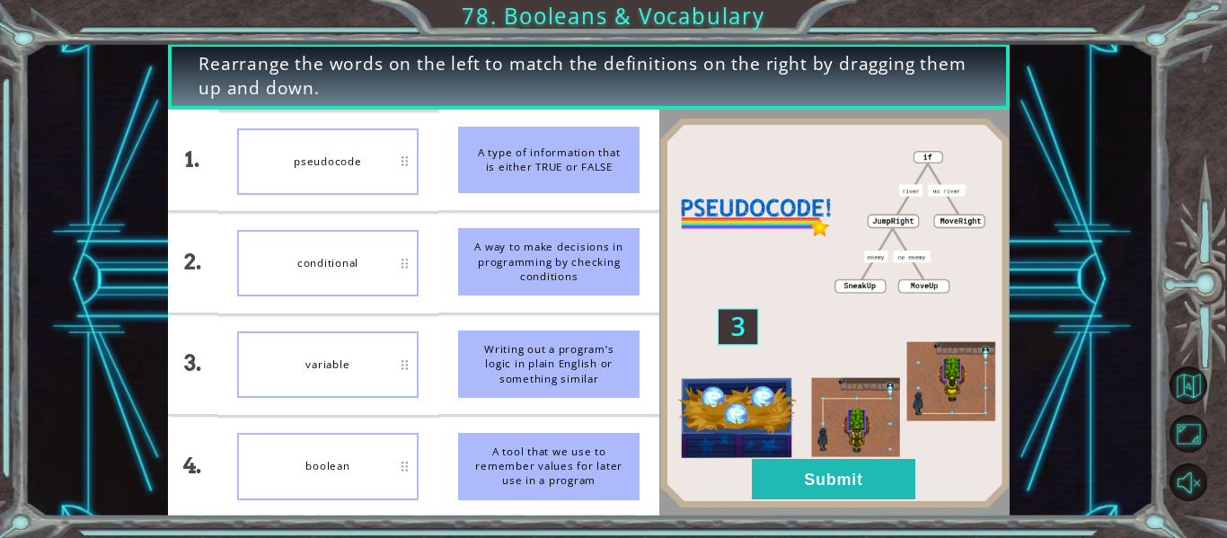
click at [1205, 323] on div at bounding box center [1199, 292] width 55 height 140
drag, startPoint x: 1205, startPoint y: 323, endPoint x: 1226, endPoint y: 378, distance: 58.9
click at [1213, 378] on div at bounding box center [1199, 291] width 55 height 430
click at [1181, 376] on button "Back to Map" at bounding box center [1189, 386] width 38 height 38
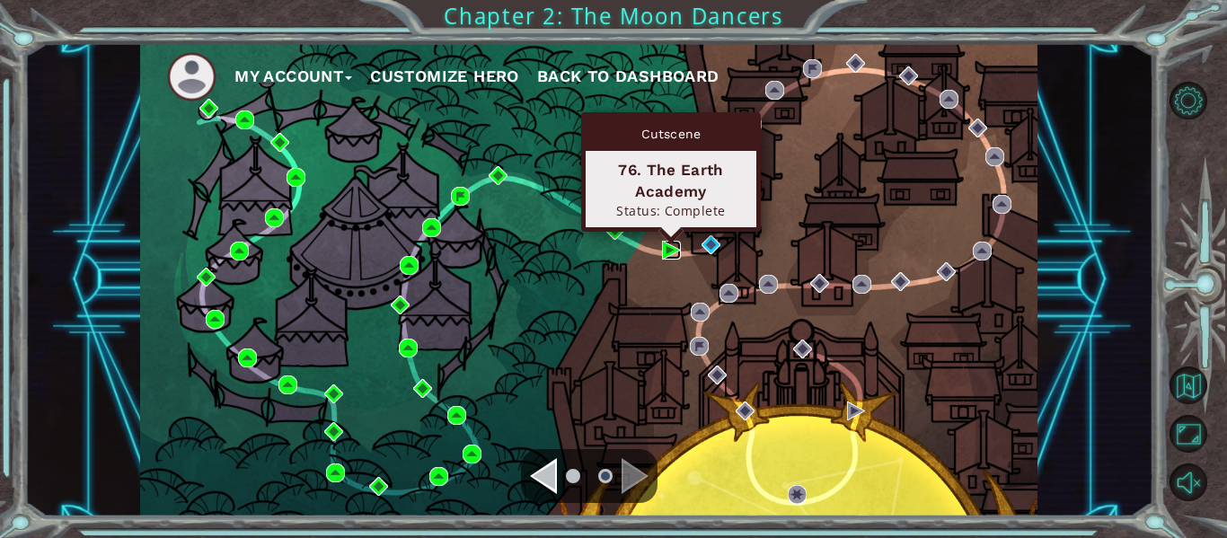
click at [666, 248] on img at bounding box center [671, 250] width 19 height 19
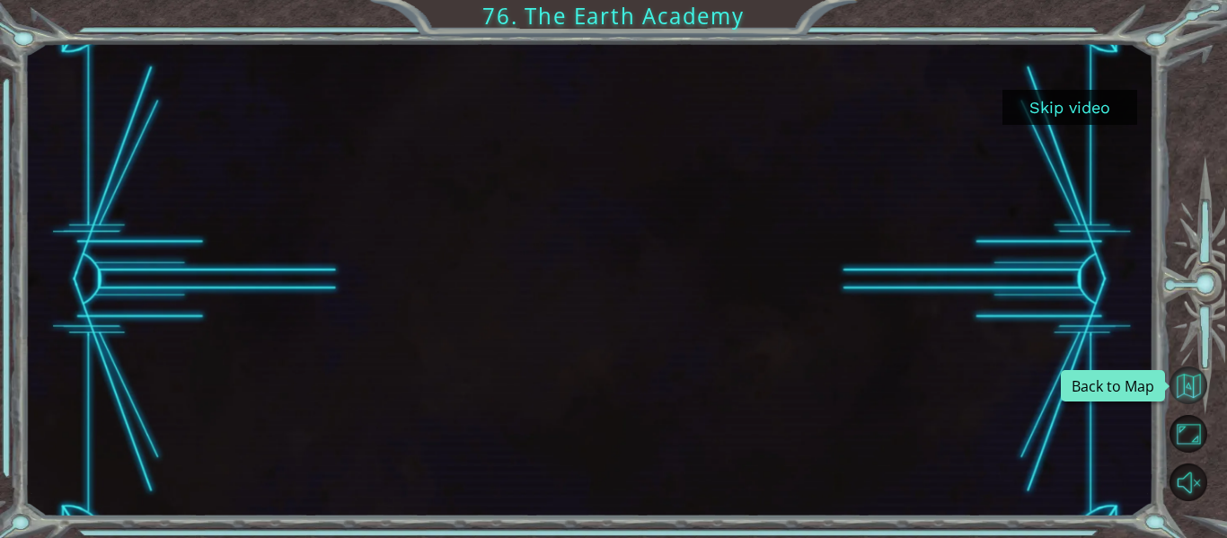
click at [1181, 385] on button "Back to Map" at bounding box center [1189, 386] width 38 height 38
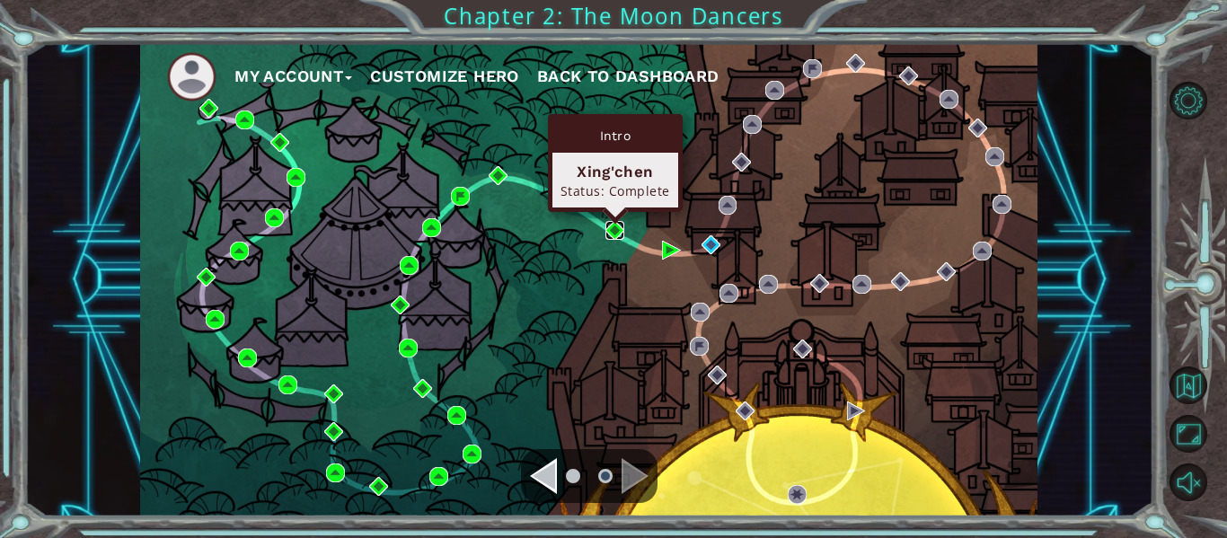
click at [607, 226] on img at bounding box center [615, 230] width 19 height 19
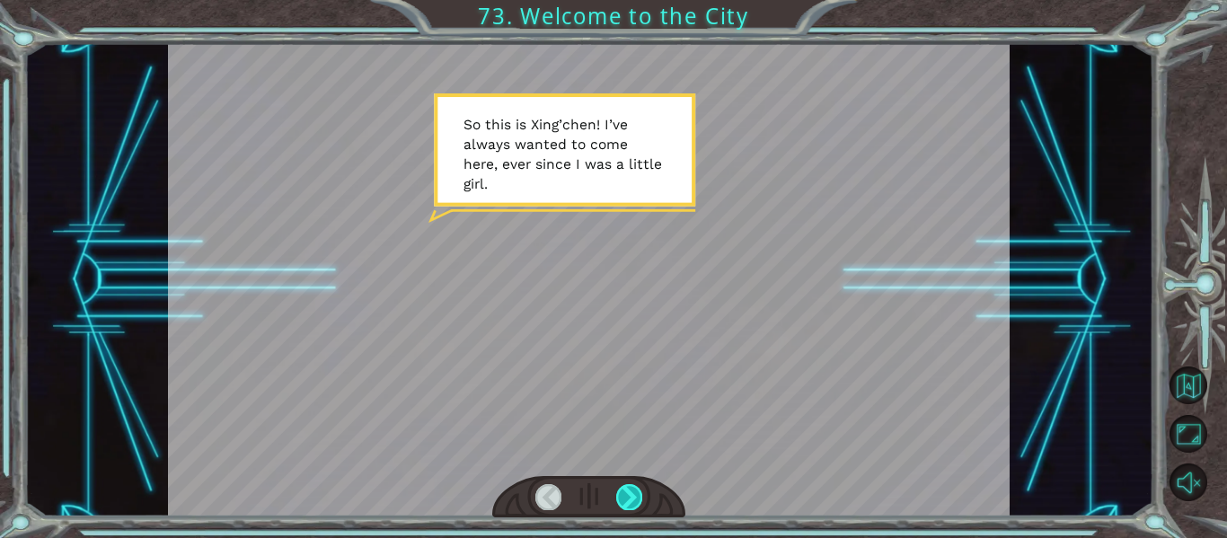
click at [624, 488] on div at bounding box center [629, 496] width 26 height 25
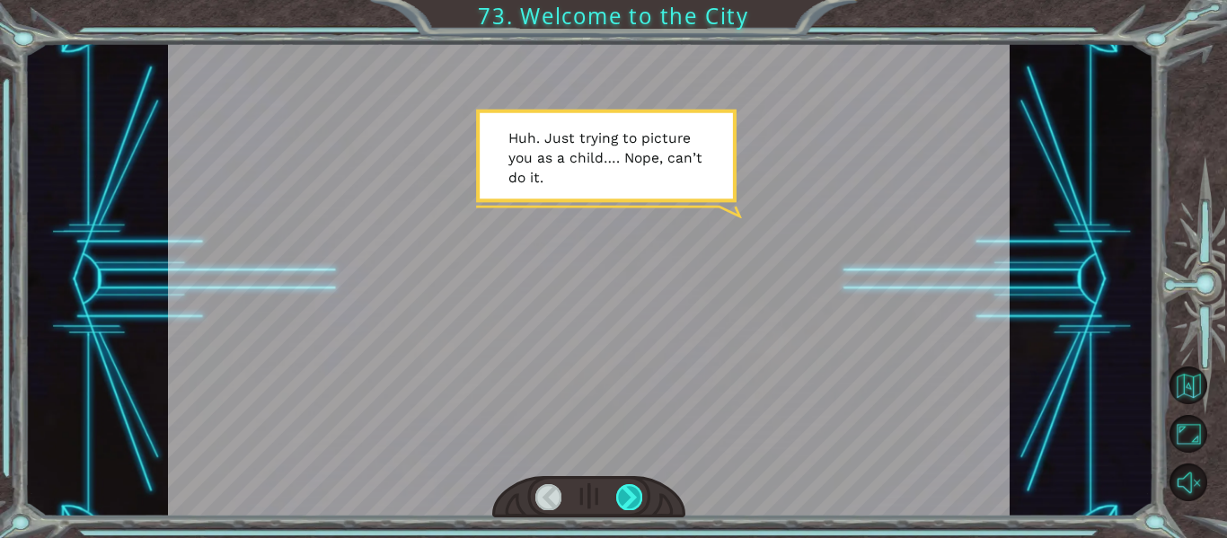
click at [628, 493] on div at bounding box center [629, 496] width 26 height 25
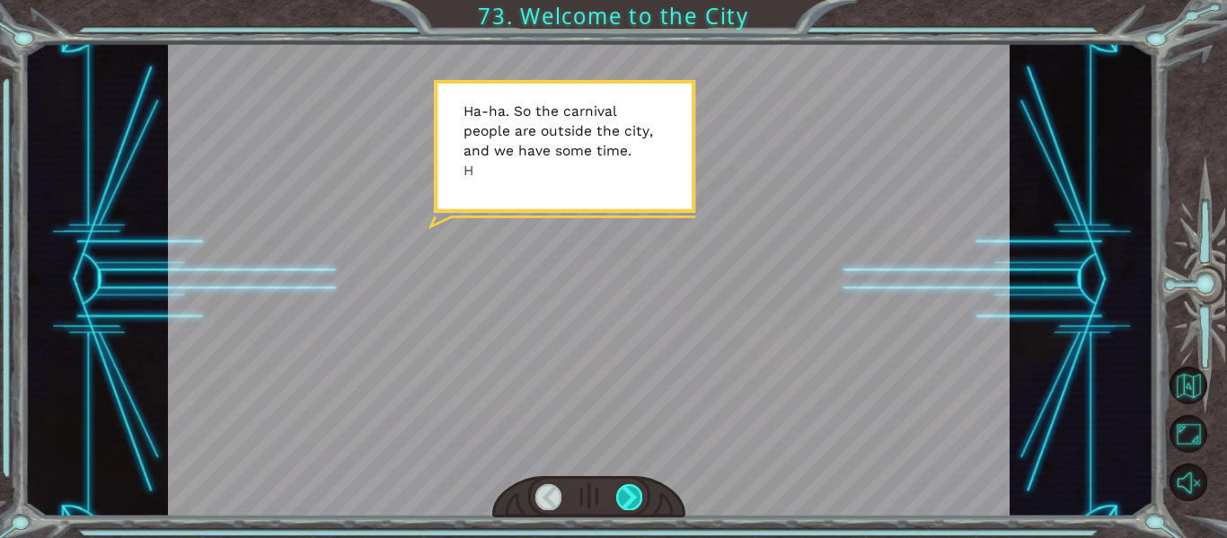
click at [627, 493] on div at bounding box center [629, 496] width 26 height 25
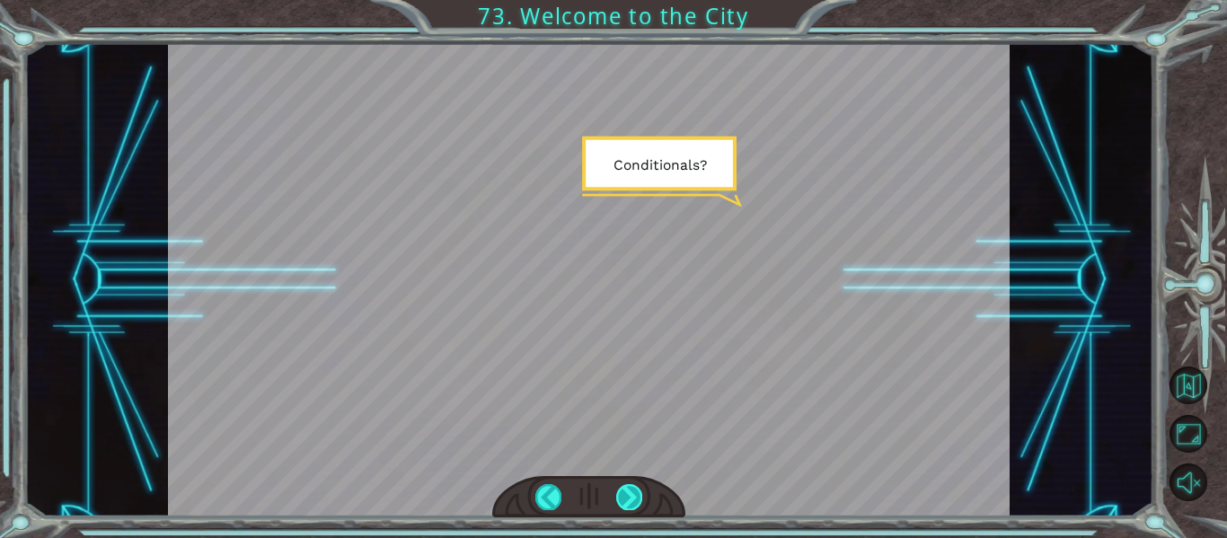
click at [627, 493] on div at bounding box center [629, 496] width 26 height 25
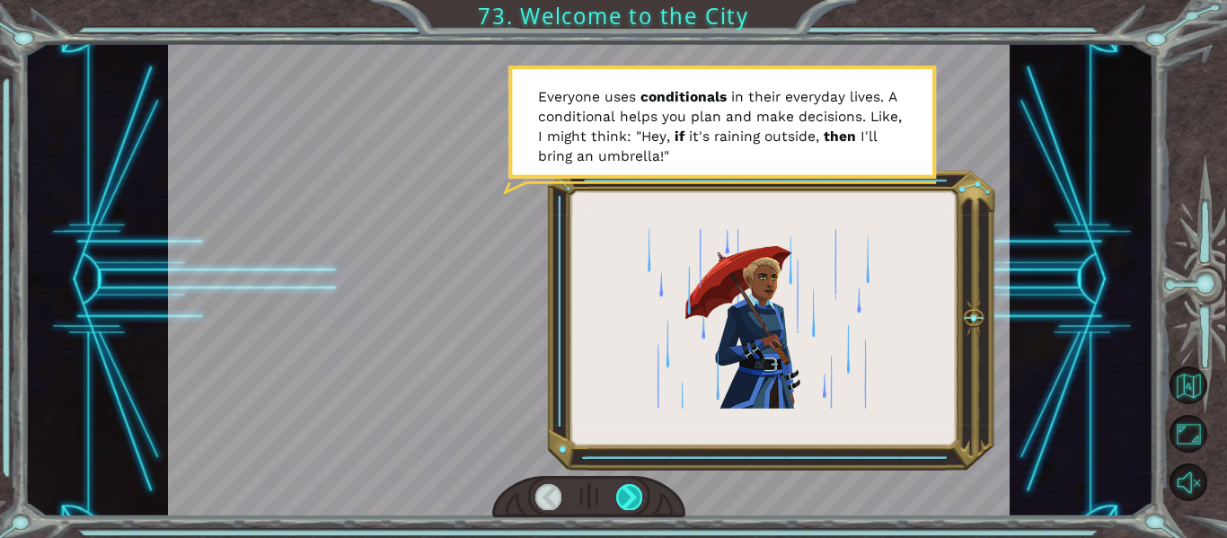
click at [641, 498] on div at bounding box center [629, 496] width 26 height 25
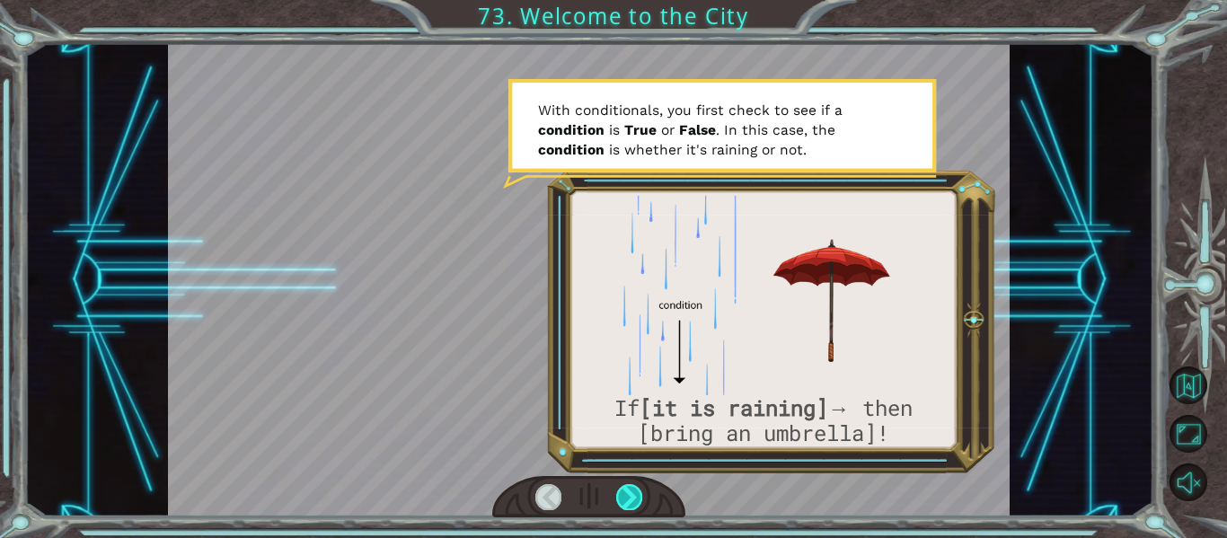
click at [639, 492] on div at bounding box center [629, 496] width 26 height 25
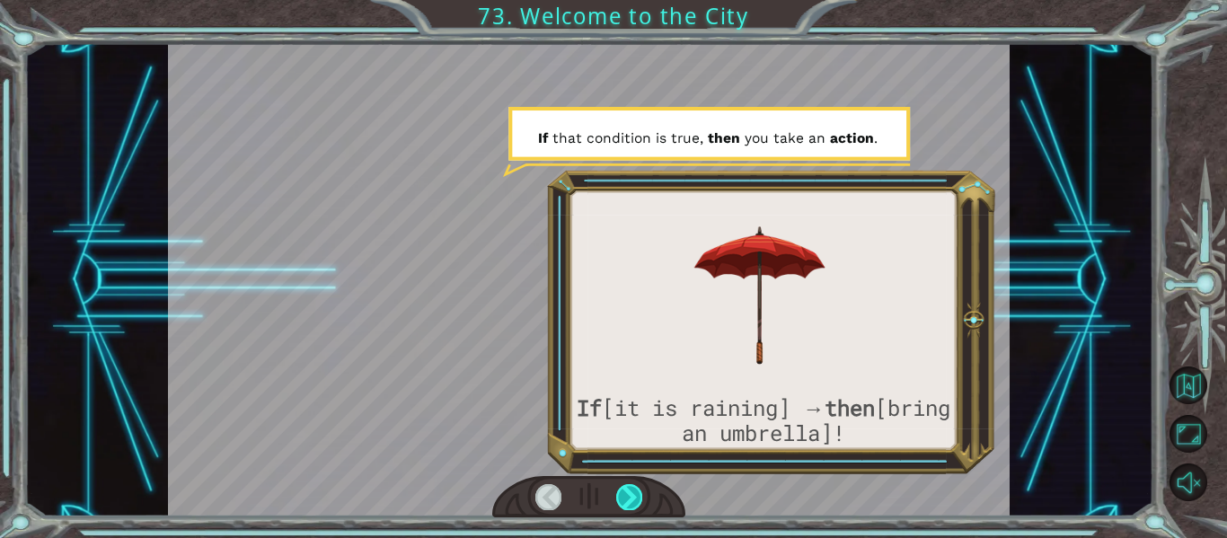
click at [638, 495] on div at bounding box center [629, 496] width 26 height 25
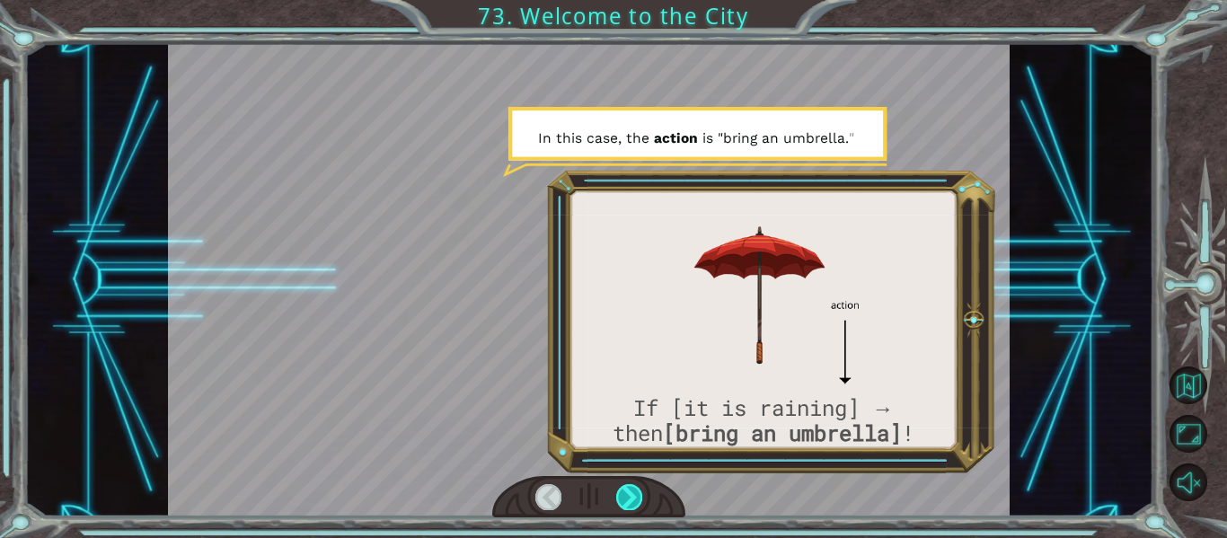
click at [641, 496] on div at bounding box center [629, 496] width 26 height 25
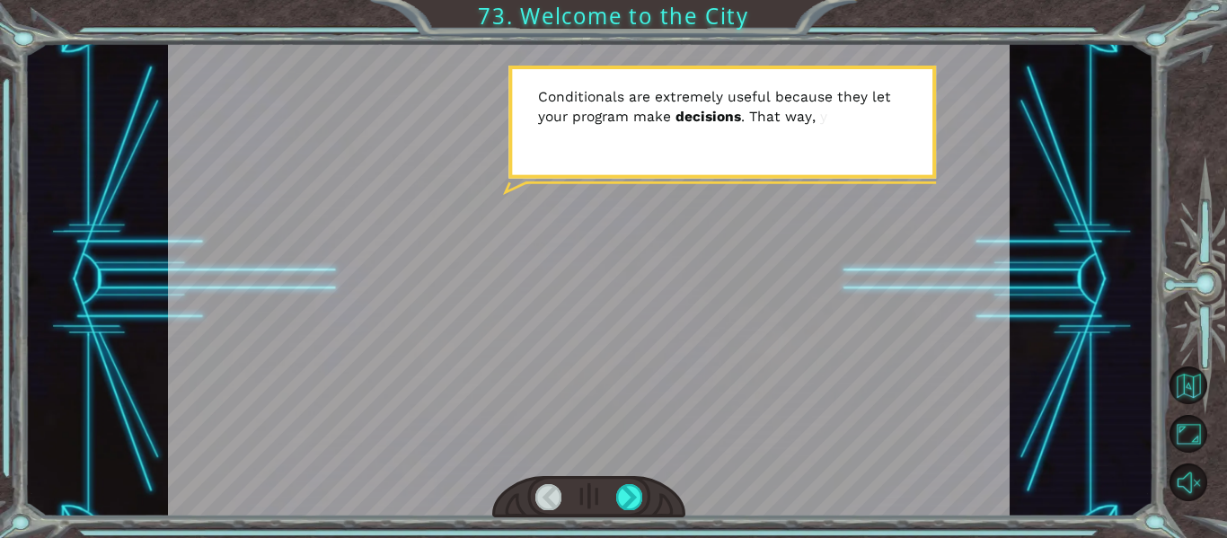
click at [642, 492] on div at bounding box center [589, 497] width 194 height 42
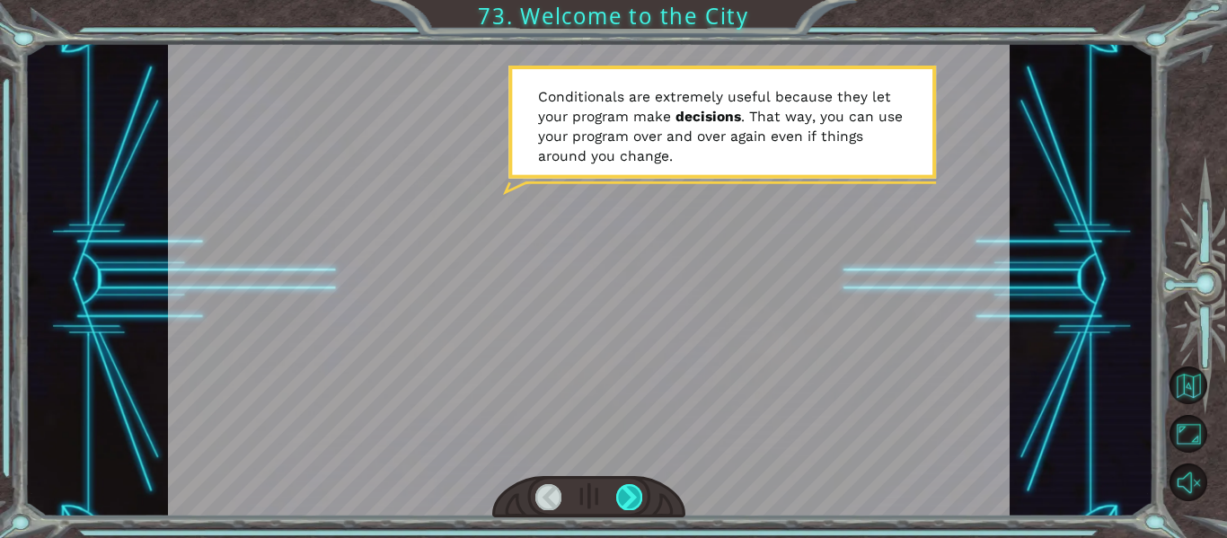
click at [637, 498] on div at bounding box center [629, 496] width 26 height 25
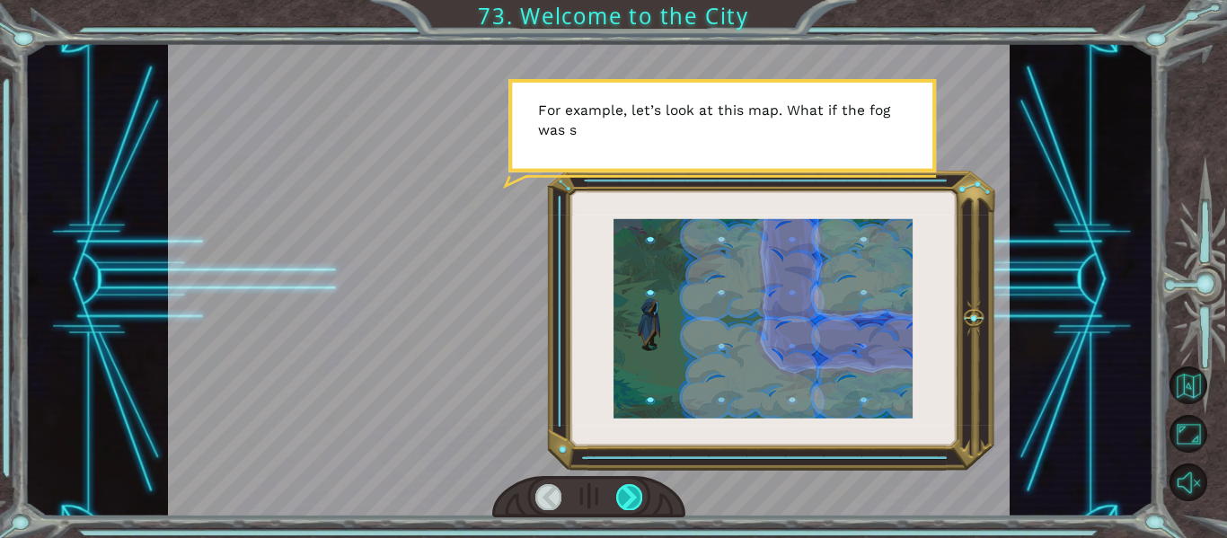
click at [637, 498] on div at bounding box center [629, 496] width 26 height 25
click at [631, 492] on div at bounding box center [629, 496] width 26 height 25
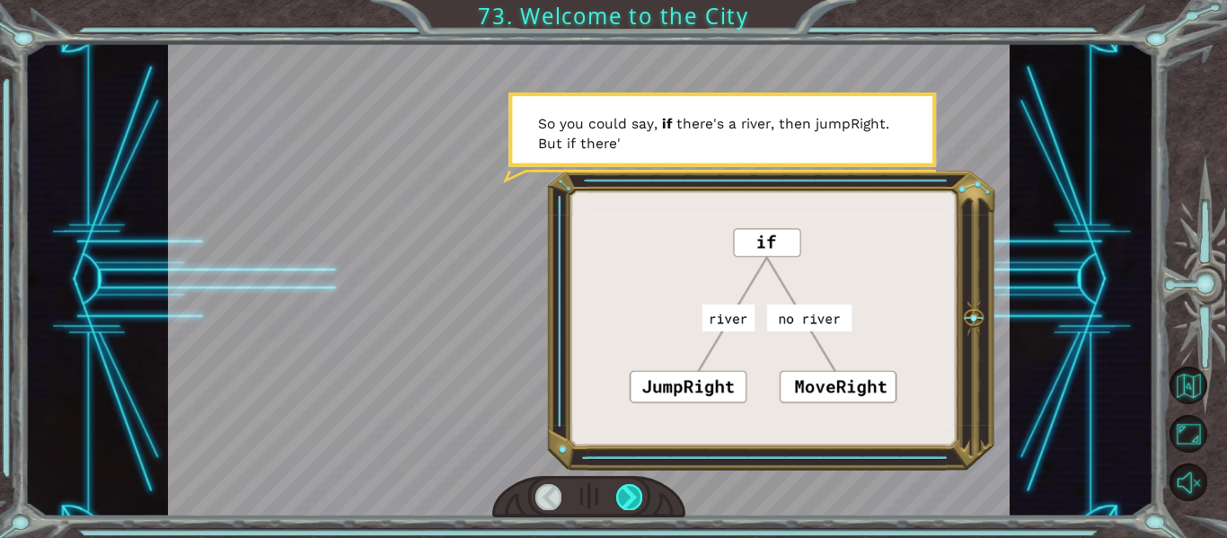
click at [638, 493] on div at bounding box center [629, 496] width 26 height 25
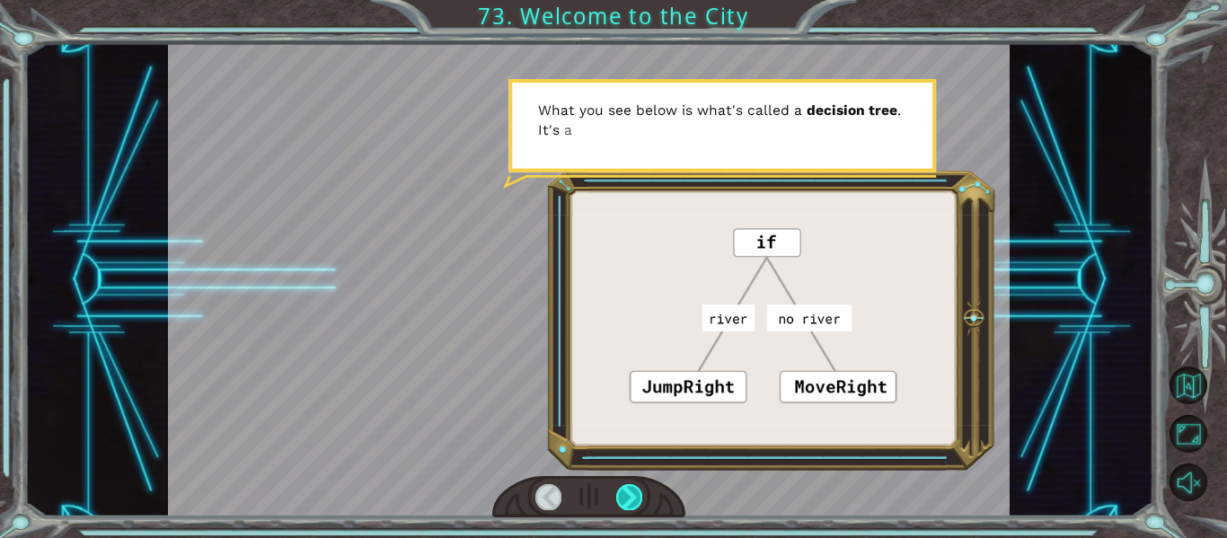
click at [638, 493] on div at bounding box center [629, 496] width 26 height 25
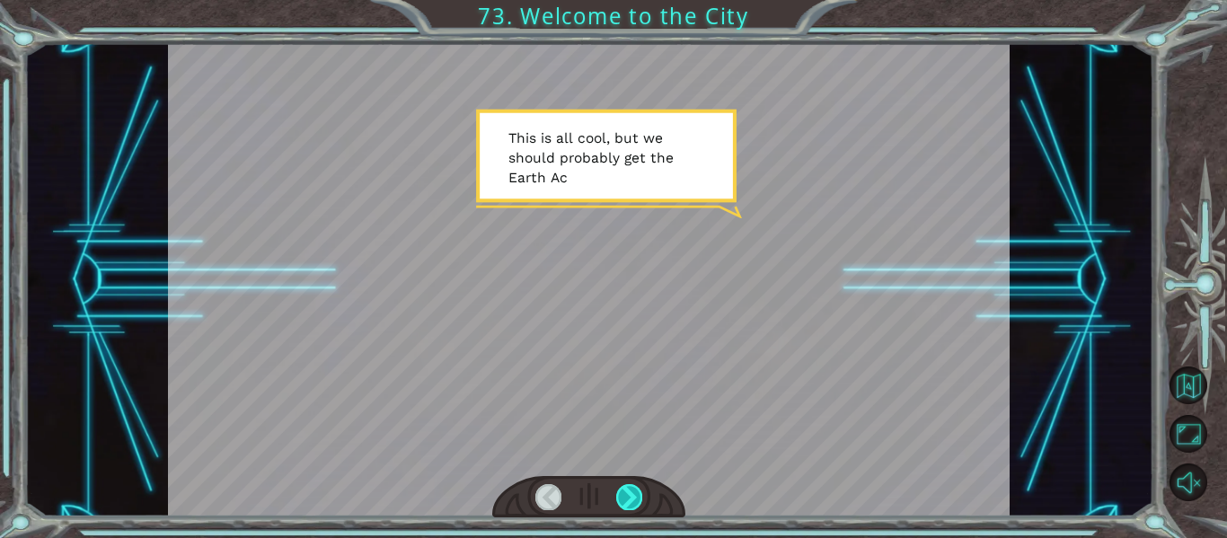
click at [635, 495] on div at bounding box center [629, 496] width 26 height 25
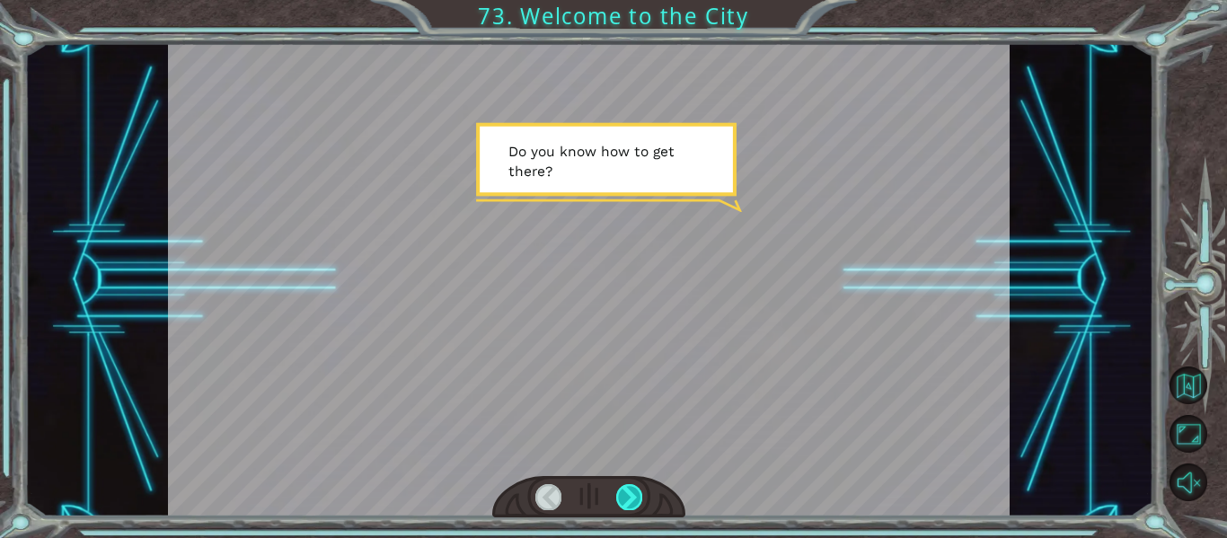
click at [634, 497] on div at bounding box center [629, 496] width 26 height 25
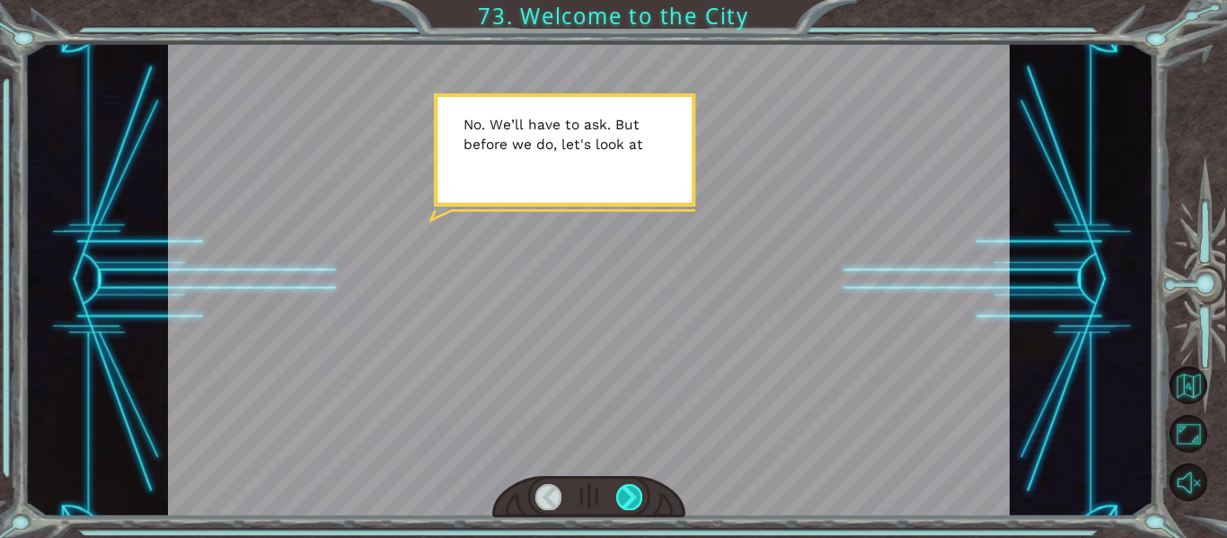
click at [635, 500] on div at bounding box center [629, 496] width 26 height 25
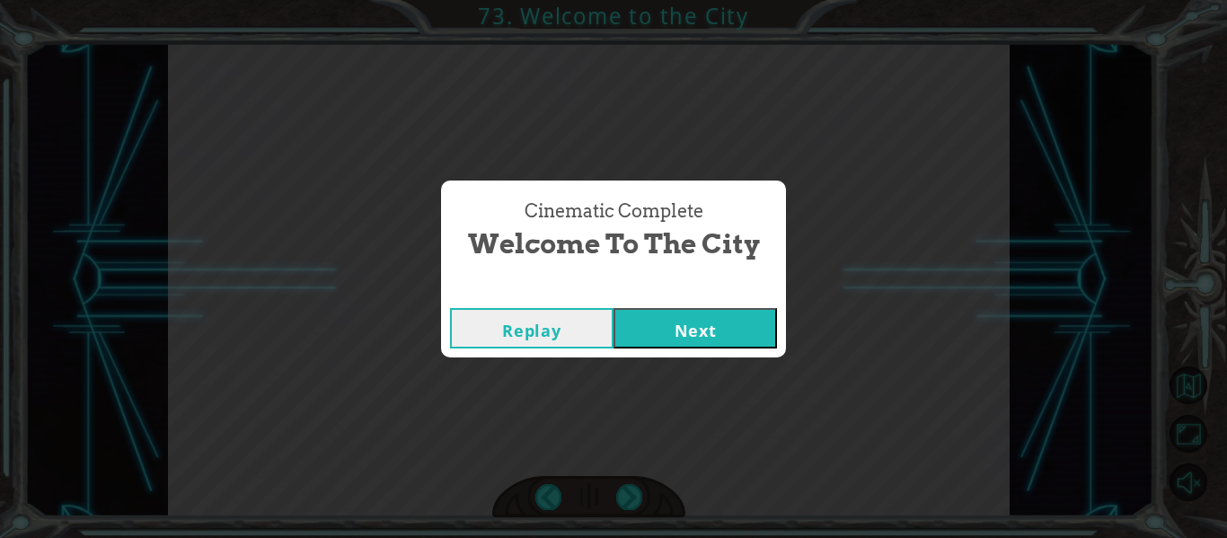
click at [693, 320] on button "Next" at bounding box center [696, 328] width 164 height 40
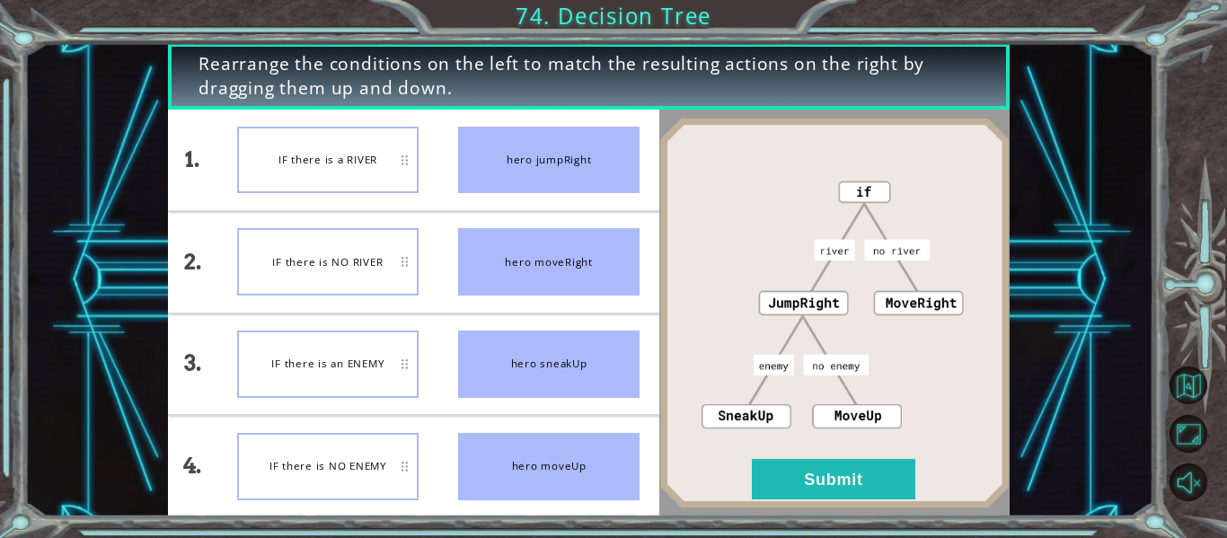
click at [730, 386] on img at bounding box center [834, 313] width 350 height 391
click at [831, 469] on button "Submit" at bounding box center [834, 479] width 164 height 40
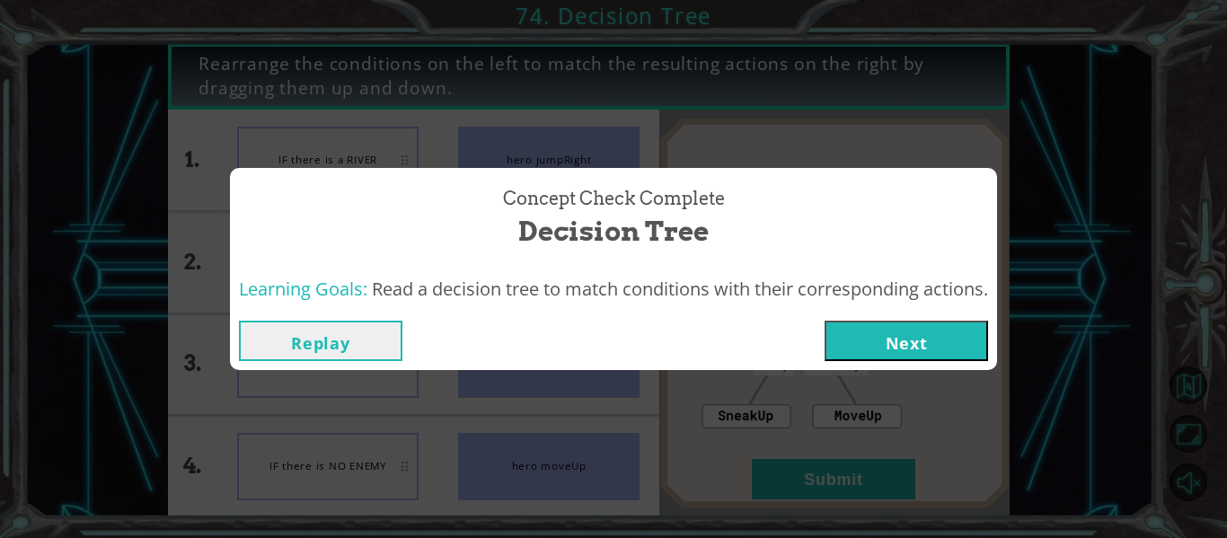
click at [921, 350] on button "Next" at bounding box center [907, 341] width 164 height 40
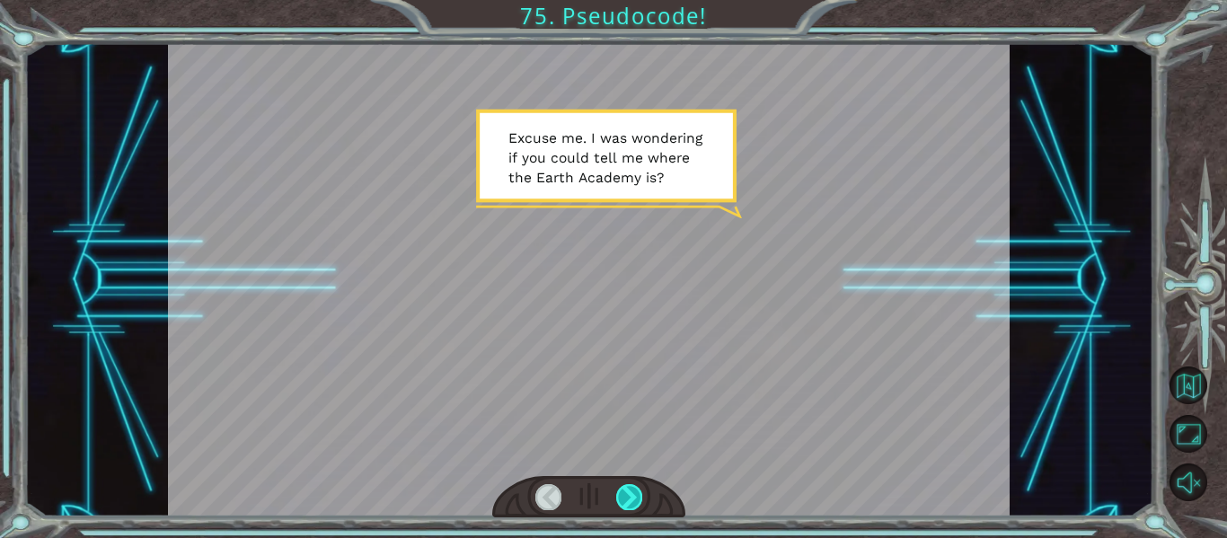
click at [628, 486] on div at bounding box center [629, 496] width 26 height 25
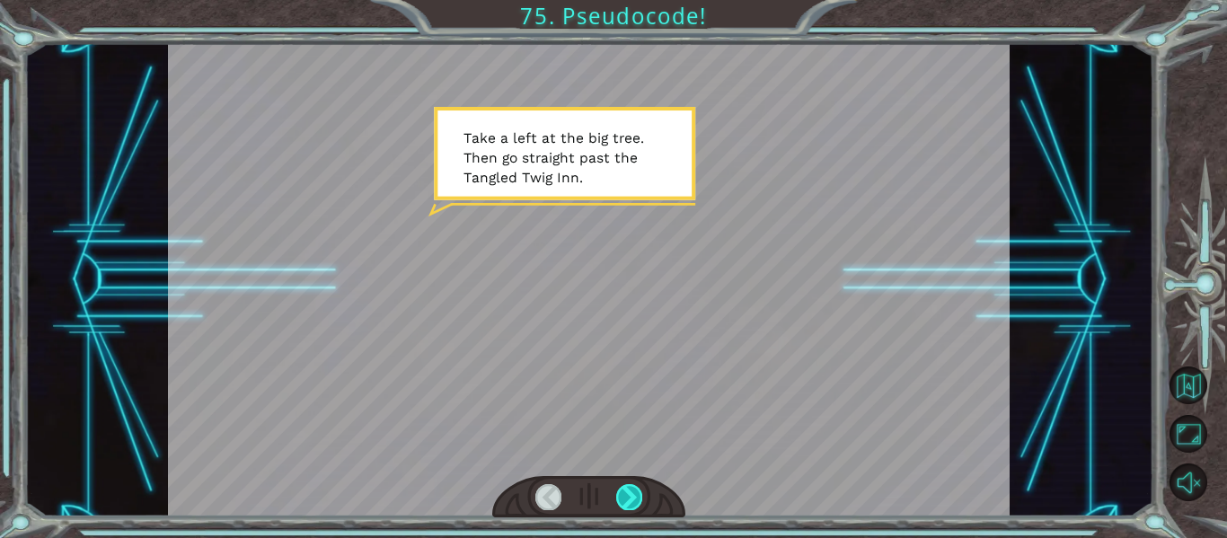
click at [634, 502] on div at bounding box center [629, 496] width 26 height 25
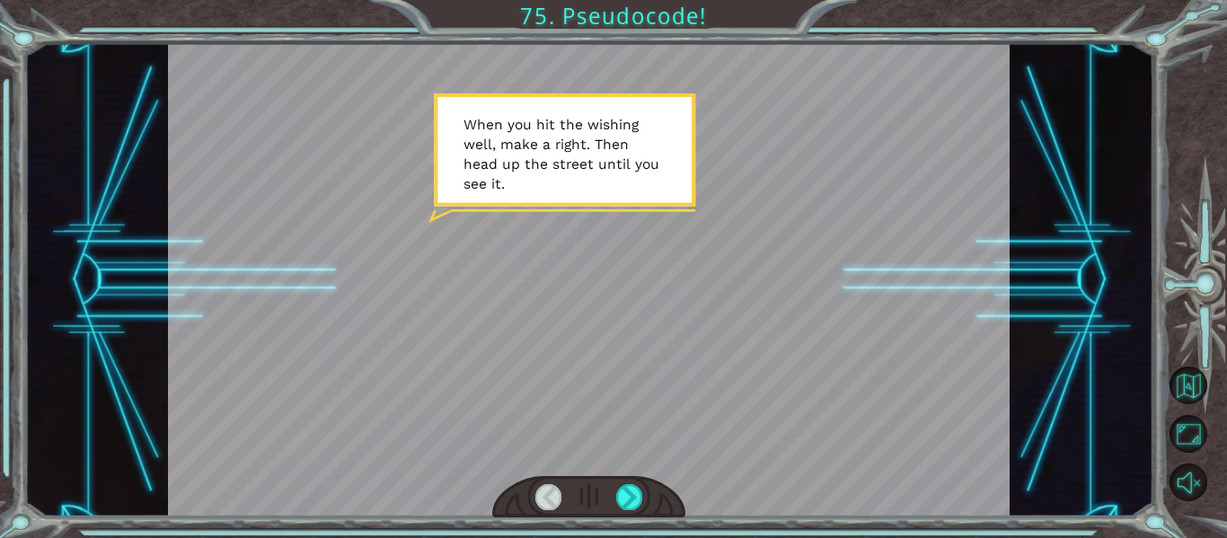
click at [615, 515] on div at bounding box center [589, 497] width 194 height 42
click at [632, 490] on div at bounding box center [629, 496] width 26 height 25
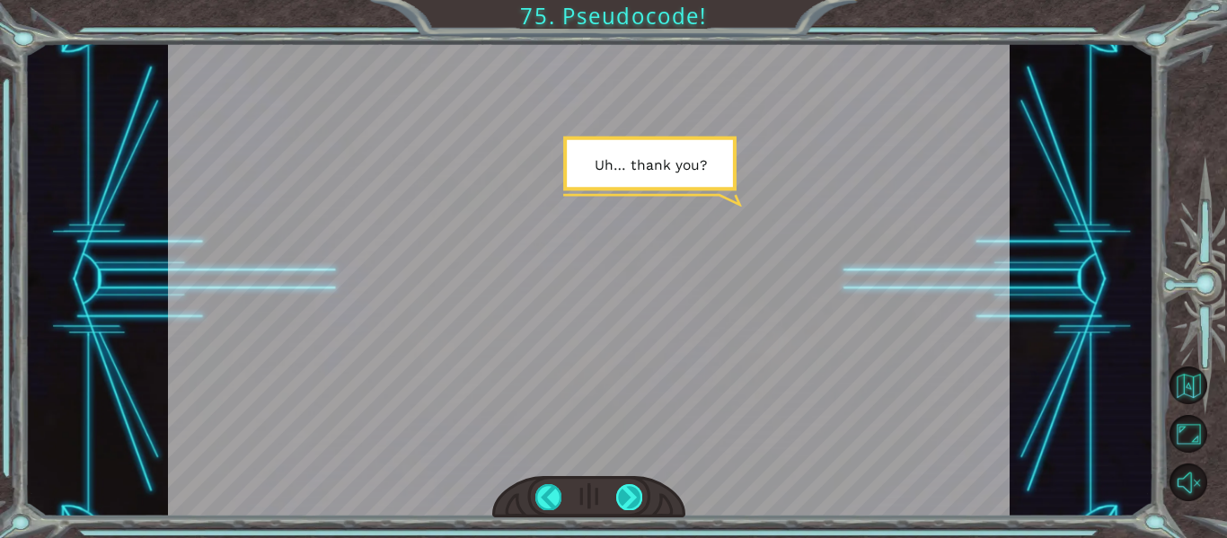
click at [634, 491] on div at bounding box center [629, 496] width 26 height 25
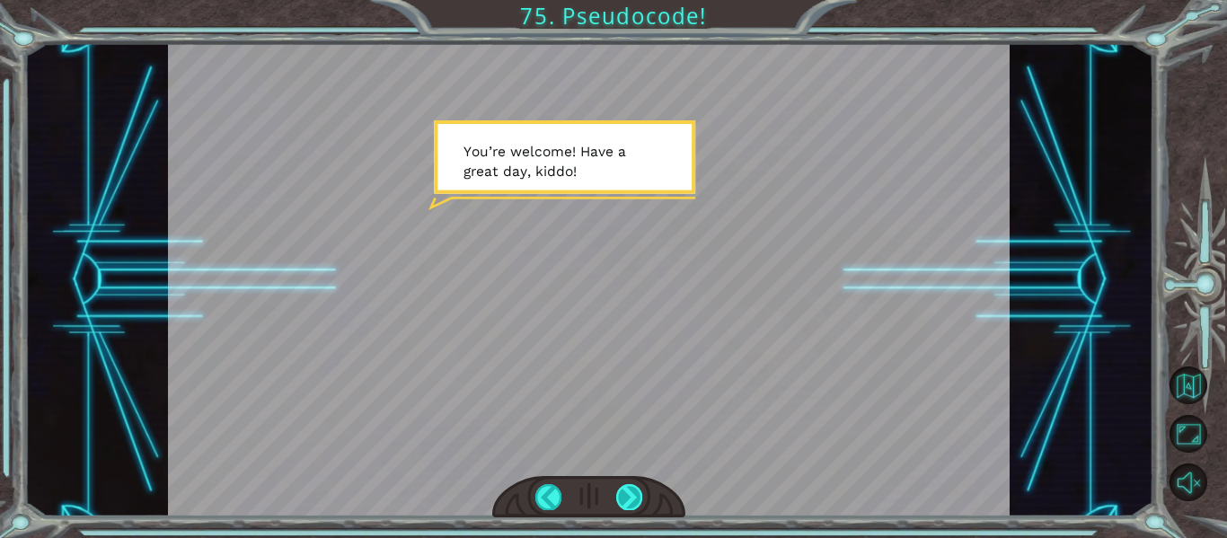
click at [632, 491] on div at bounding box center [629, 496] width 26 height 25
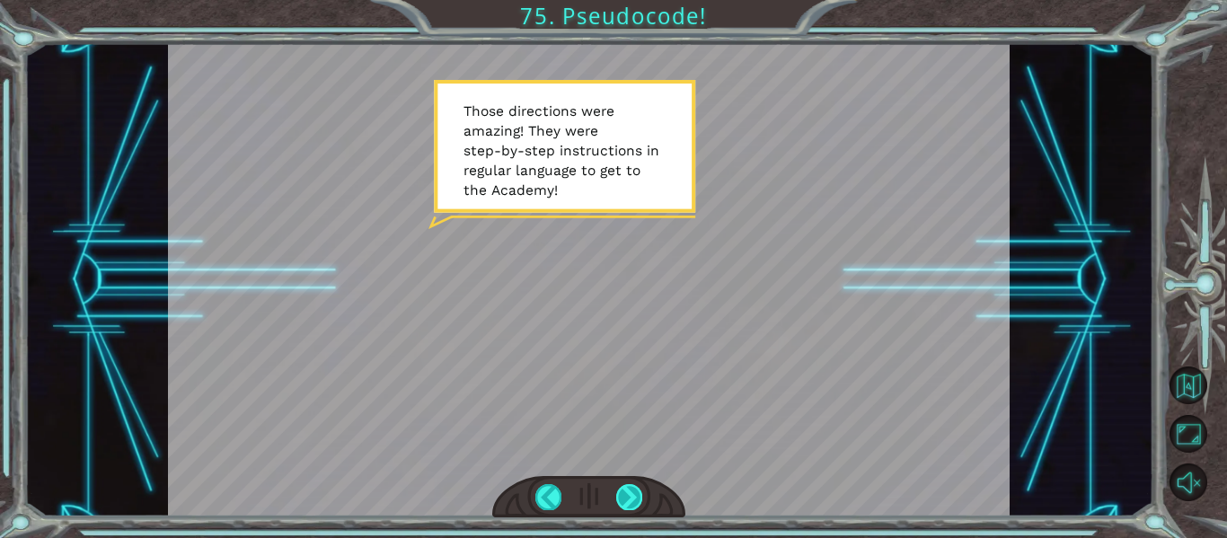
click at [616, 503] on div at bounding box center [629, 496] width 26 height 25
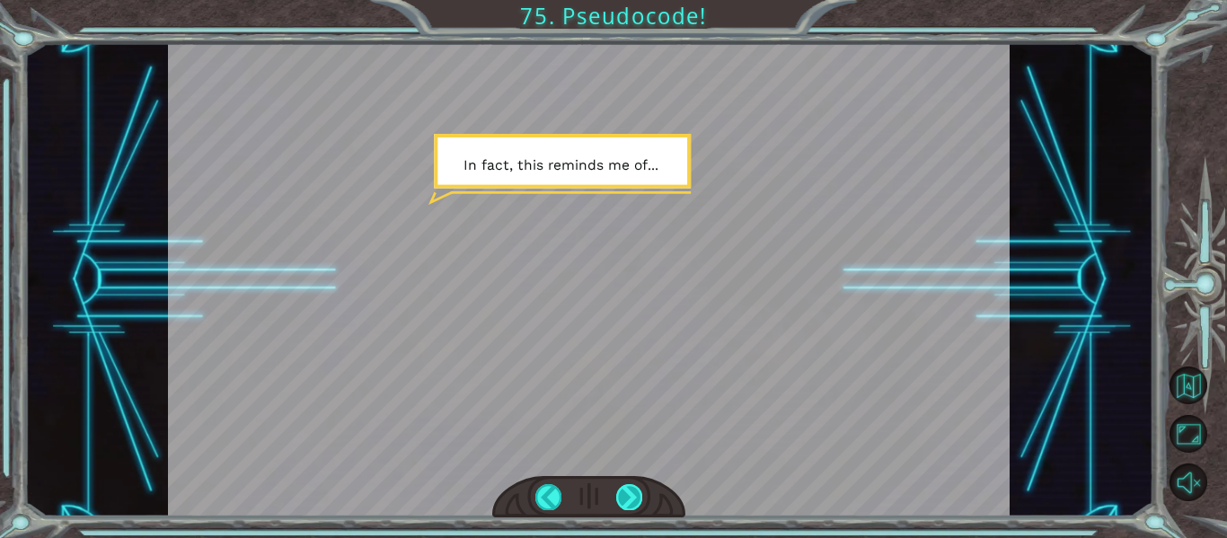
click at [616, 499] on div at bounding box center [629, 496] width 26 height 25
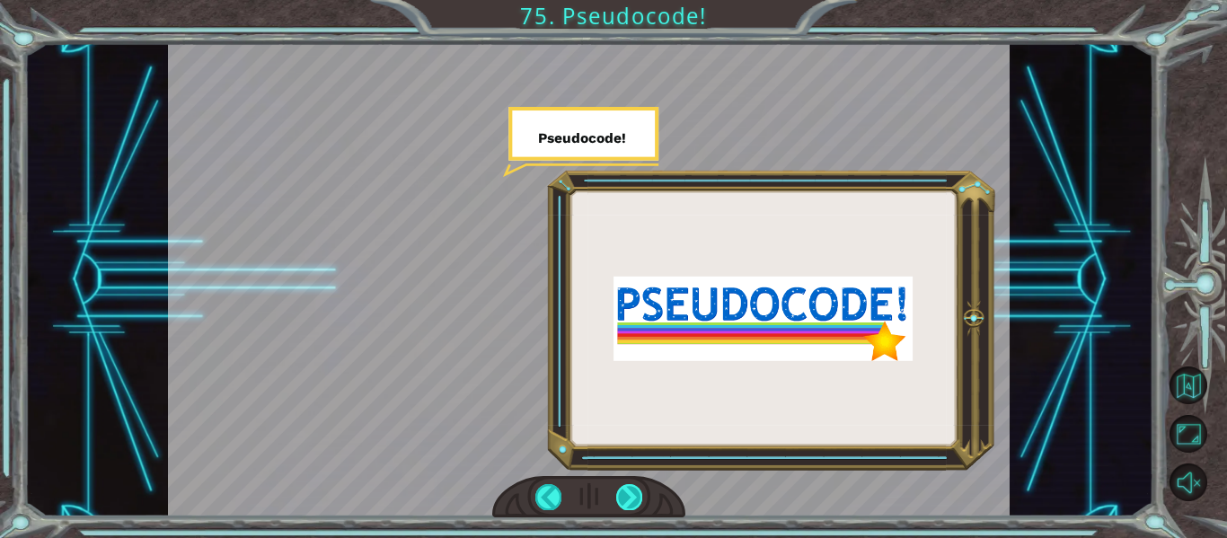
click at [630, 496] on div at bounding box center [629, 496] width 26 height 25
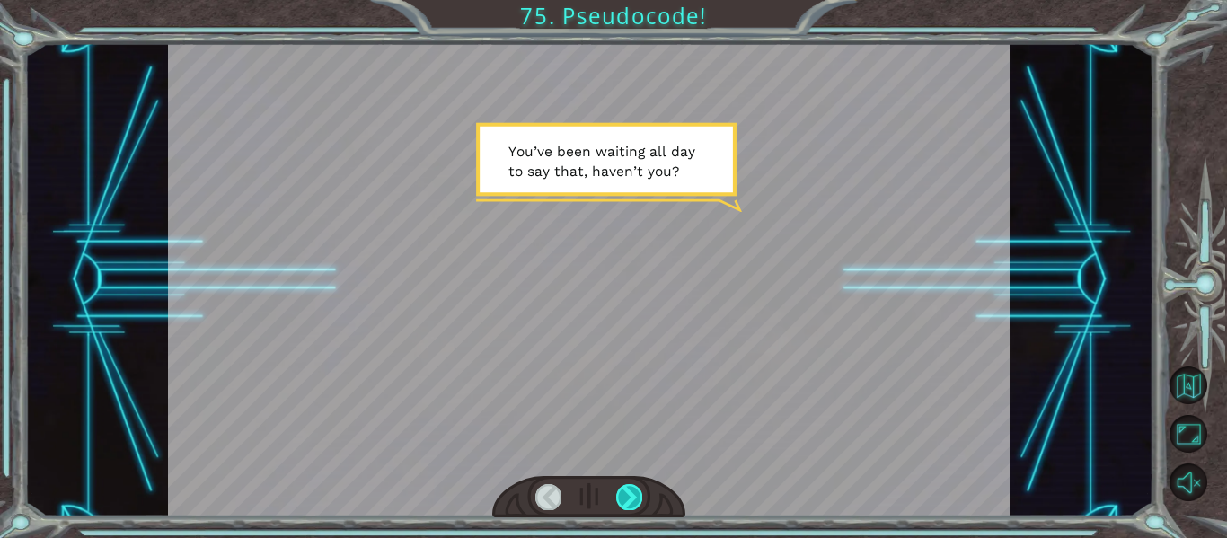
click at [625, 497] on div at bounding box center [629, 496] width 26 height 25
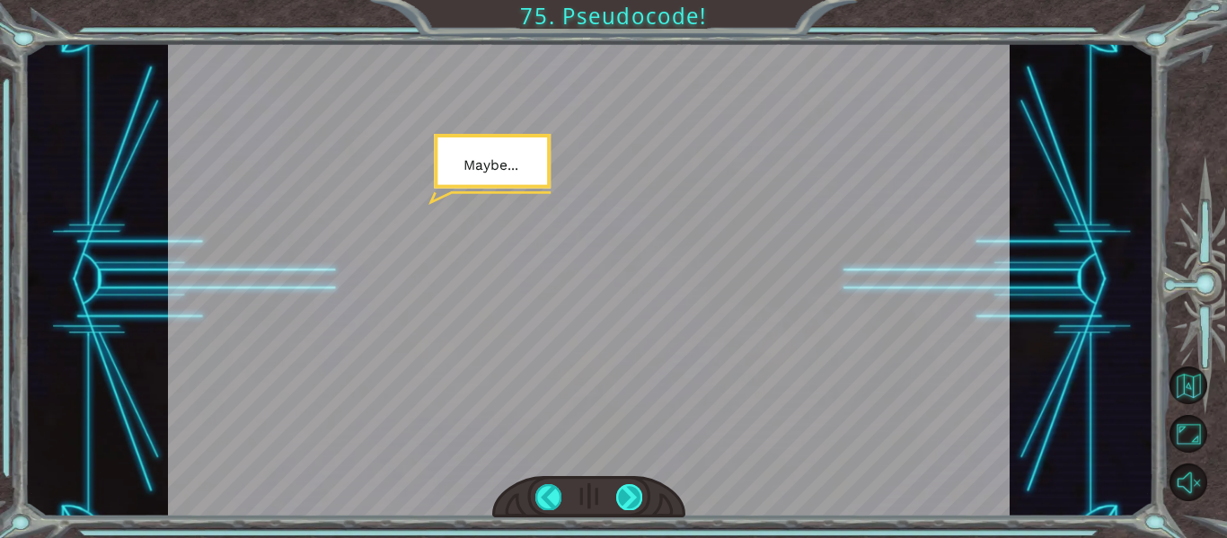
click at [628, 490] on div at bounding box center [629, 496] width 26 height 25
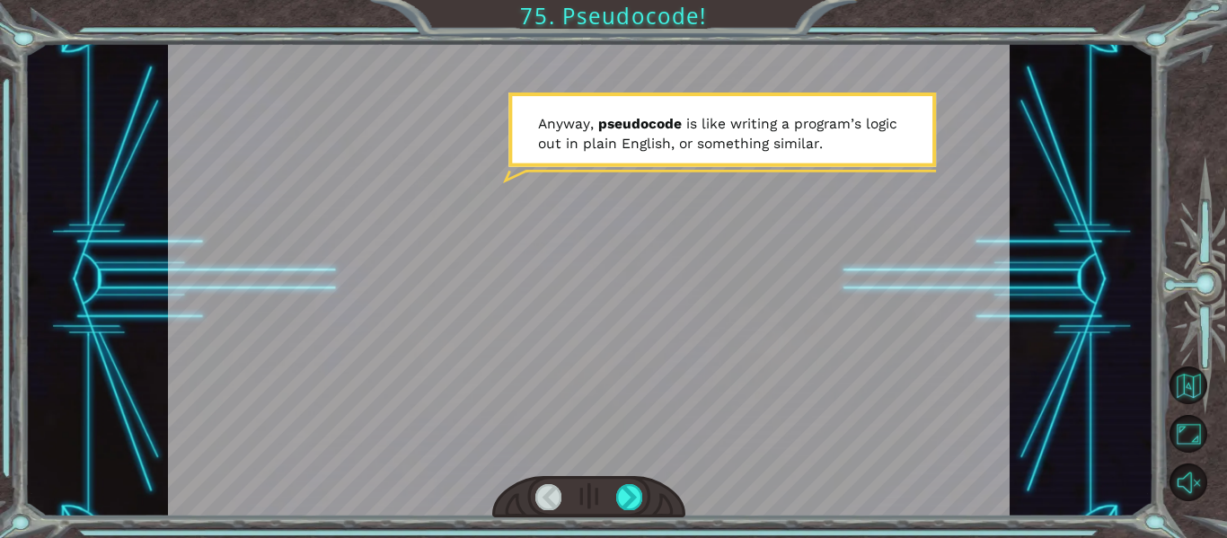
click at [606, 537] on html "E x c u s e m e . I w a s w o n d e r i n g i f y o u c o u l d t e l l m e w h…" at bounding box center [613, 269] width 1227 height 538
click at [618, 488] on div at bounding box center [629, 496] width 26 height 25
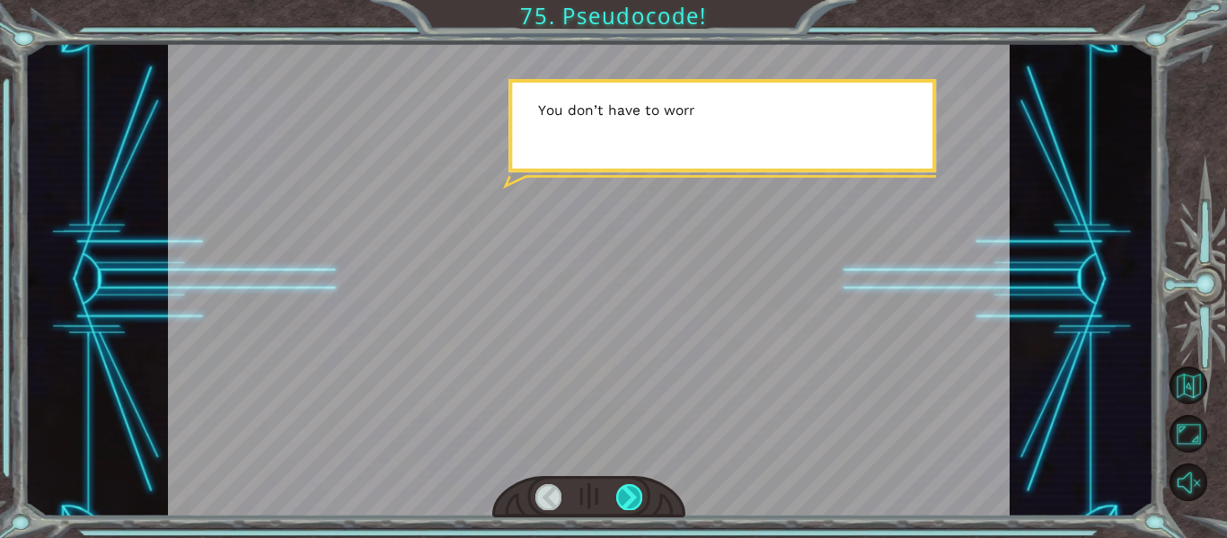
click at [619, 489] on div at bounding box center [629, 496] width 26 height 25
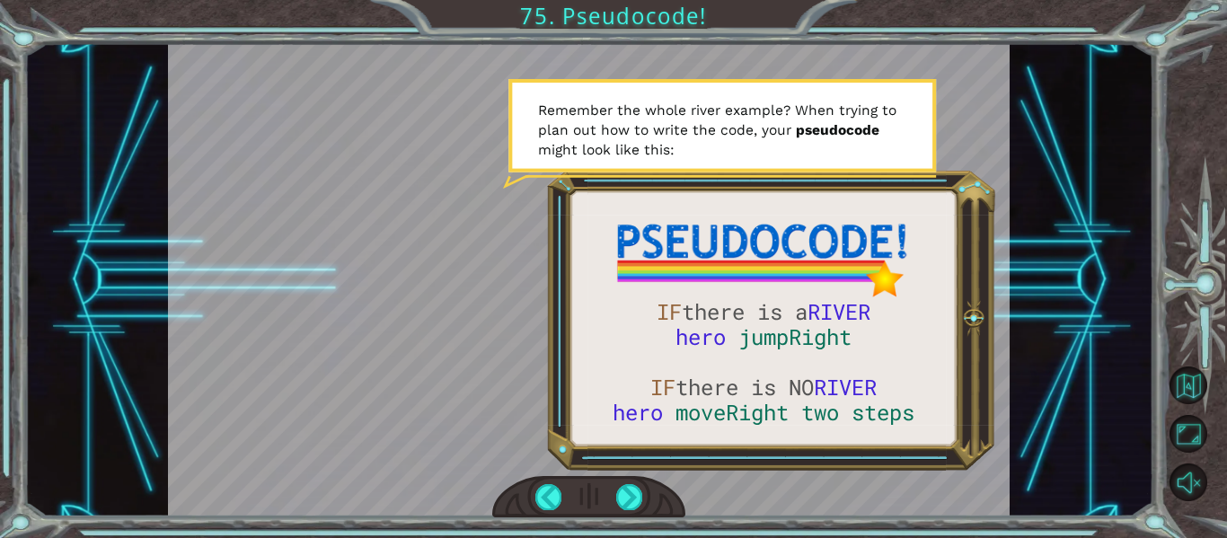
click at [633, 482] on div at bounding box center [589, 497] width 194 height 42
click at [626, 494] on div at bounding box center [629, 496] width 26 height 25
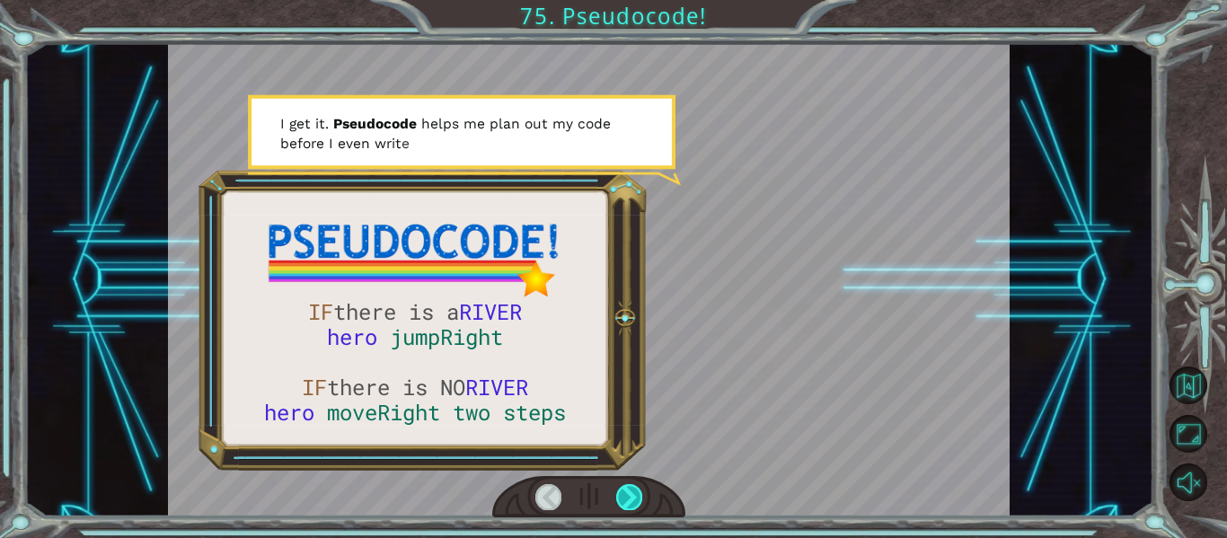
click at [625, 493] on div at bounding box center [629, 496] width 26 height 25
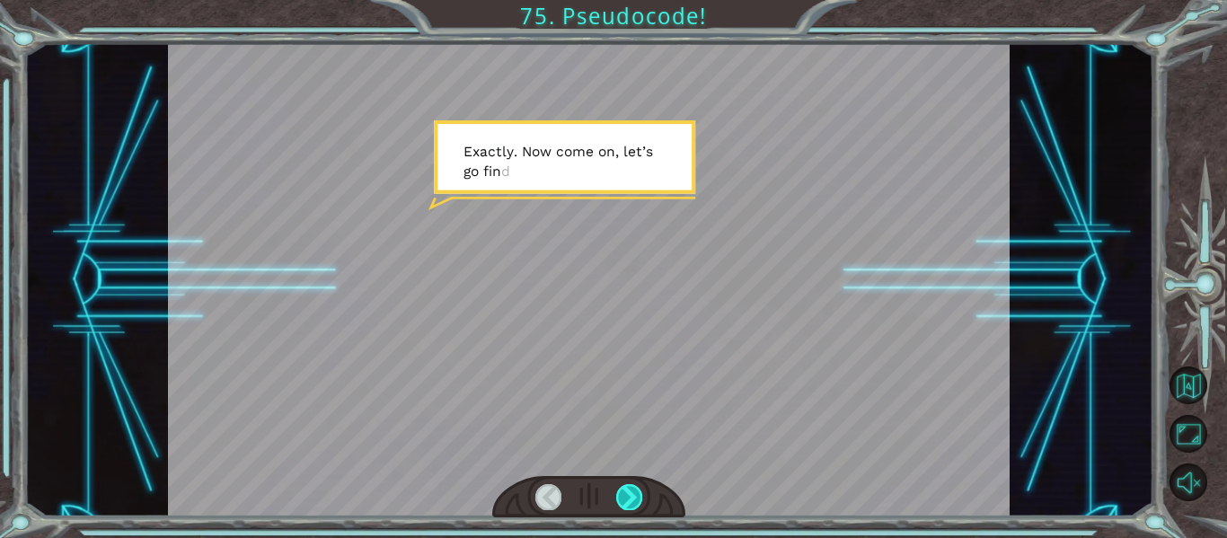
click at [631, 506] on div at bounding box center [629, 496] width 26 height 25
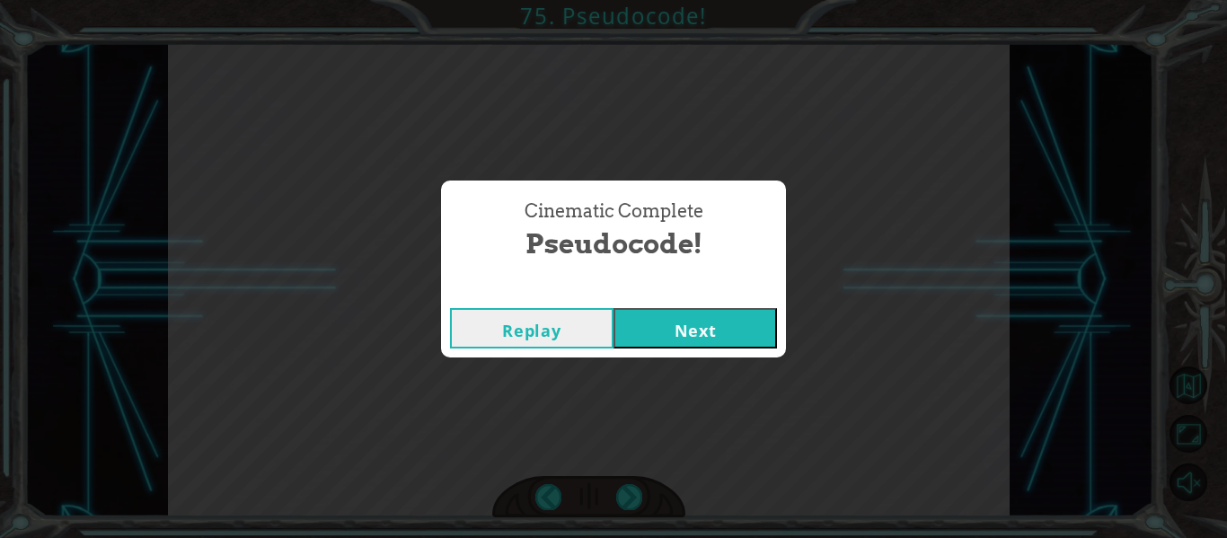
click at [710, 322] on button "Next" at bounding box center [696, 328] width 164 height 40
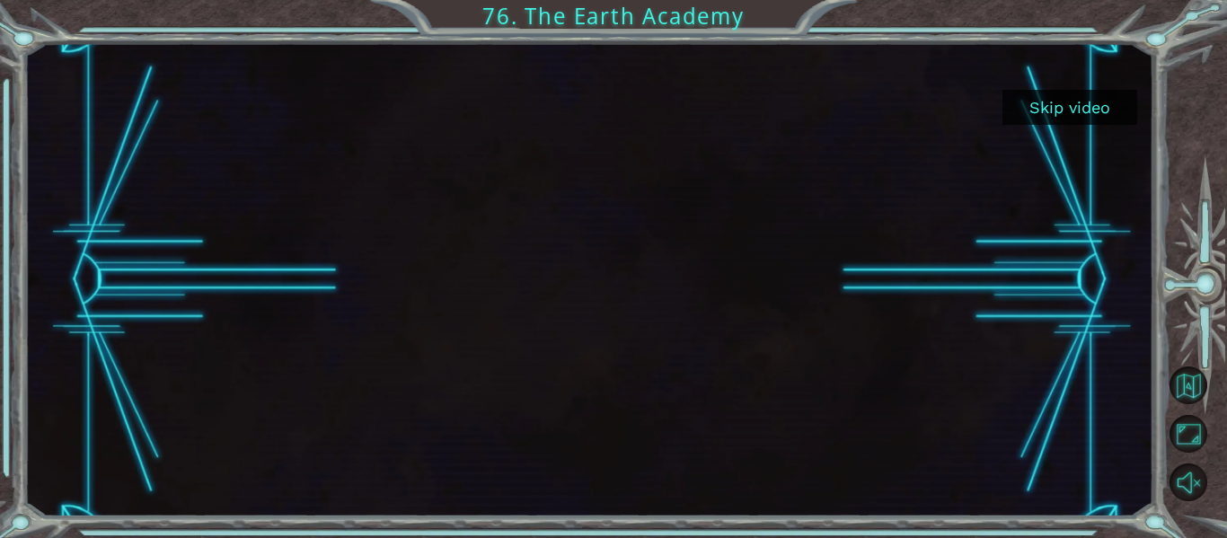
click at [1066, 102] on button "Skip video" at bounding box center [1070, 107] width 135 height 35
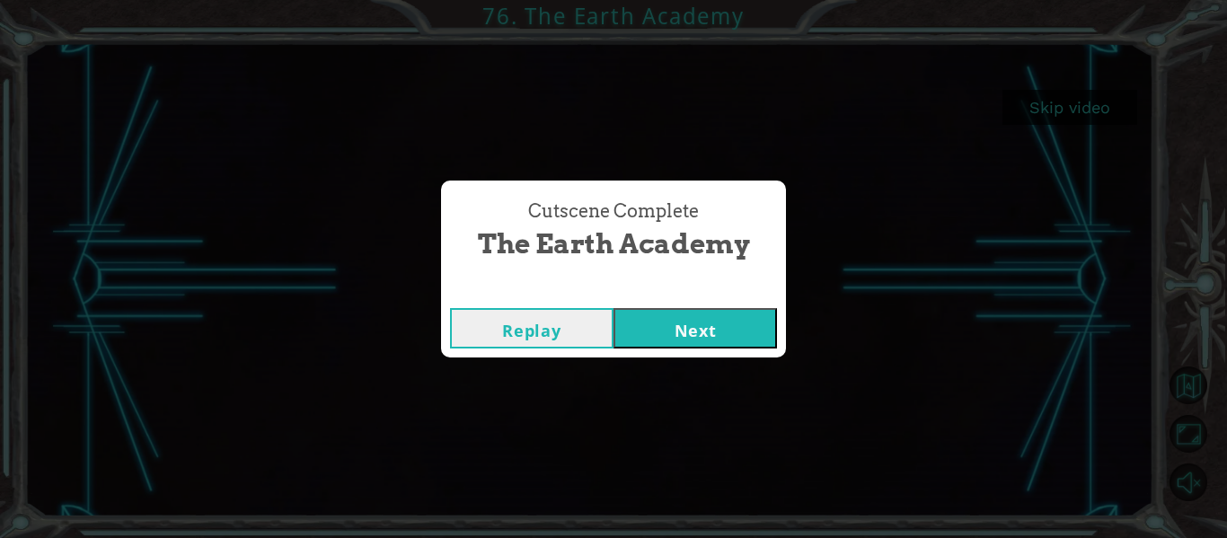
click at [719, 330] on button "Next" at bounding box center [696, 328] width 164 height 40
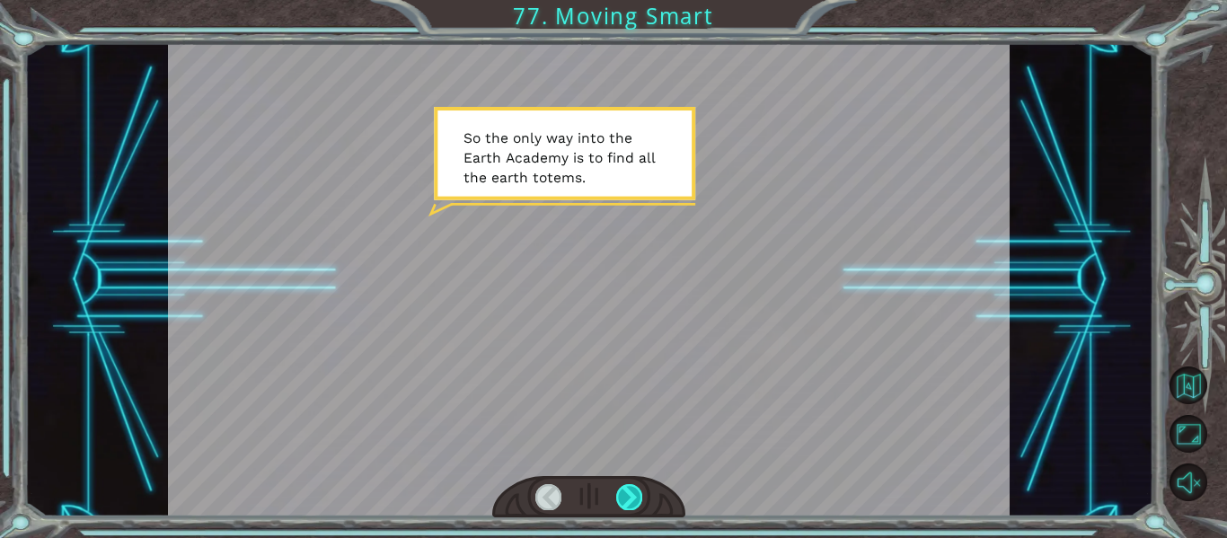
click at [637, 498] on div at bounding box center [629, 496] width 26 height 25
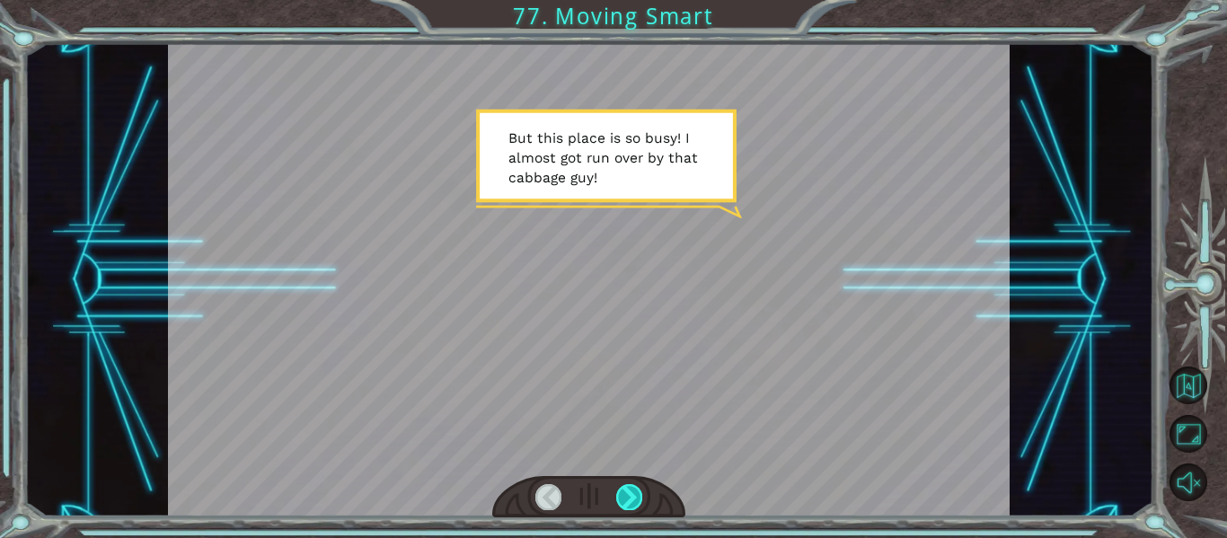
click at [632, 492] on div at bounding box center [629, 496] width 26 height 25
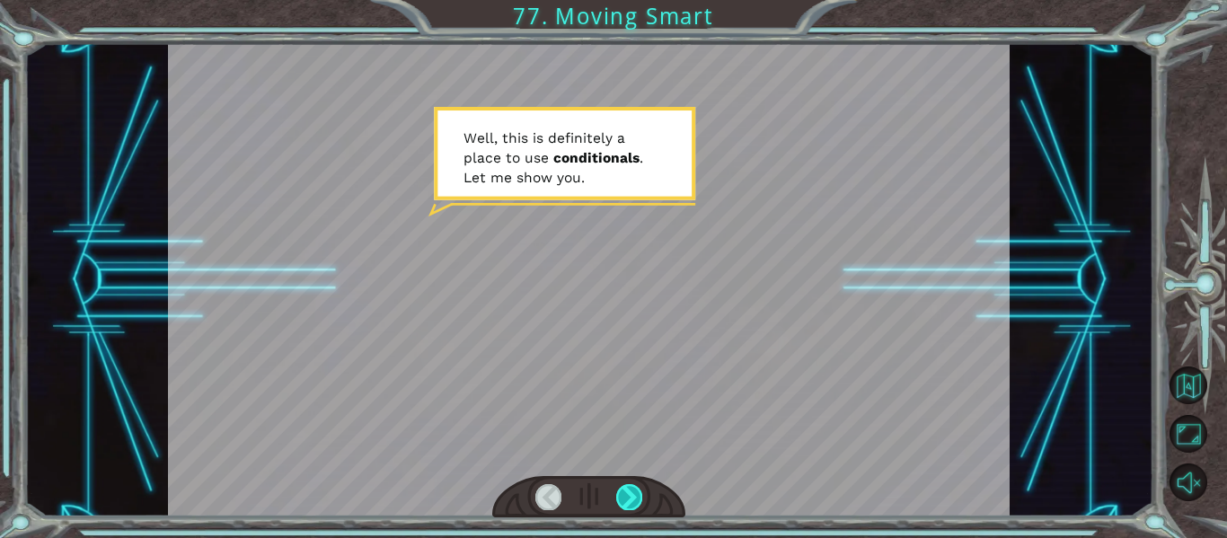
click at [637, 495] on div at bounding box center [629, 496] width 26 height 25
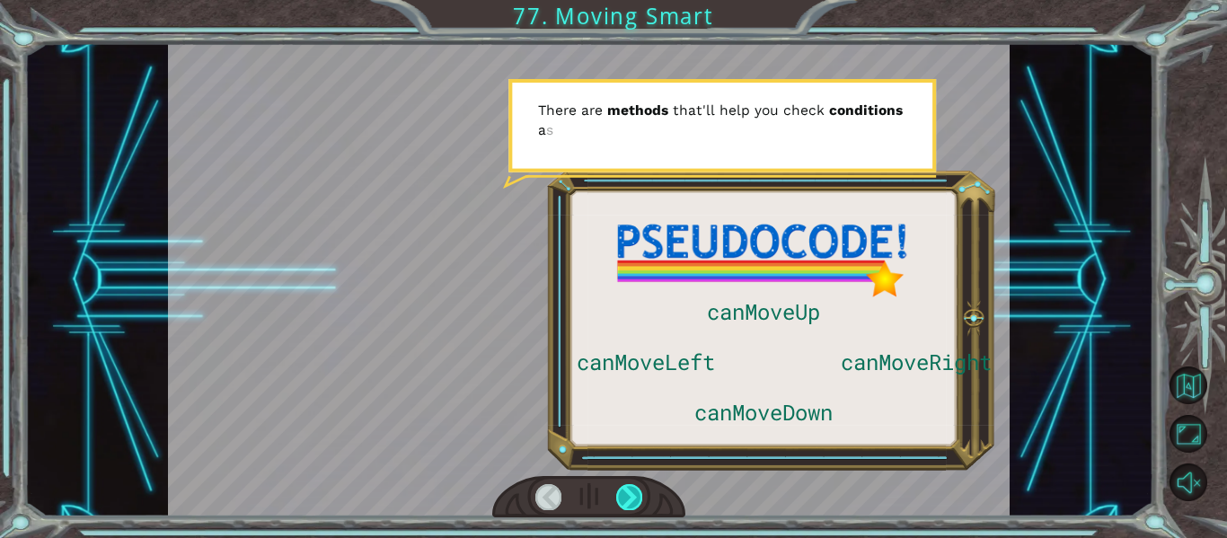
click at [636, 493] on div at bounding box center [629, 496] width 26 height 25
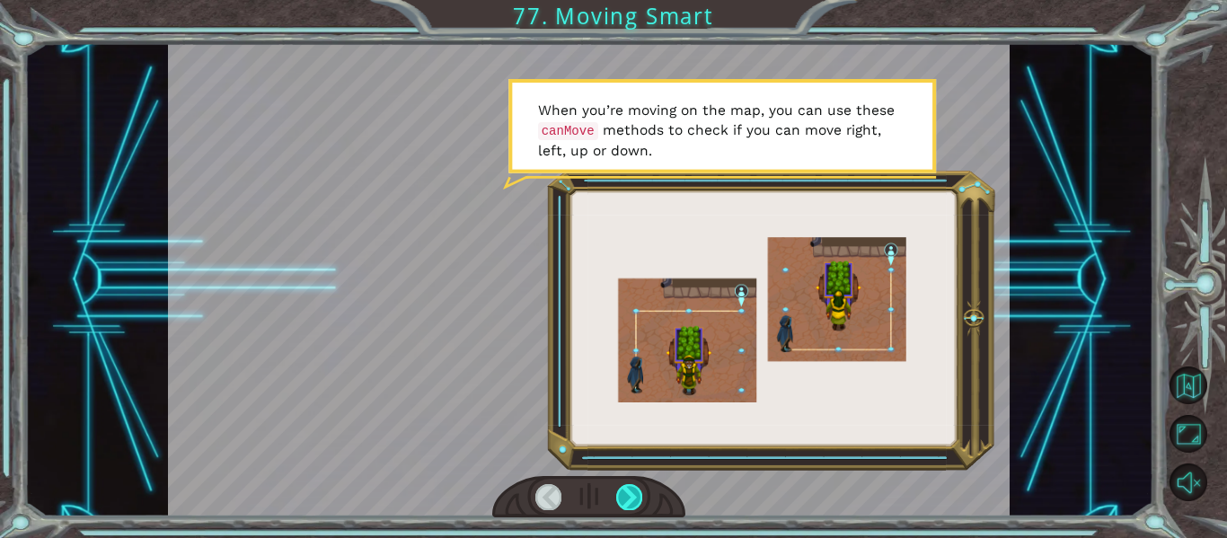
click at [633, 495] on div at bounding box center [629, 496] width 26 height 25
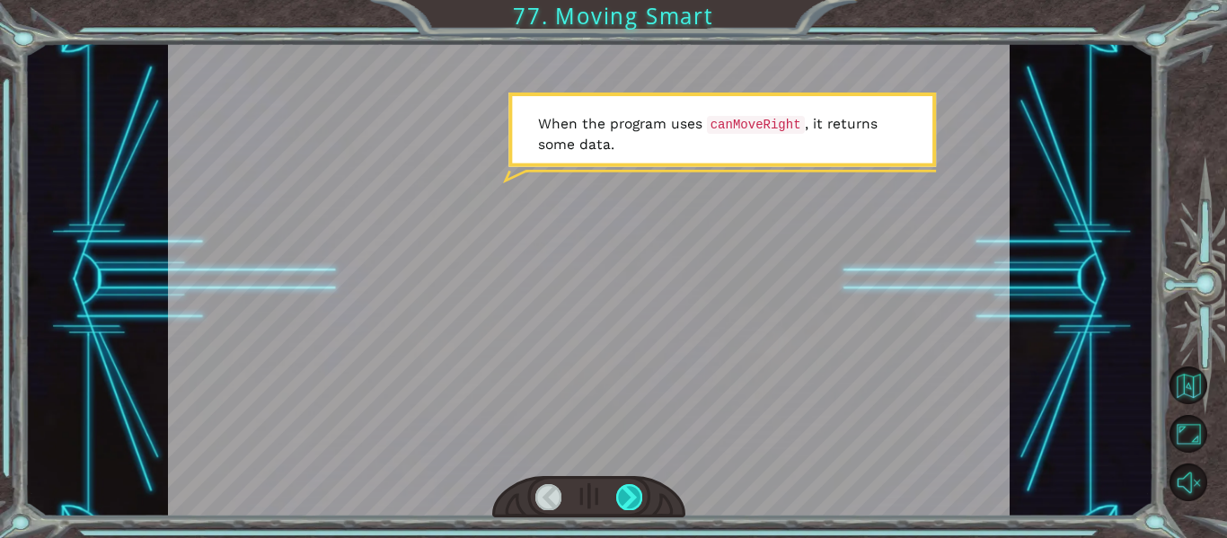
click at [633, 497] on div at bounding box center [629, 496] width 26 height 25
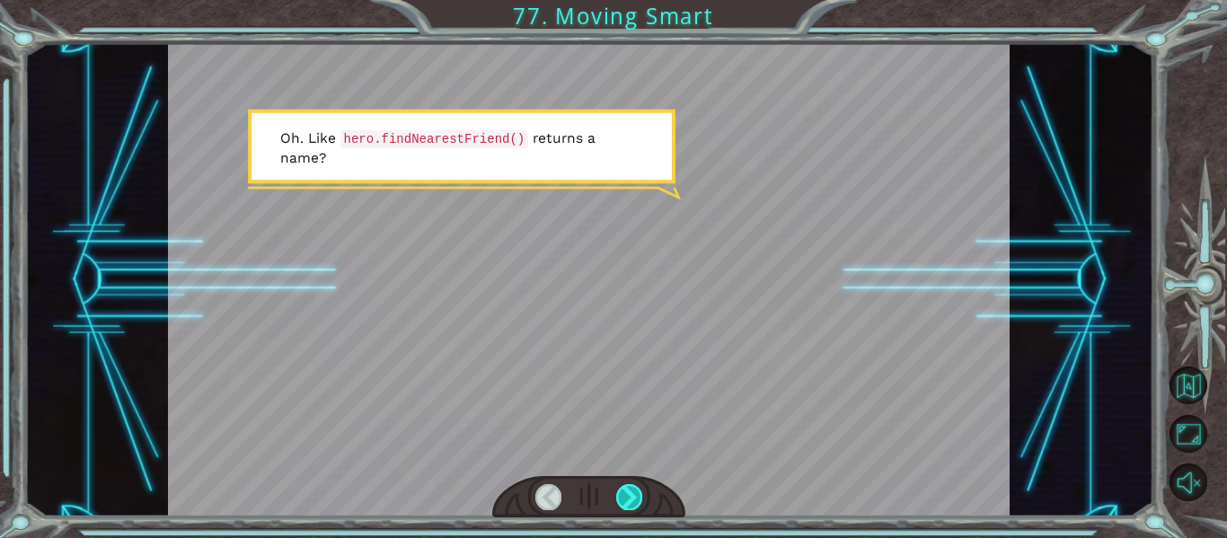
click at [634, 497] on div at bounding box center [629, 496] width 26 height 25
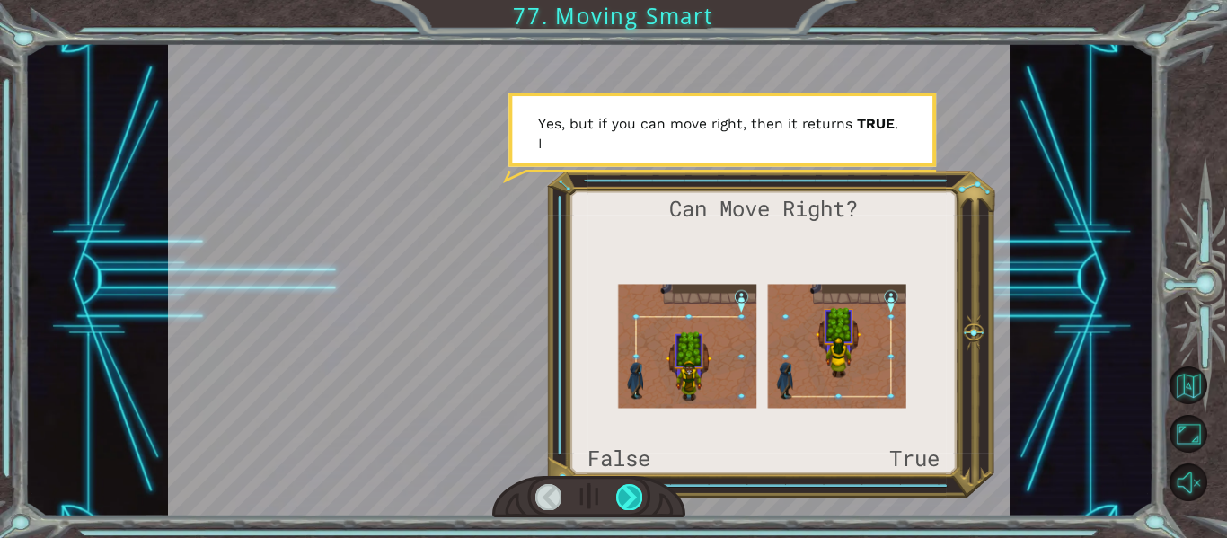
click at [634, 497] on div at bounding box center [629, 496] width 26 height 25
click at [623, 493] on div at bounding box center [629, 496] width 26 height 25
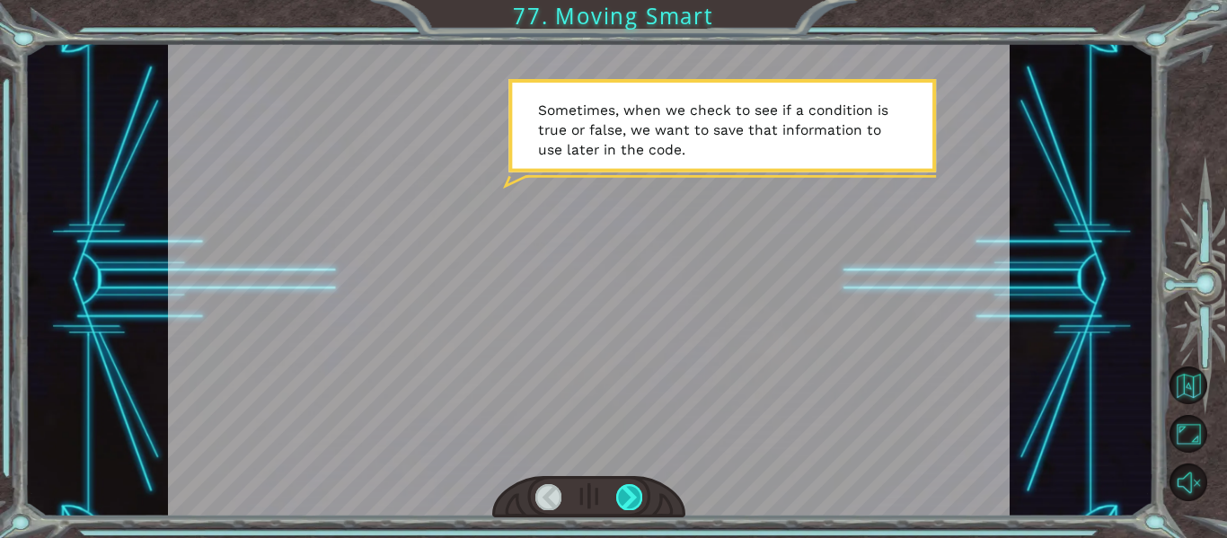
click at [637, 489] on div at bounding box center [629, 496] width 26 height 25
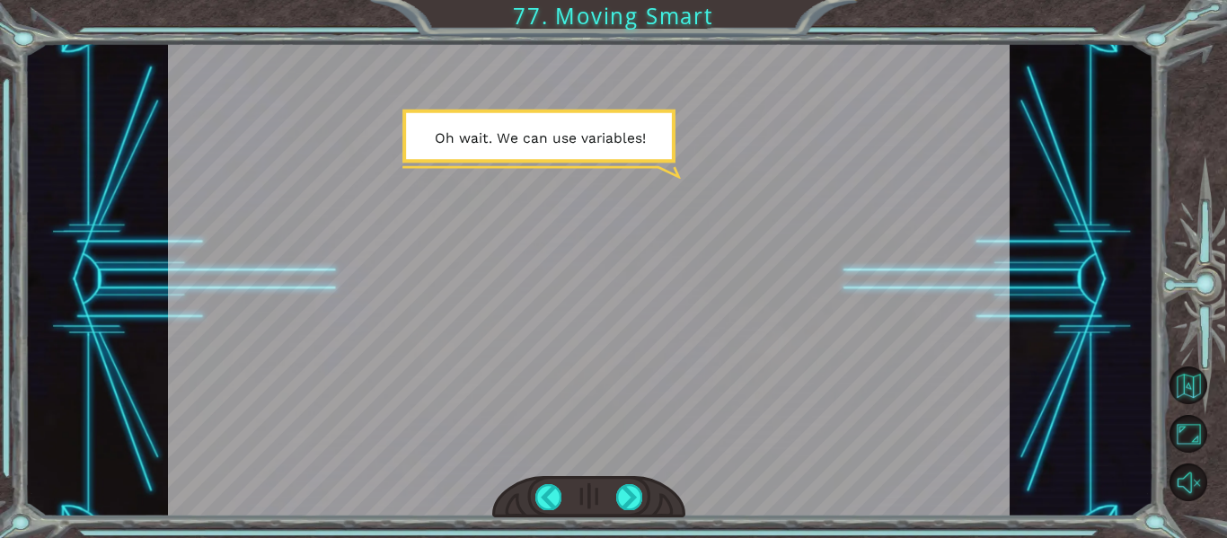
click at [615, 498] on div at bounding box center [589, 497] width 194 height 42
click at [621, 498] on div at bounding box center [629, 496] width 26 height 25
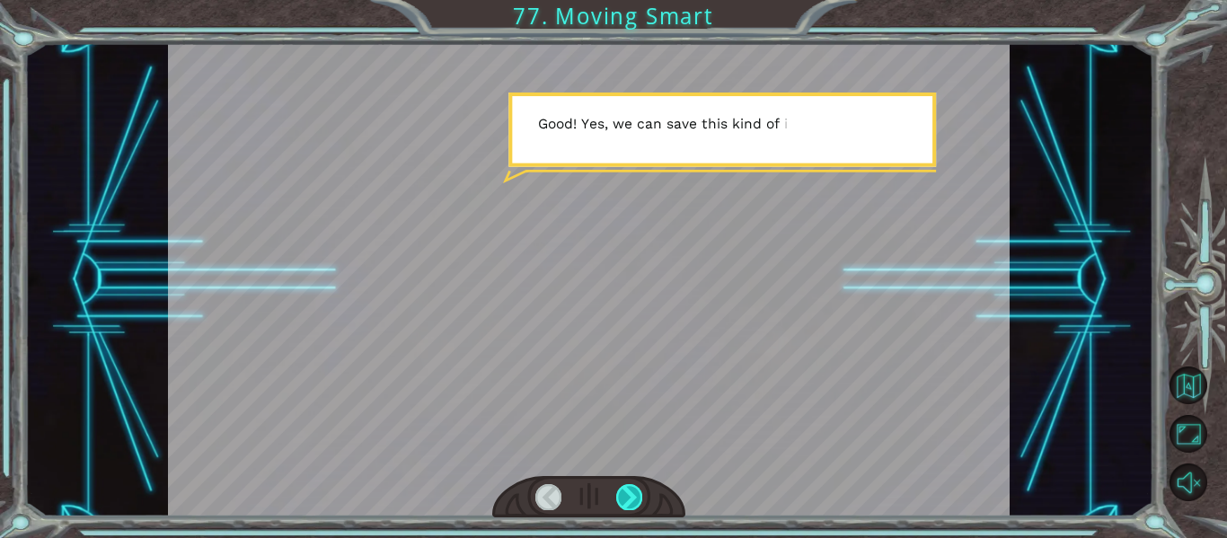
click at [623, 495] on div at bounding box center [629, 496] width 26 height 25
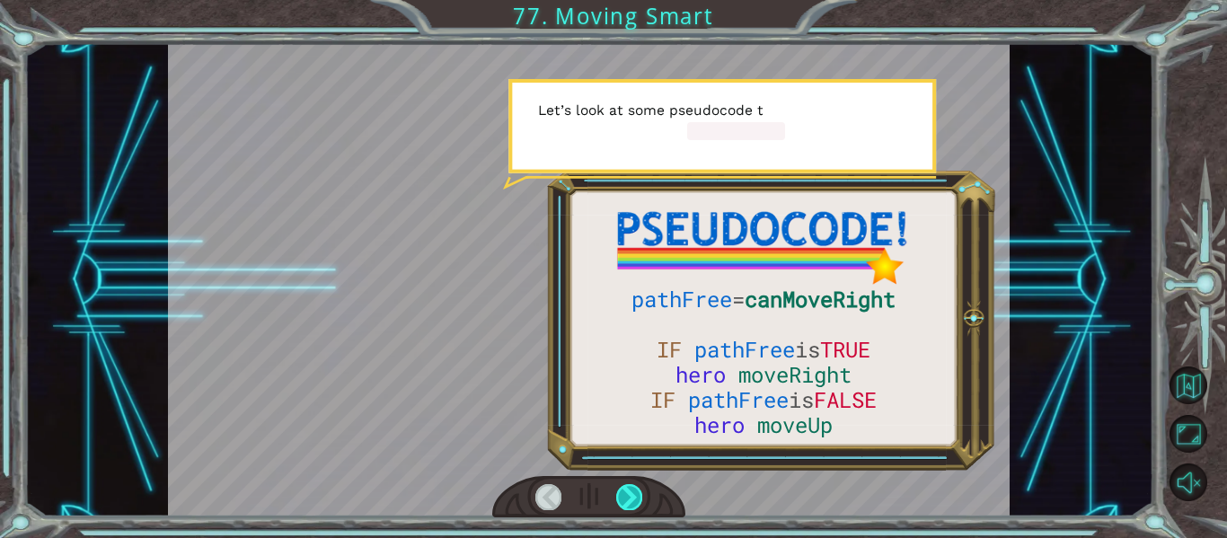
click at [626, 492] on div at bounding box center [629, 496] width 26 height 25
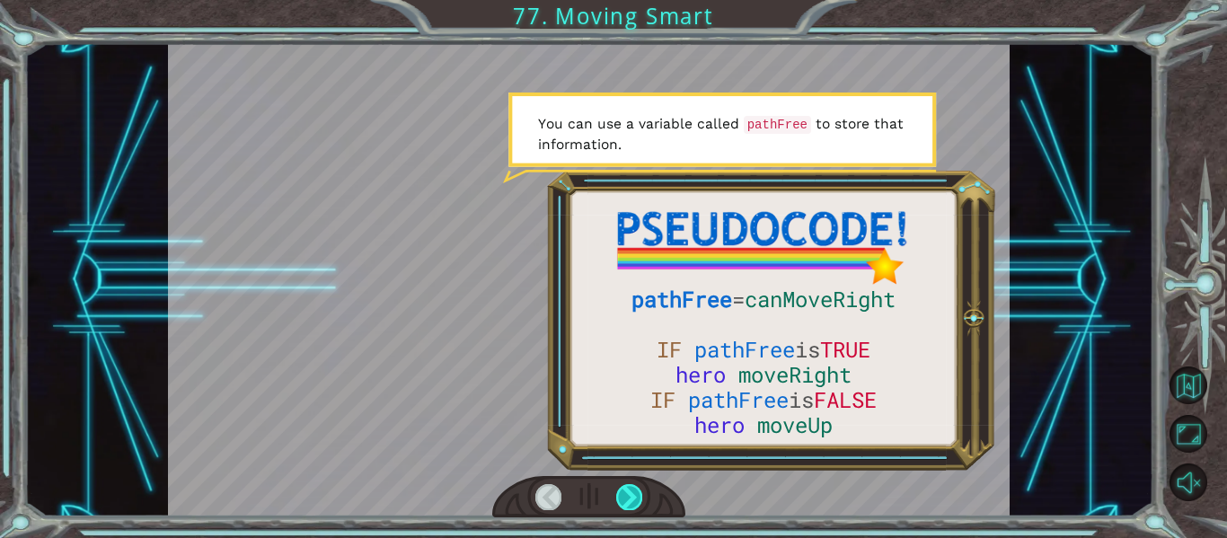
click at [626, 492] on div at bounding box center [629, 496] width 26 height 25
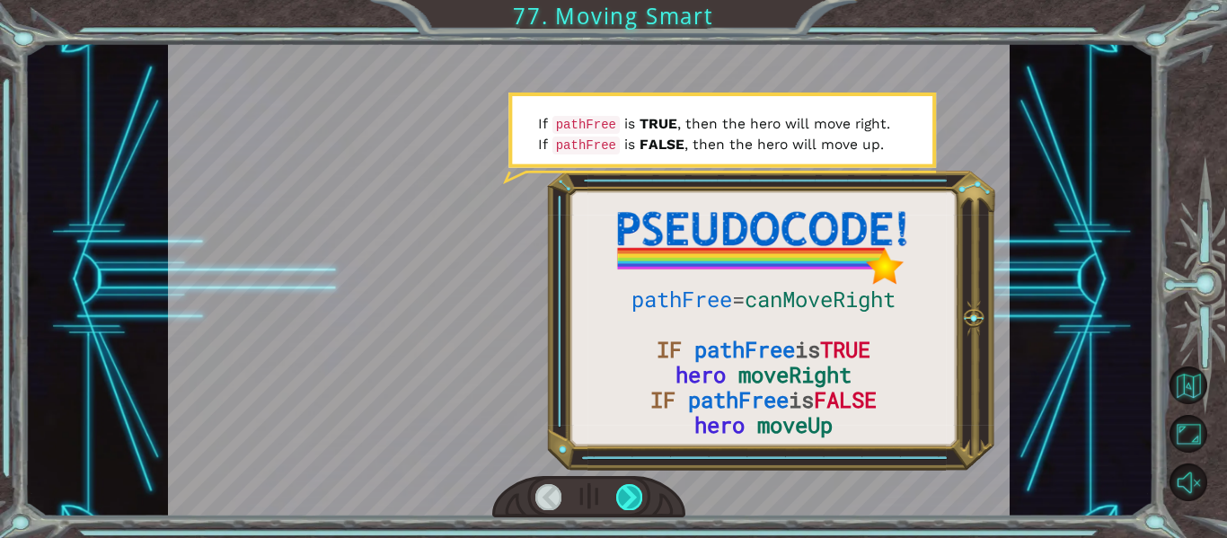
click at [626, 495] on div at bounding box center [629, 496] width 26 height 25
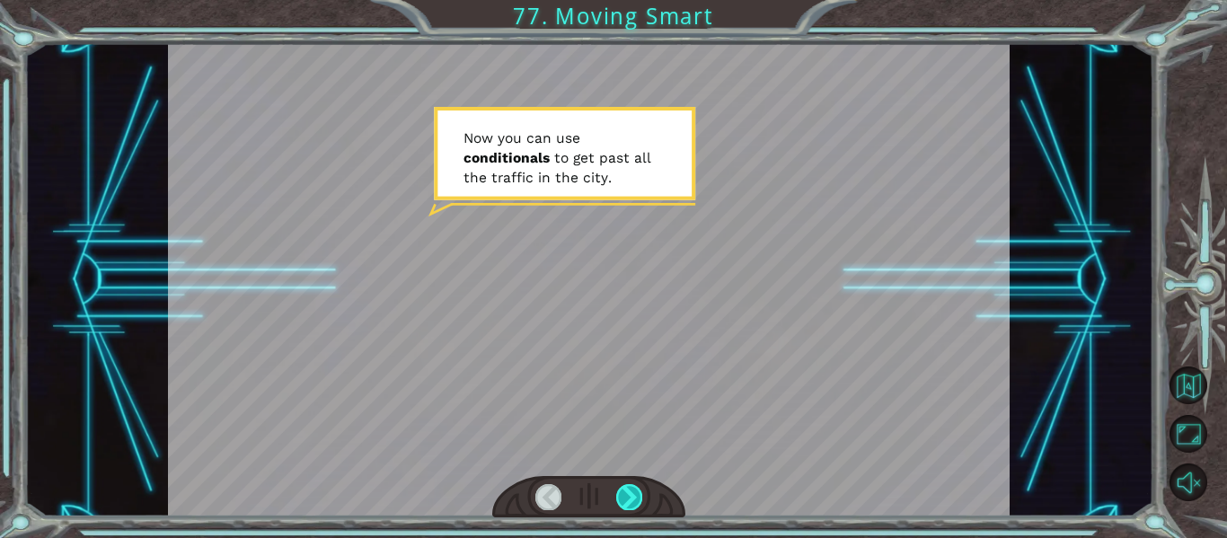
click at [626, 495] on div at bounding box center [629, 496] width 26 height 25
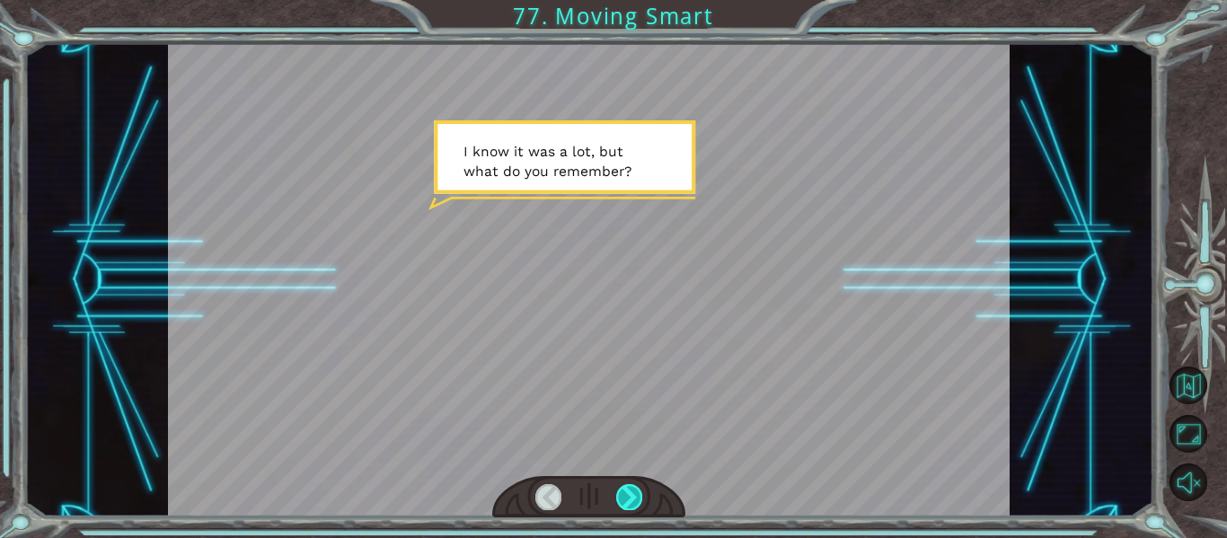
click at [628, 495] on div at bounding box center [629, 496] width 26 height 25
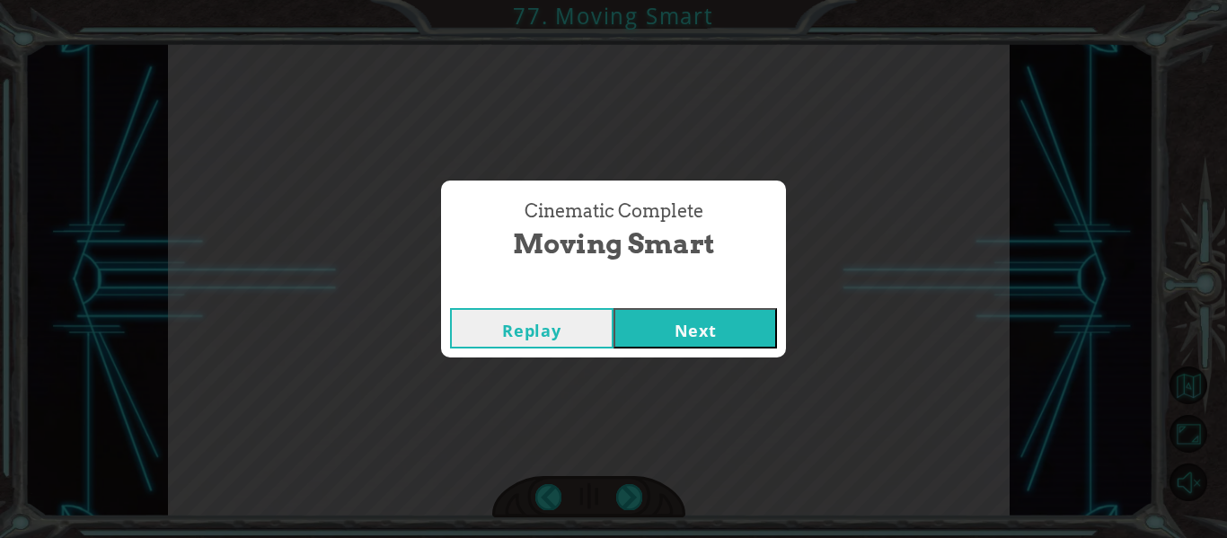
drag, startPoint x: 628, startPoint y: 495, endPoint x: 713, endPoint y: 347, distance: 171.1
click at [713, 0] on div "pathFree = canMoveRight IF pathFree is TRUE hero moveRight IF pathFree is FALSE…" at bounding box center [613, 0] width 1227 height 0
click at [732, 321] on button "Next" at bounding box center [696, 328] width 164 height 40
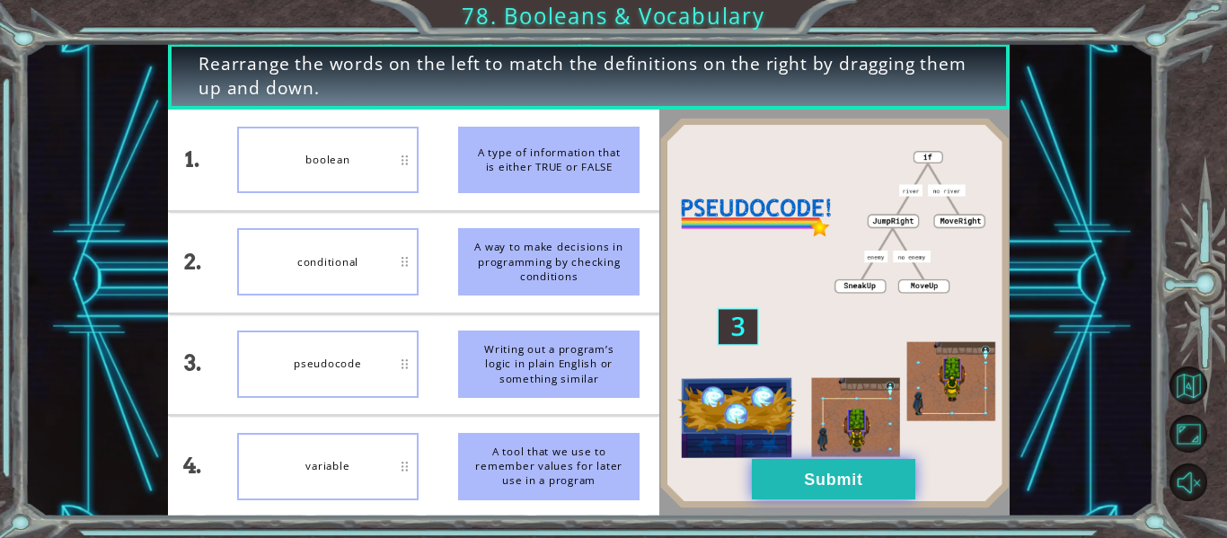
click at [828, 474] on button "Submit" at bounding box center [834, 479] width 164 height 40
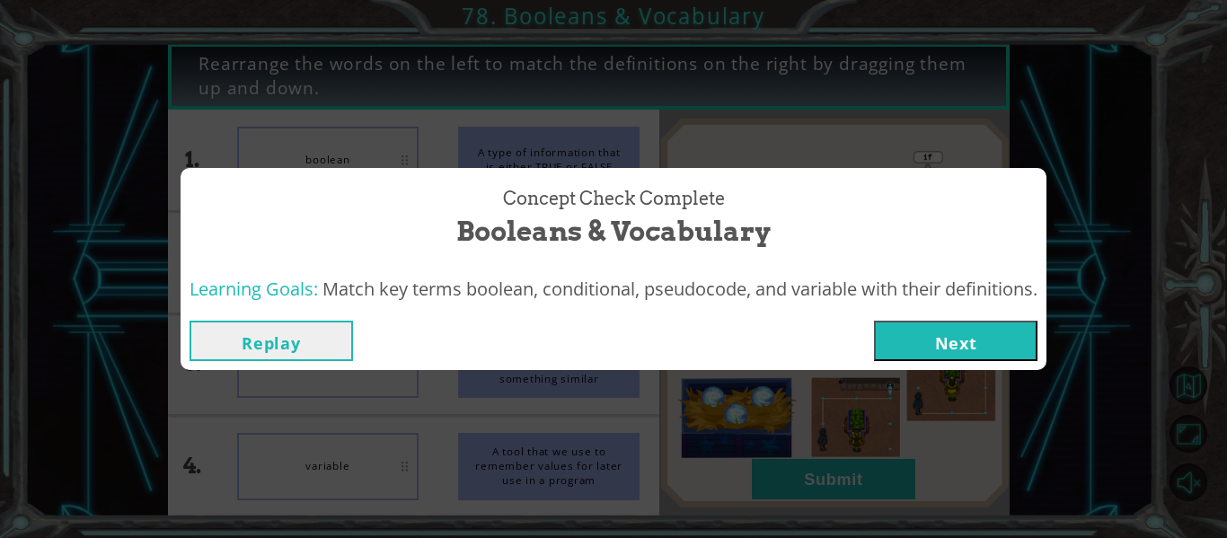
click at [938, 340] on button "Next" at bounding box center [956, 341] width 164 height 40
